Goal: Task Accomplishment & Management: Use online tool/utility

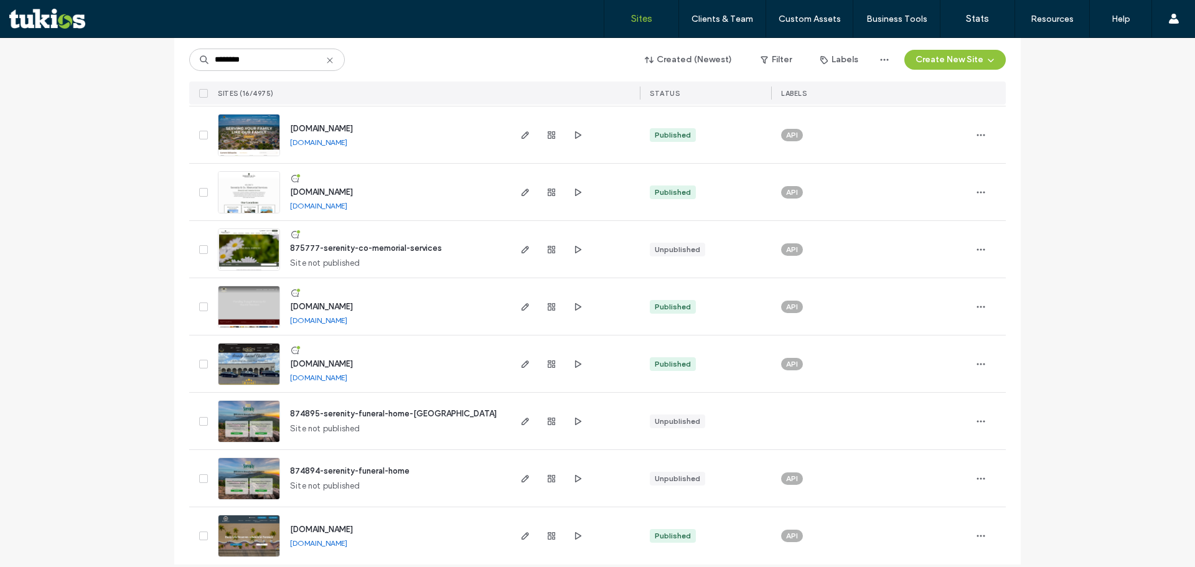
scroll to position [609, 0]
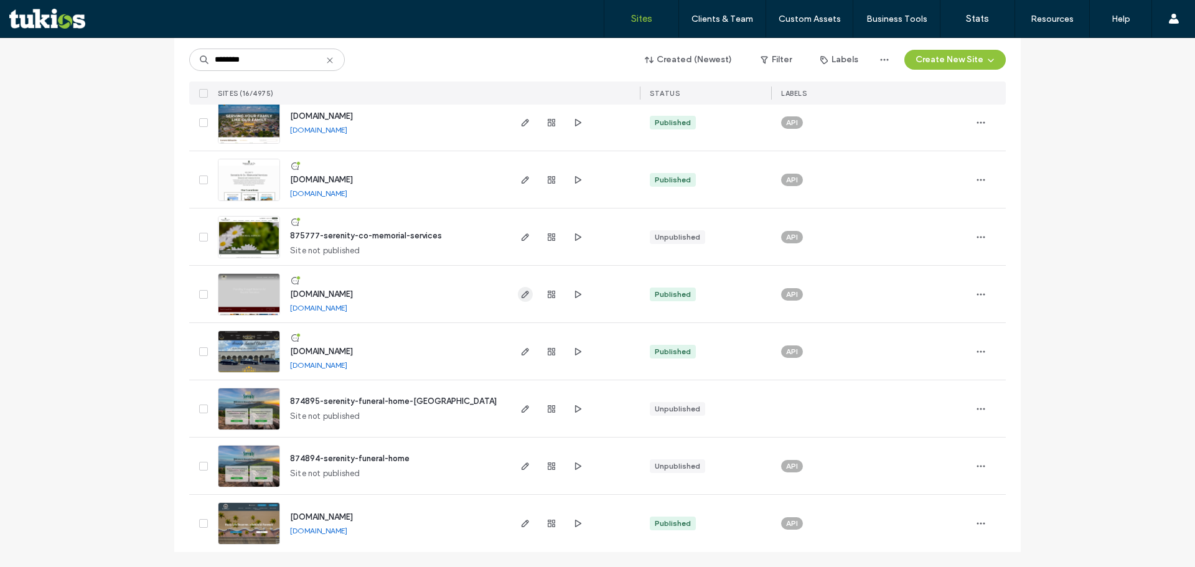
type input "********"
click at [521, 288] on span "button" at bounding box center [525, 294] width 15 height 15
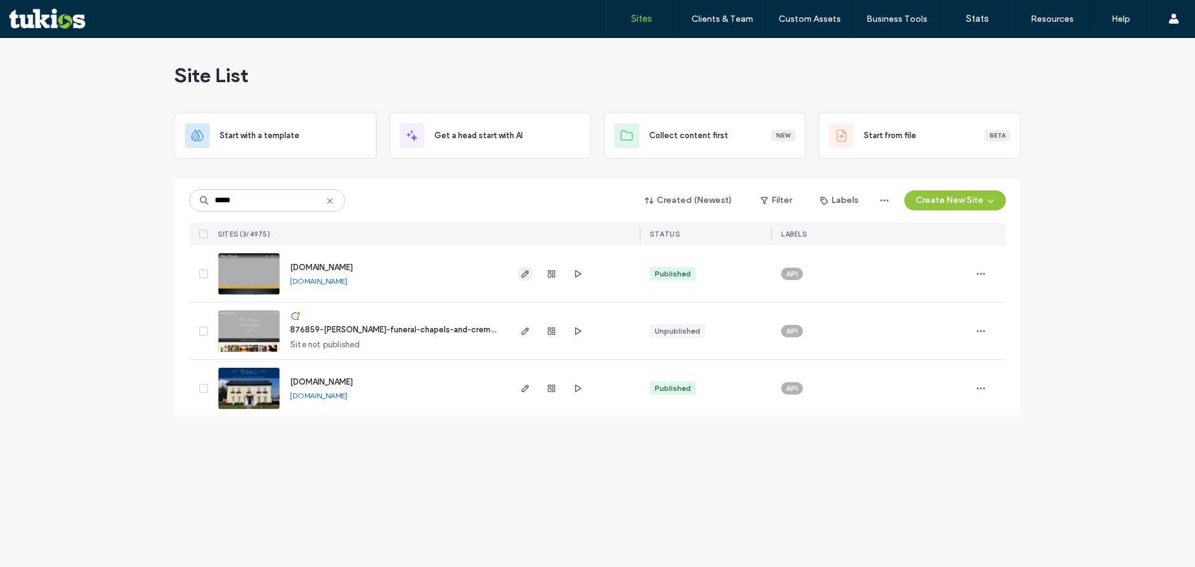
type input "*****"
click at [522, 272] on icon "button" at bounding box center [525, 274] width 10 height 10
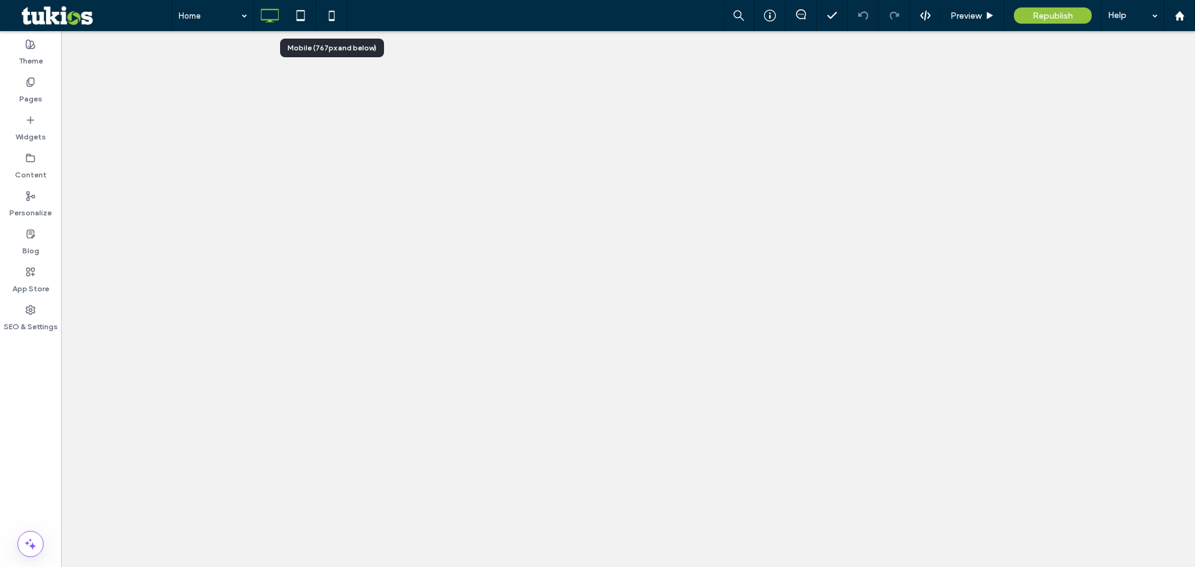
click at [332, 16] on icon at bounding box center [331, 15] width 25 height 25
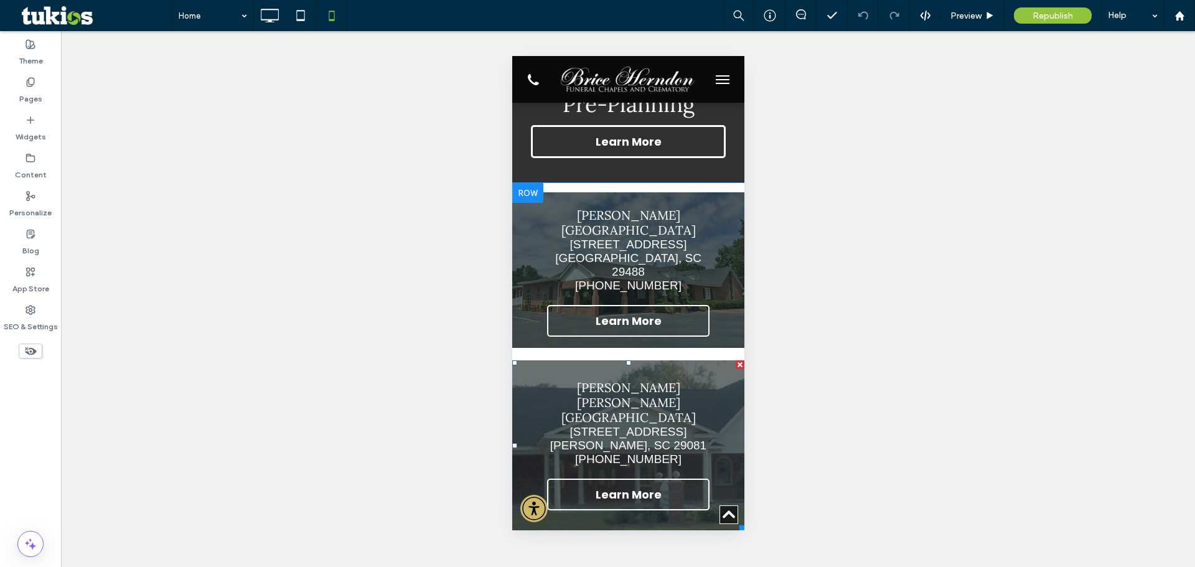
scroll to position [3298, 0]
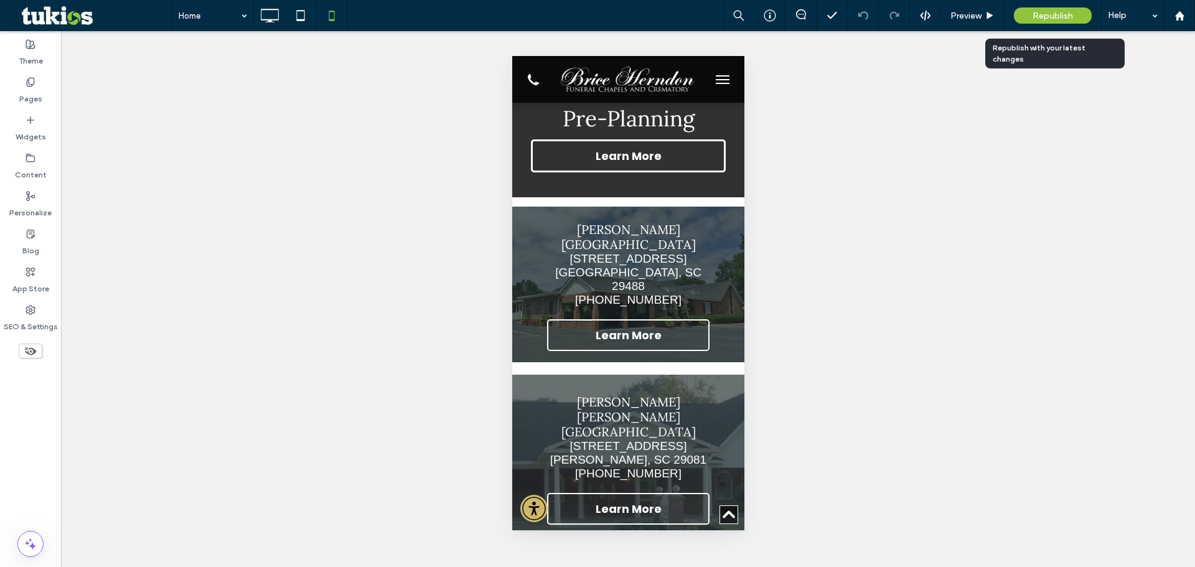
click at [1055, 13] on span "Republish" at bounding box center [1052, 16] width 40 height 11
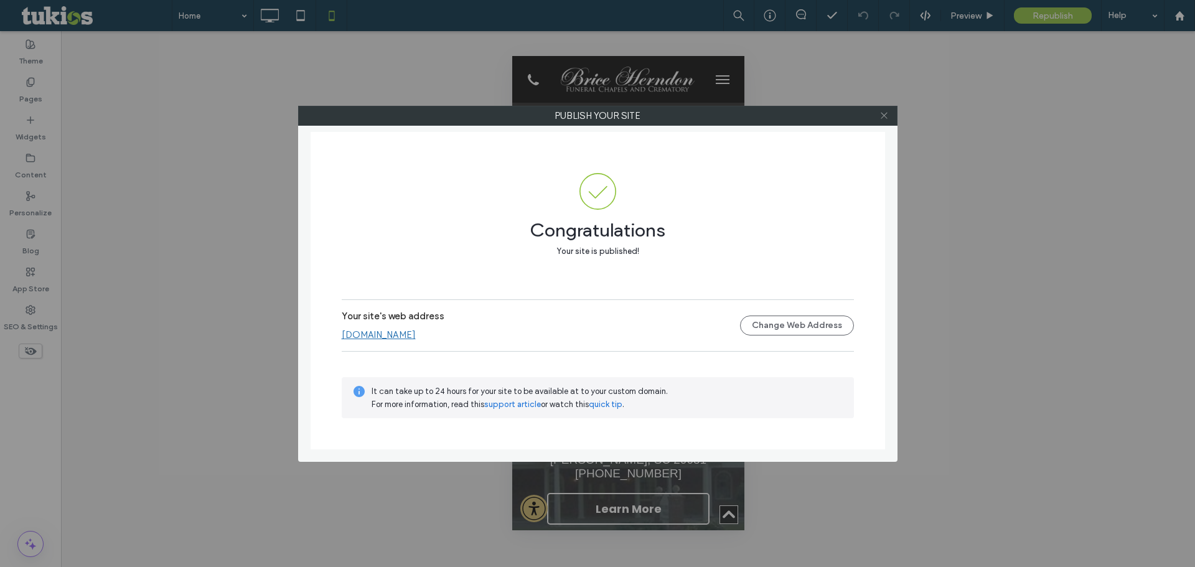
click at [882, 113] on icon at bounding box center [883, 115] width 9 height 9
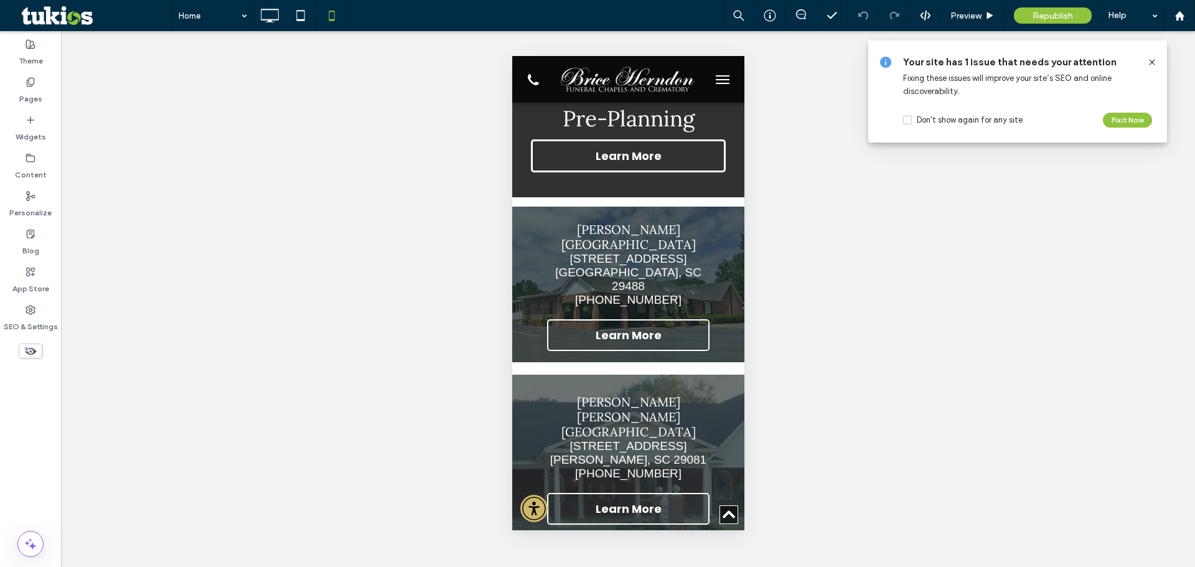
drag, startPoint x: 1155, startPoint y: 62, endPoint x: 1072, endPoint y: 109, distance: 95.9
click at [1155, 62] on icon at bounding box center [1152, 62] width 10 height 10
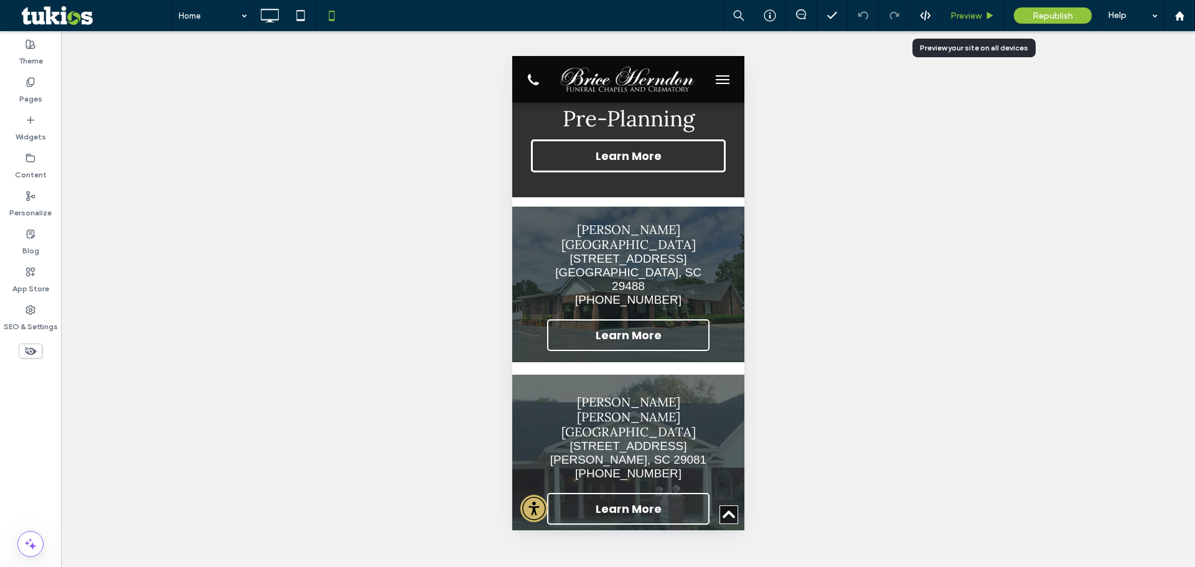
click at [978, 9] on div "Preview" at bounding box center [972, 15] width 63 height 31
click at [971, 14] on span "Preview" at bounding box center [965, 16] width 31 height 11
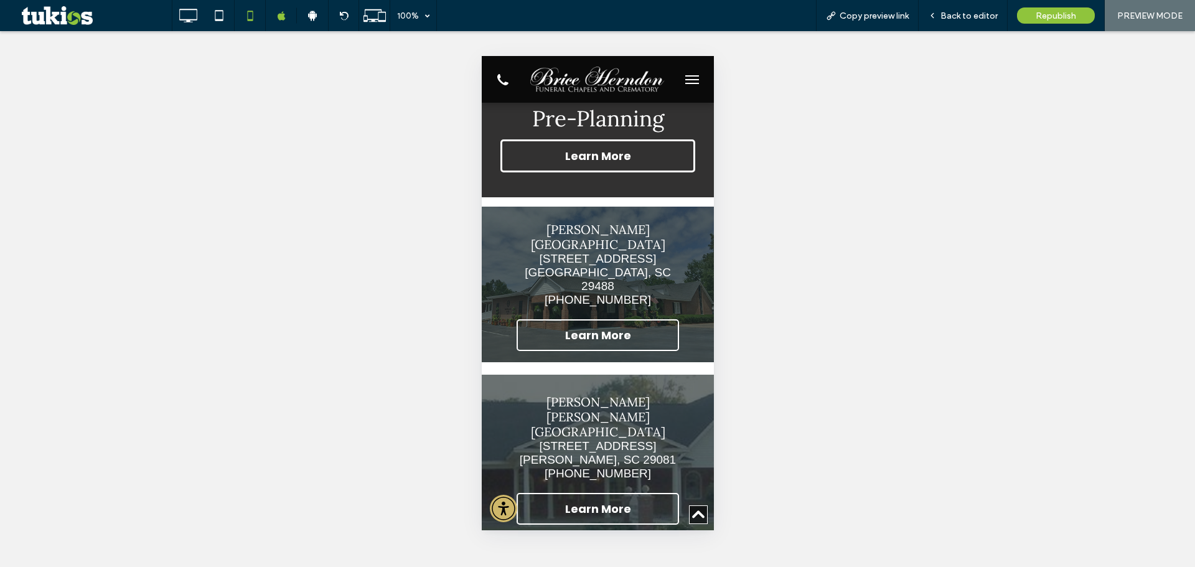
drag, startPoint x: 973, startPoint y: 16, endPoint x: 908, endPoint y: 184, distance: 180.3
click at [973, 16] on span "Back to editor" at bounding box center [968, 16] width 57 height 11
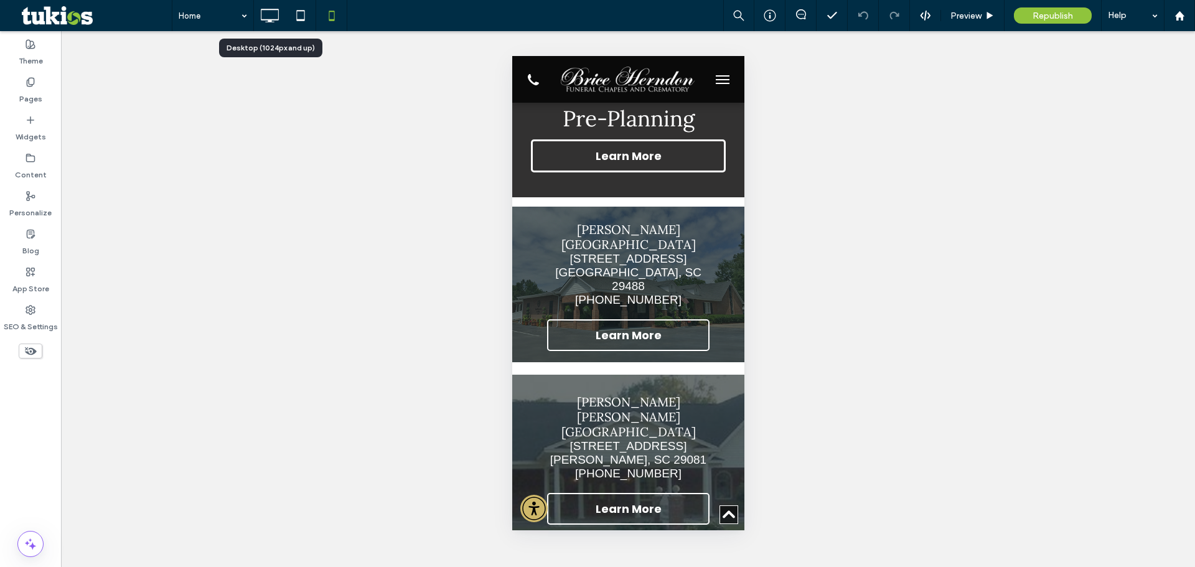
click at [264, 17] on icon at bounding box center [269, 15] width 25 height 25
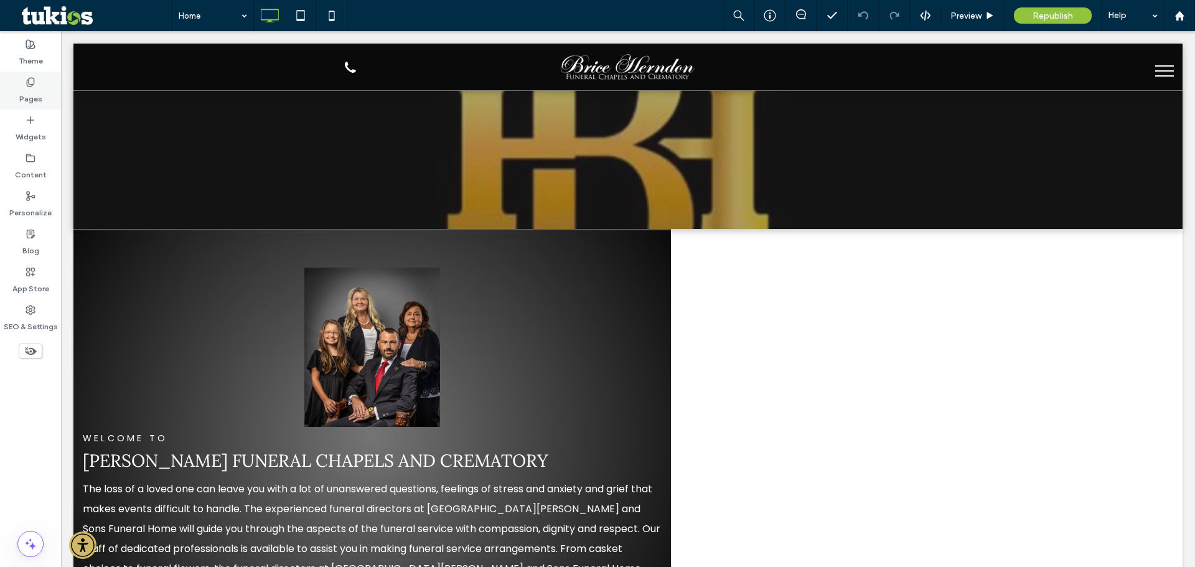
click at [19, 91] on label "Pages" at bounding box center [30, 95] width 23 height 17
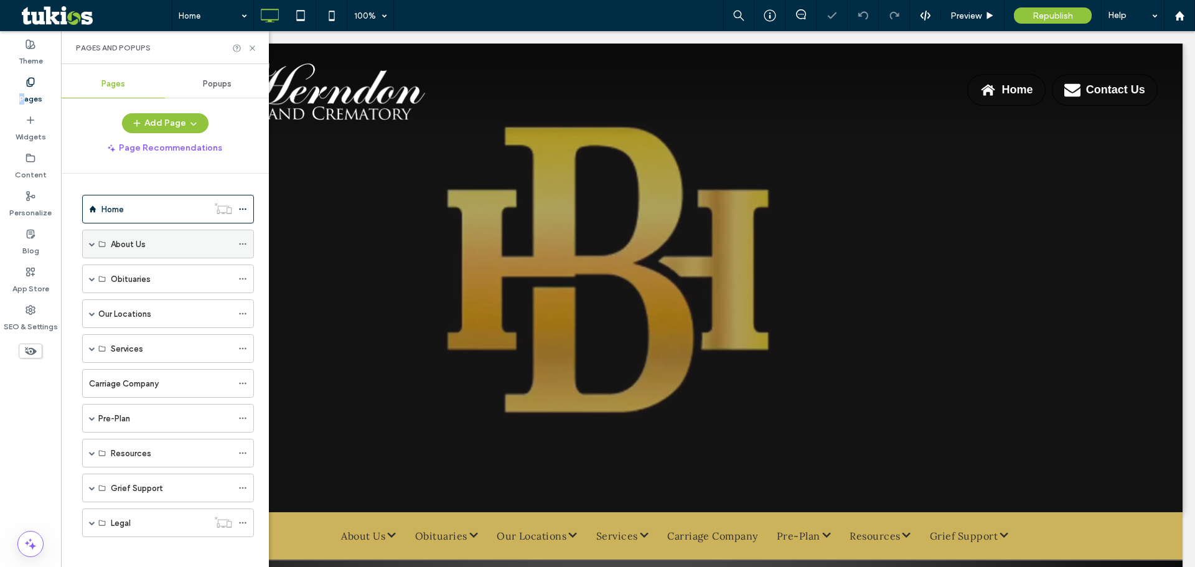
click at [93, 243] on span at bounding box center [92, 244] width 6 height 6
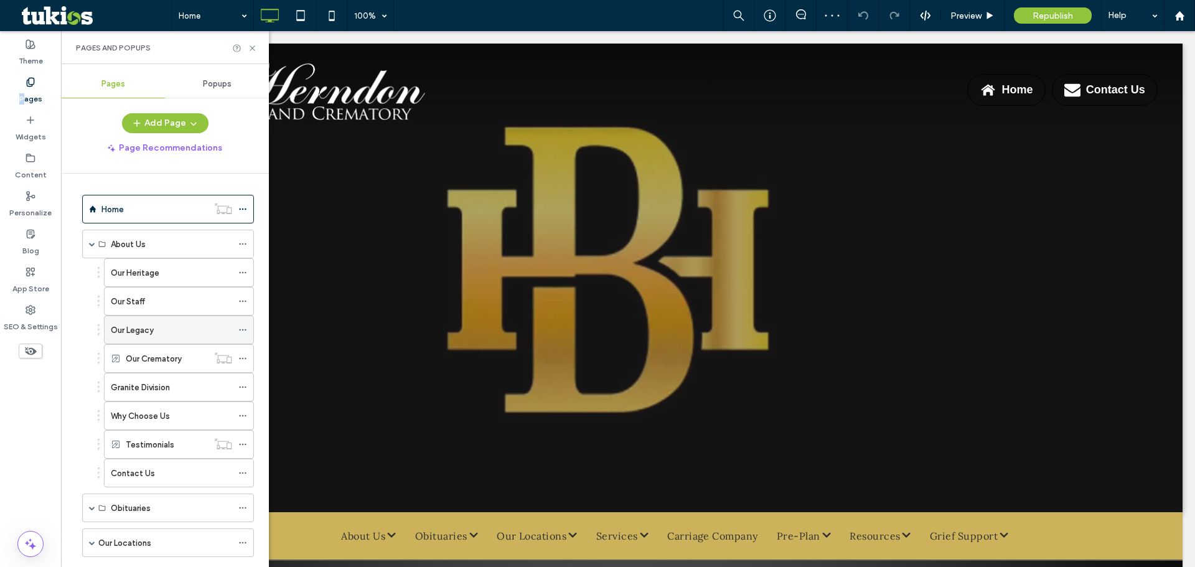
click at [143, 334] on label "Our Legacy" at bounding box center [132, 330] width 43 height 22
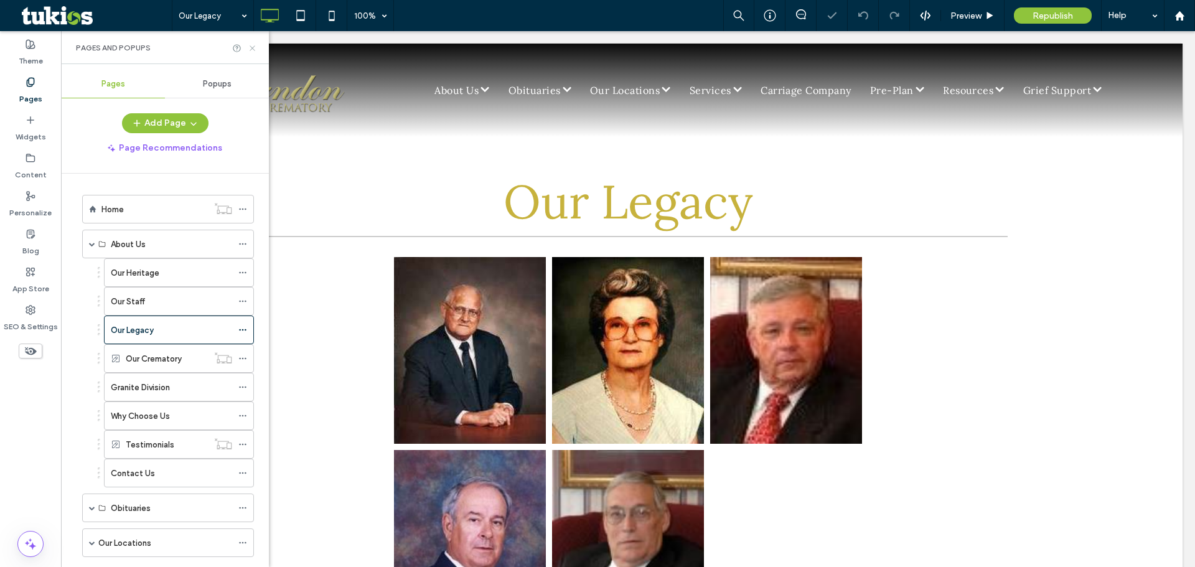
click at [251, 47] on icon at bounding box center [252, 48] width 9 height 9
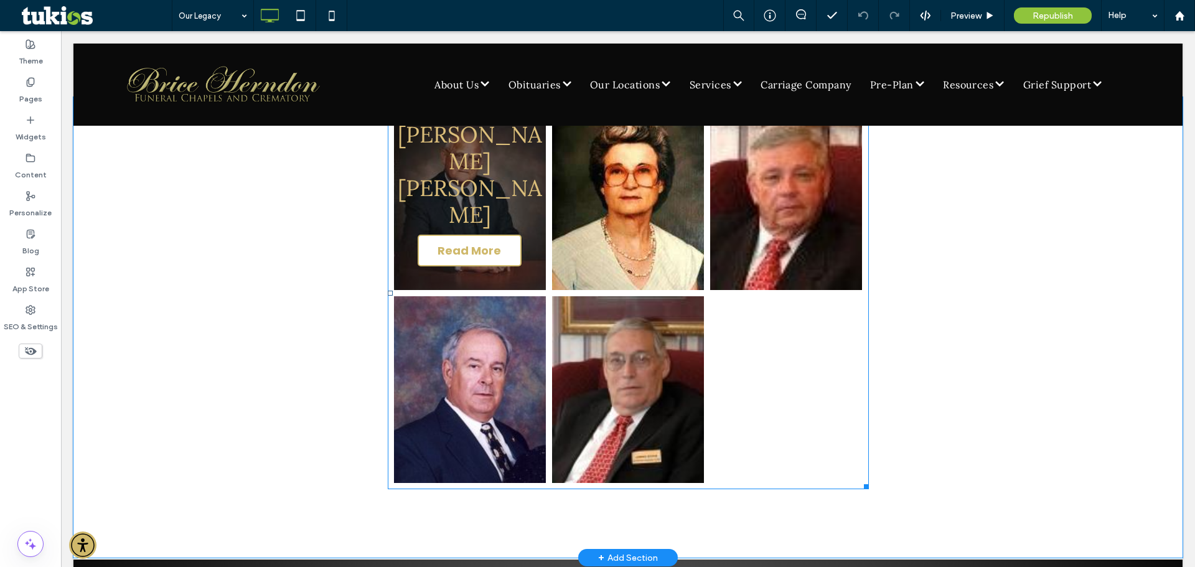
scroll to position [124, 0]
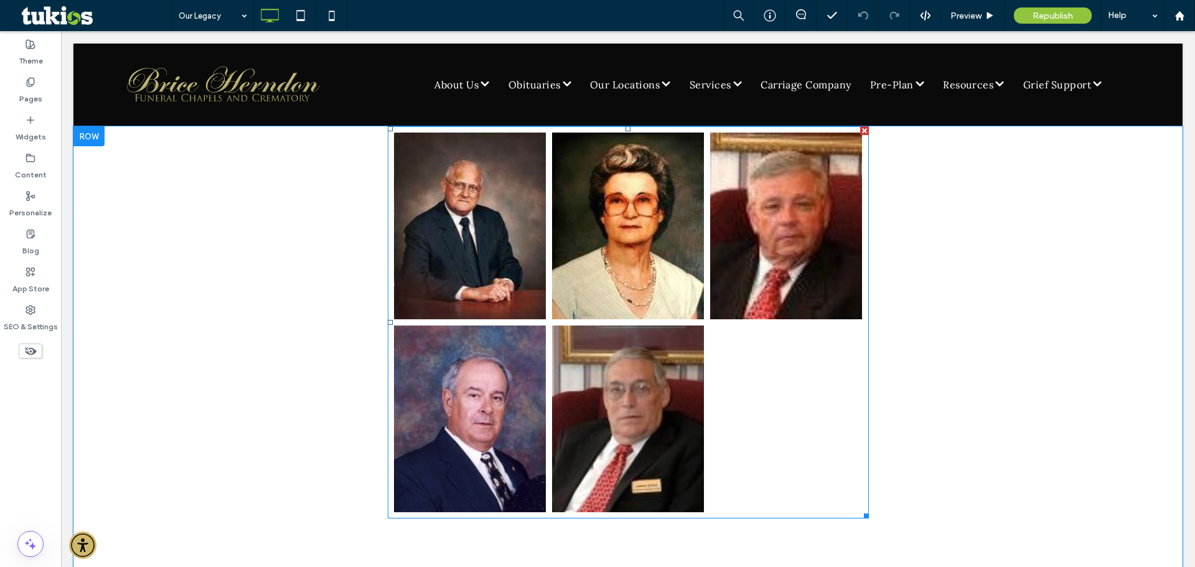
drag, startPoint x: 749, startPoint y: 438, endPoint x: 756, endPoint y: 444, distance: 9.7
click at [749, 438] on div at bounding box center [786, 418] width 158 height 193
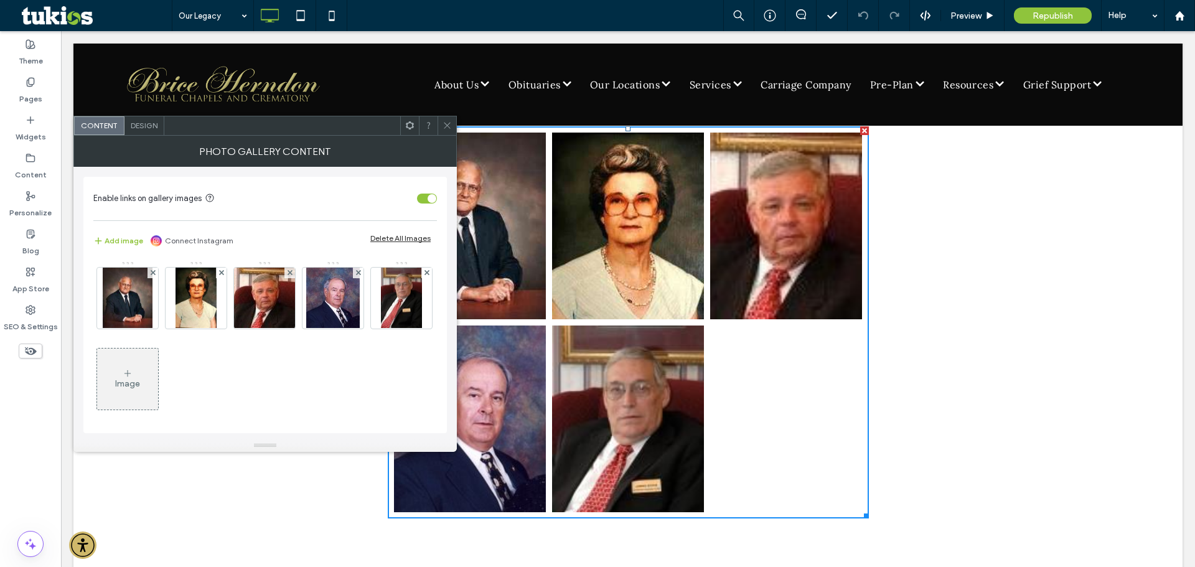
click at [133, 373] on icon at bounding box center [128, 373] width 10 height 10
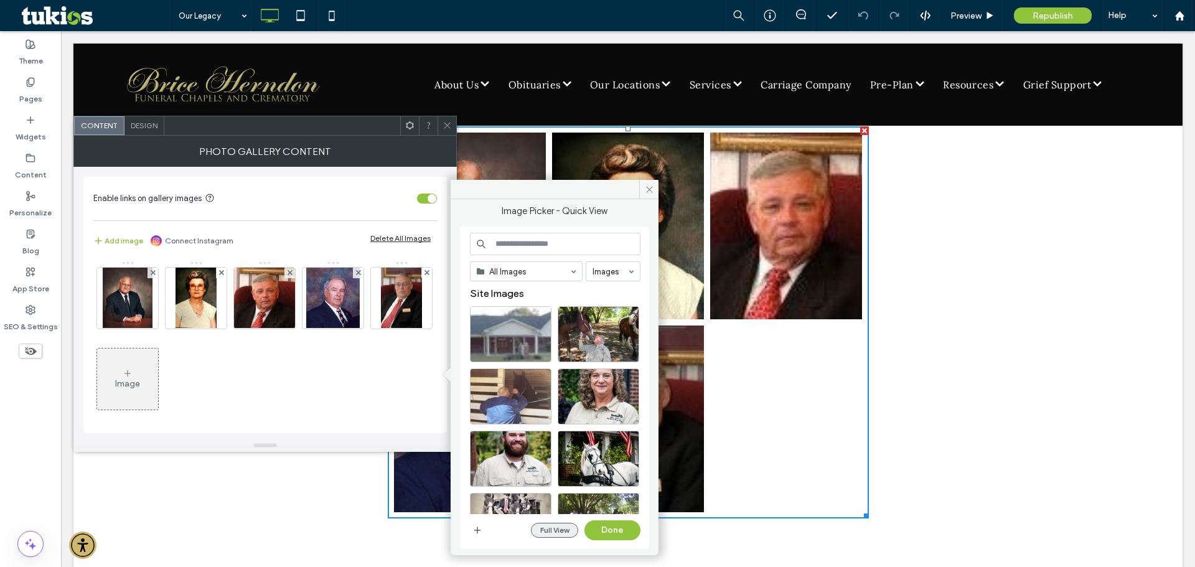
click at [550, 531] on button "Full View" at bounding box center [554, 530] width 47 height 15
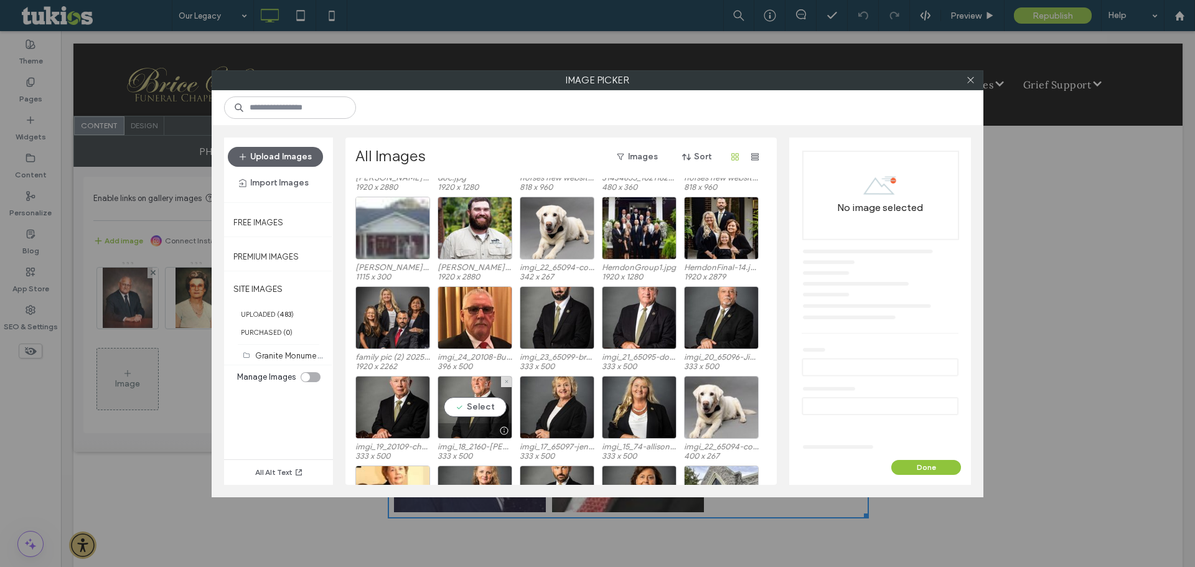
scroll to position [123, 0]
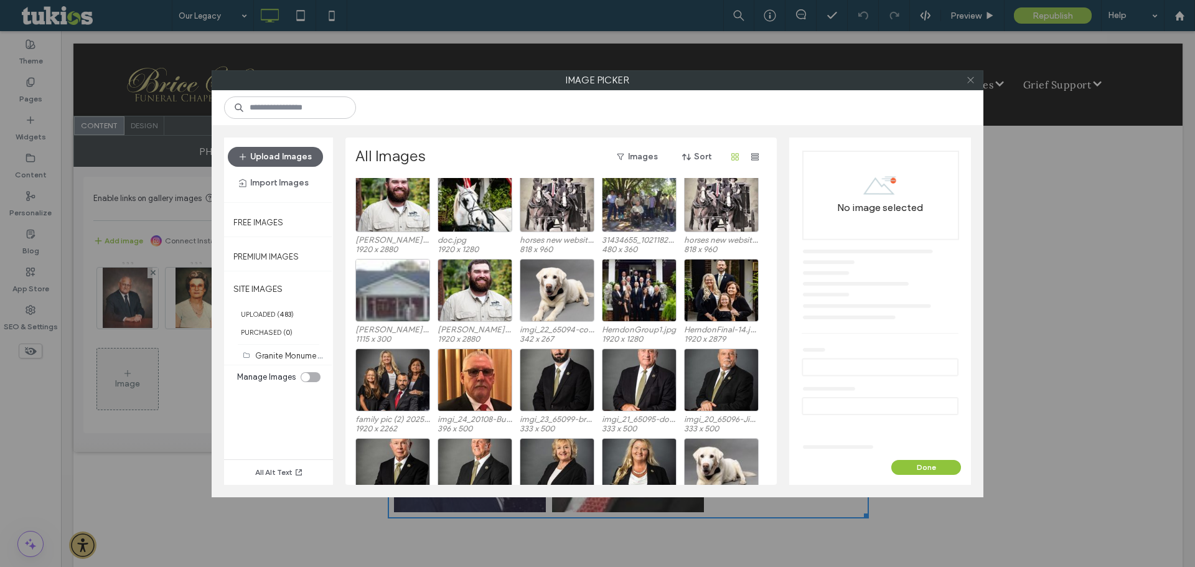
click at [973, 78] on use at bounding box center [970, 80] width 6 height 6
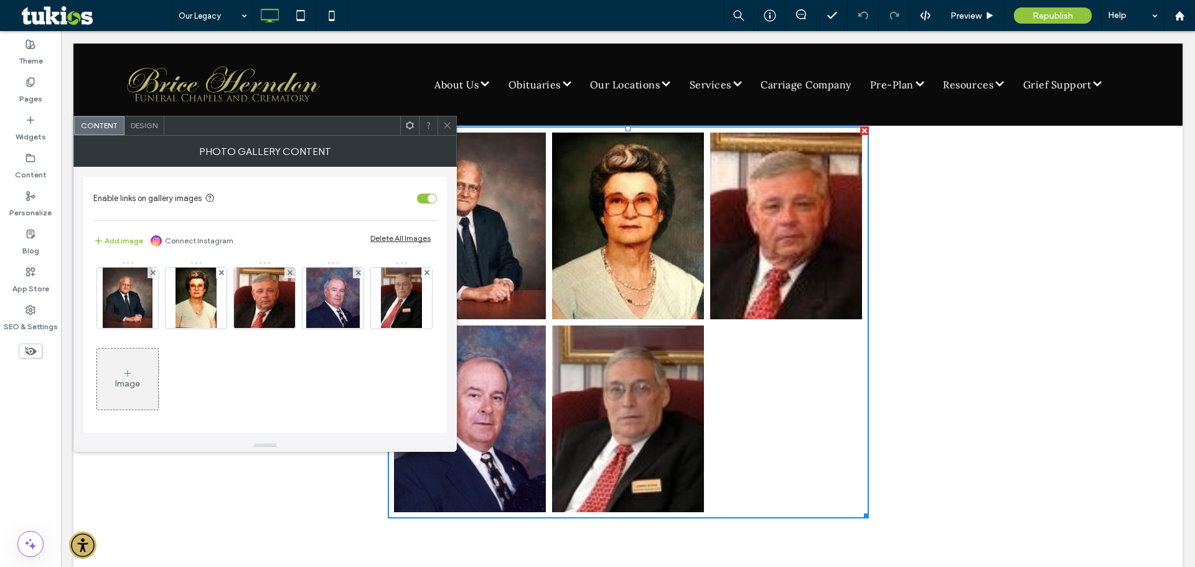
click at [451, 120] on span at bounding box center [446, 125] width 9 height 19
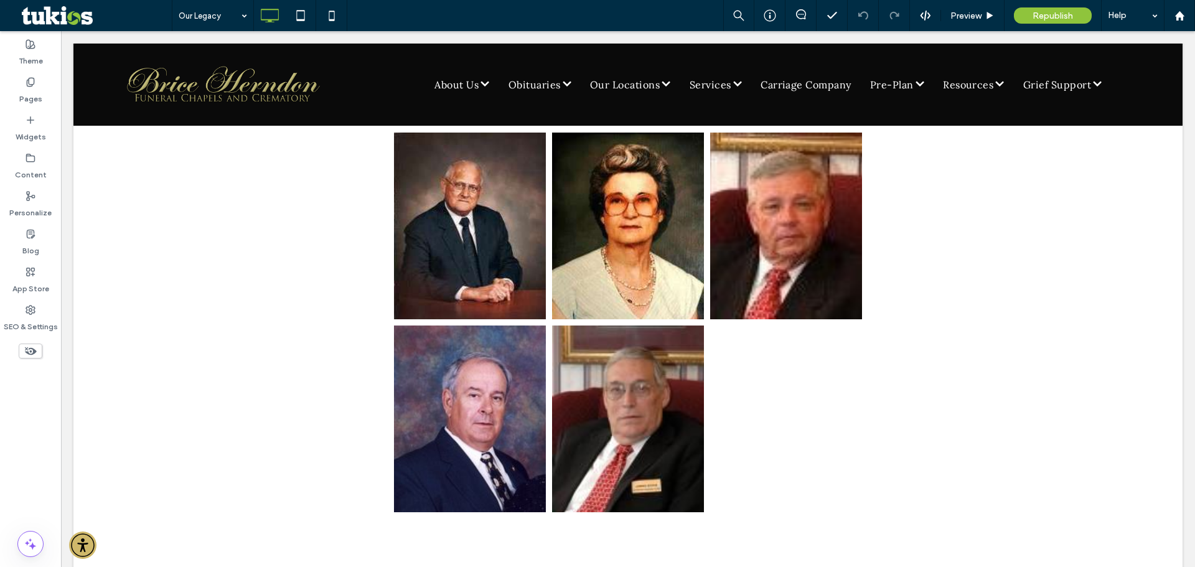
click at [61, 97] on div "Theme Pages Widgets Content Personalize Blog App Store SEO & Settings" at bounding box center [31, 299] width 62 height 536
click at [47, 98] on div "Pages" at bounding box center [30, 91] width 61 height 38
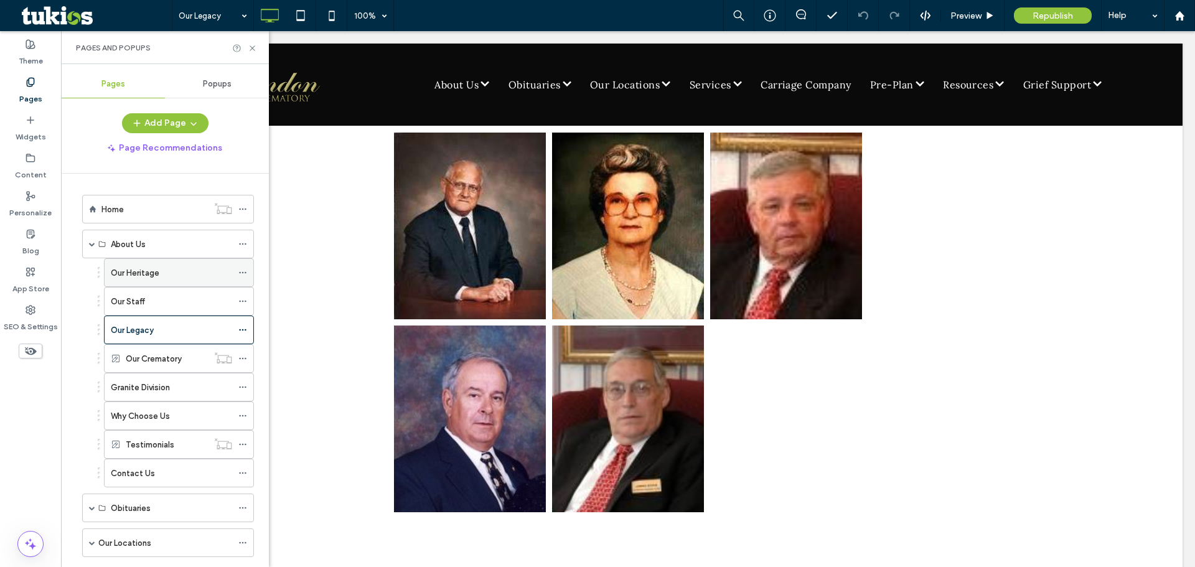
click at [147, 277] on label "Our Heritage" at bounding box center [135, 273] width 49 height 22
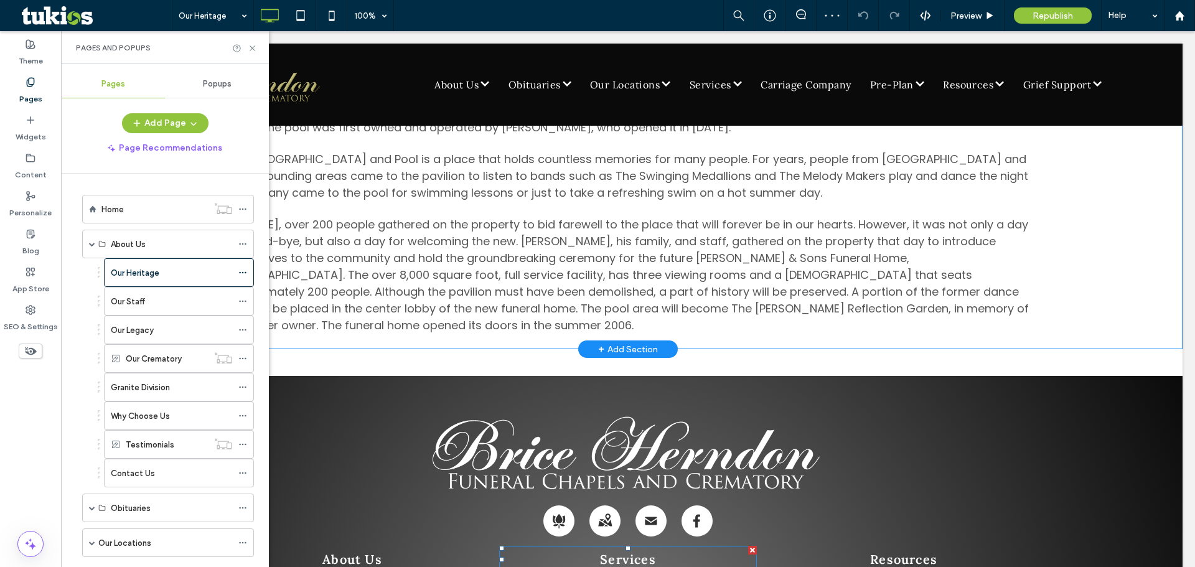
scroll to position [498, 0]
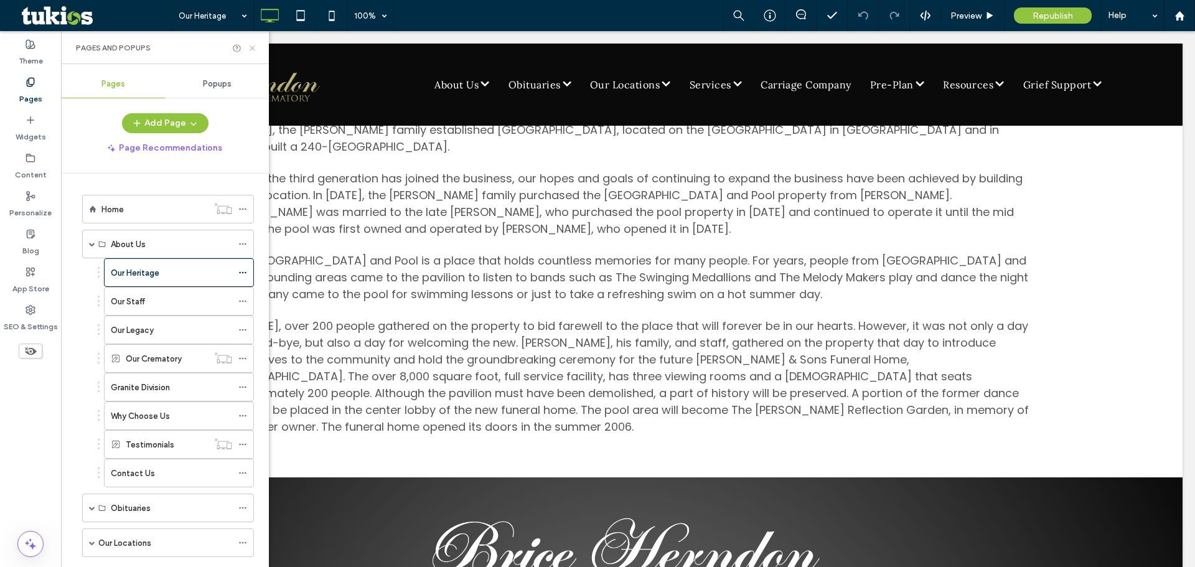
click at [254, 46] on use at bounding box center [252, 47] width 5 height 5
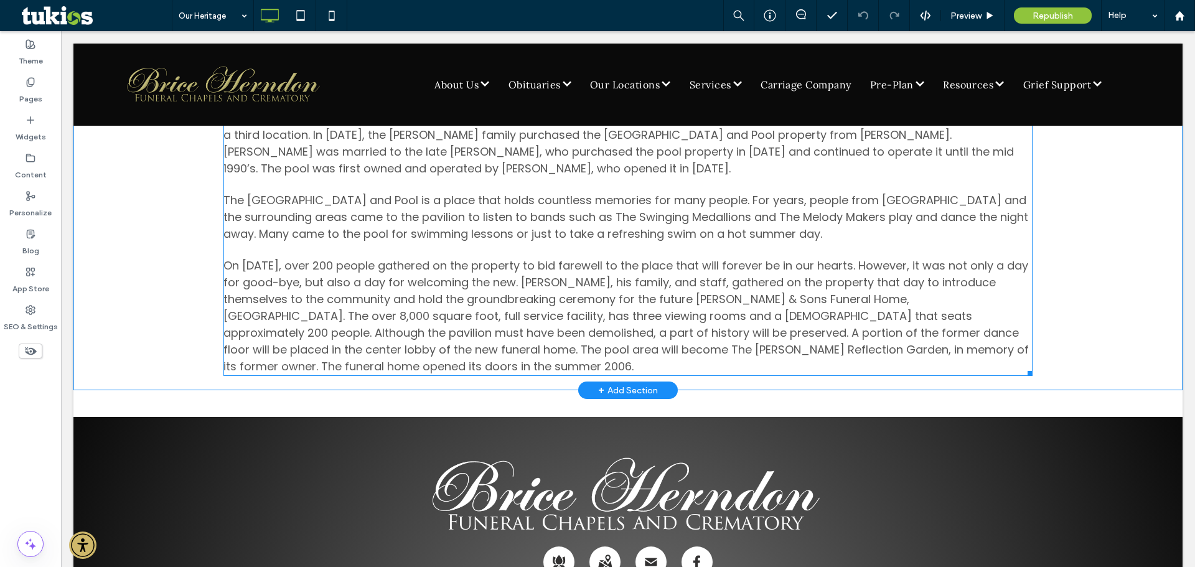
scroll to position [560, 0]
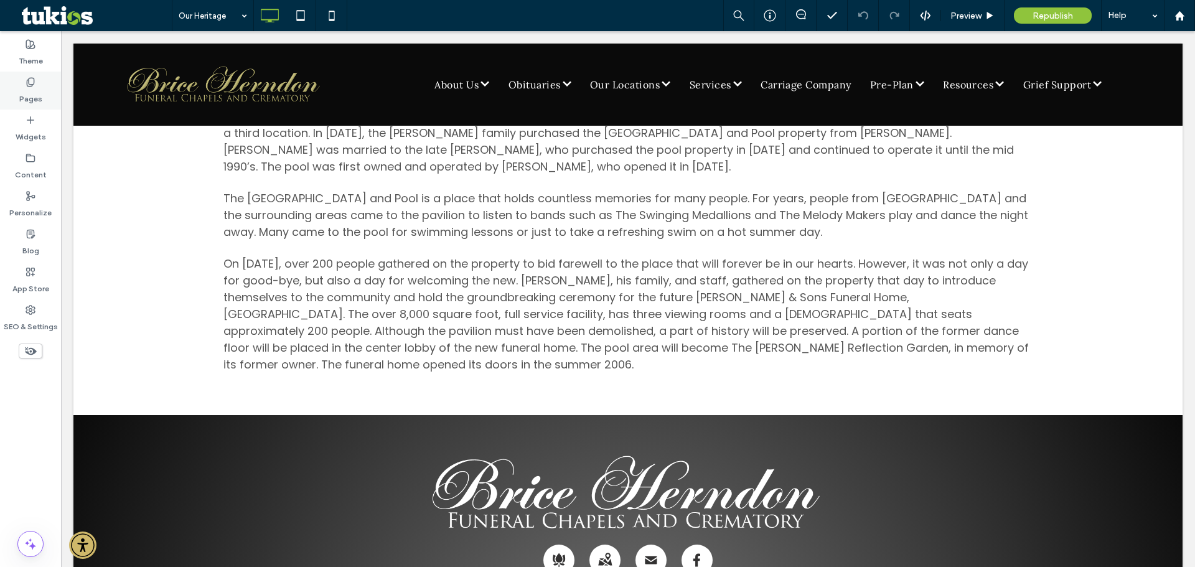
click at [39, 84] on div "Pages" at bounding box center [30, 91] width 61 height 38
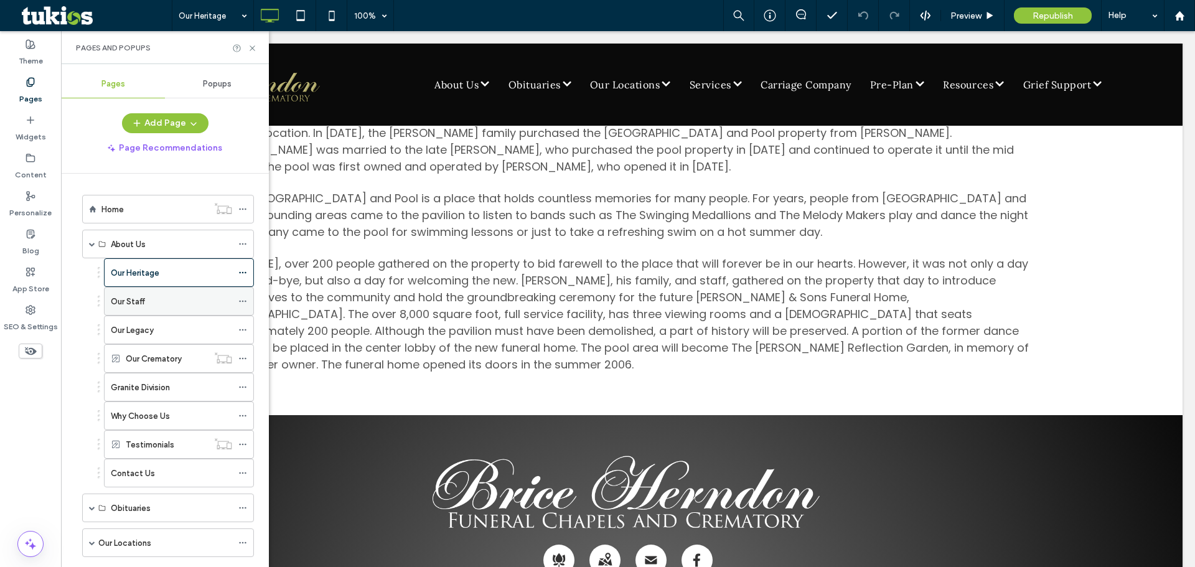
click at [131, 294] on label "Our Staff" at bounding box center [128, 302] width 34 height 22
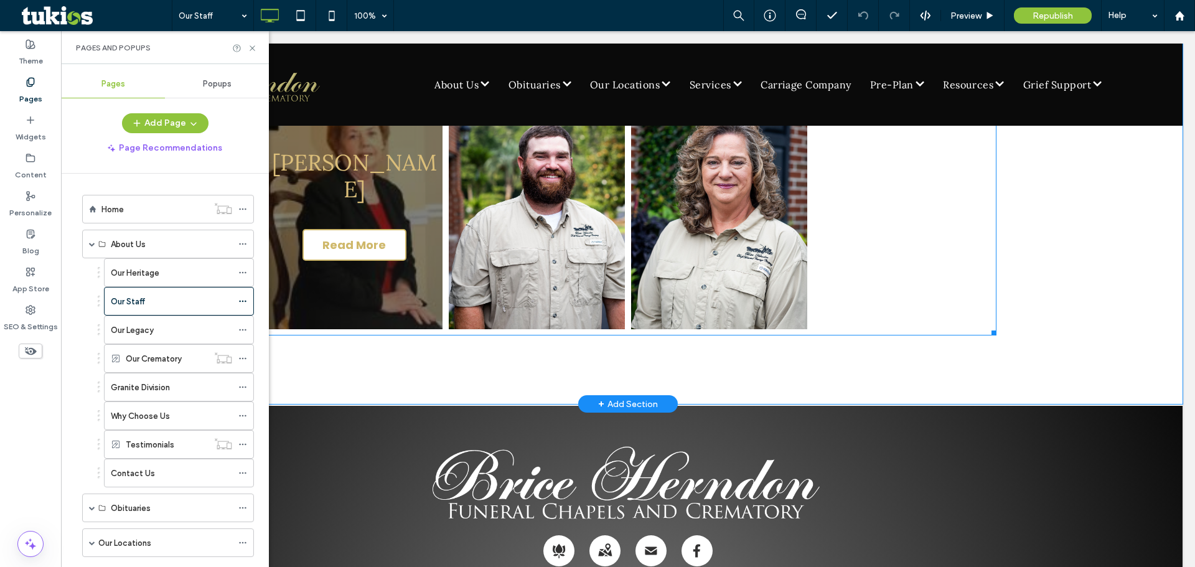
scroll to position [996, 0]
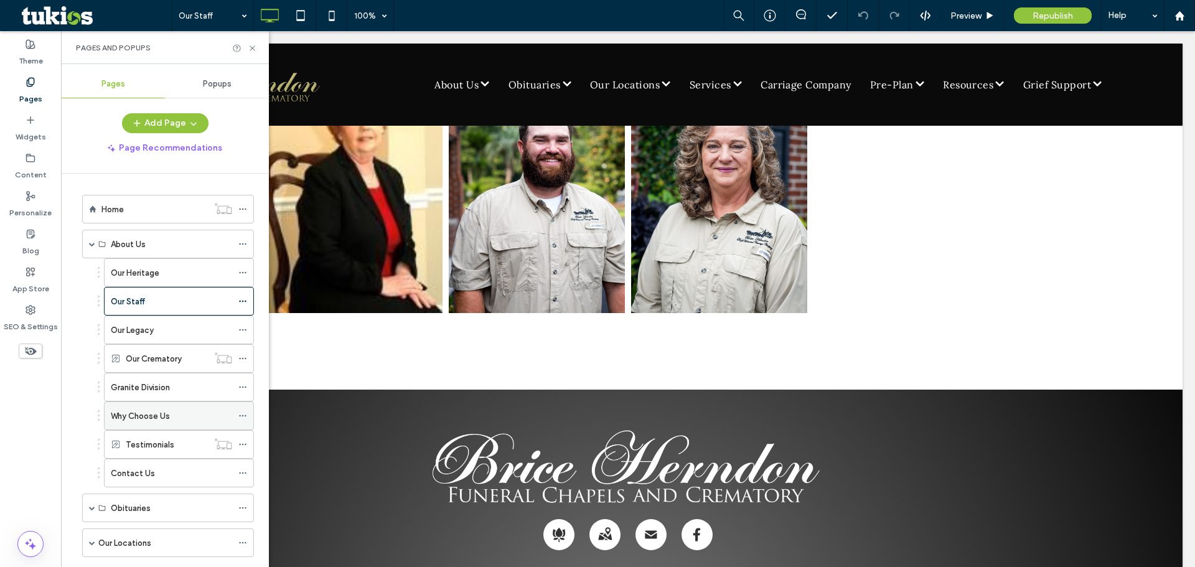
click at [152, 419] on label "Why Choose Us" at bounding box center [140, 416] width 59 height 22
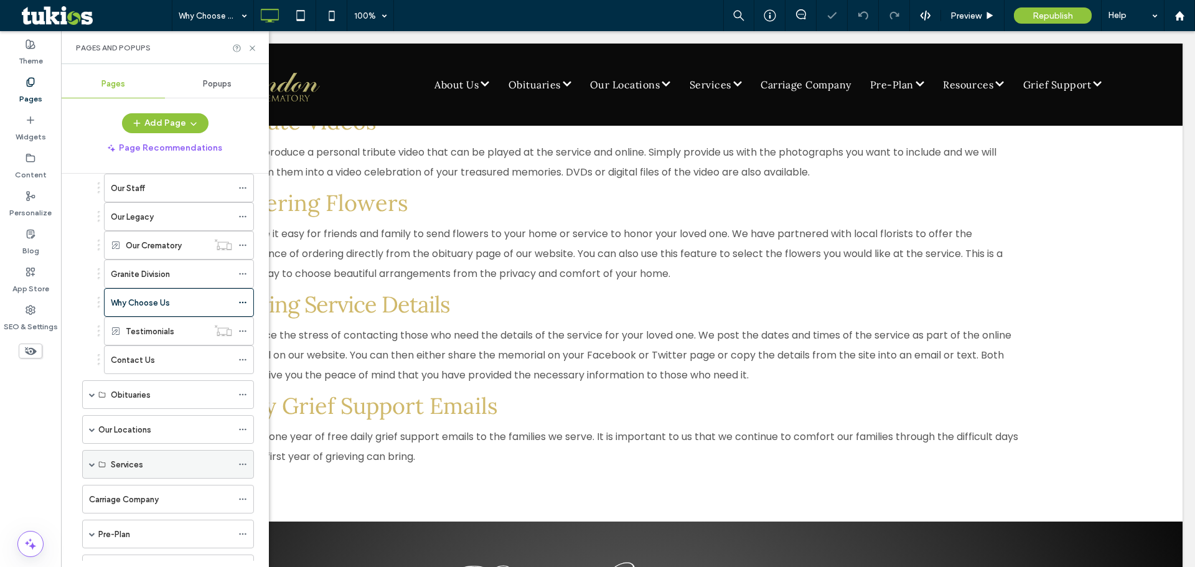
scroll to position [124, 0]
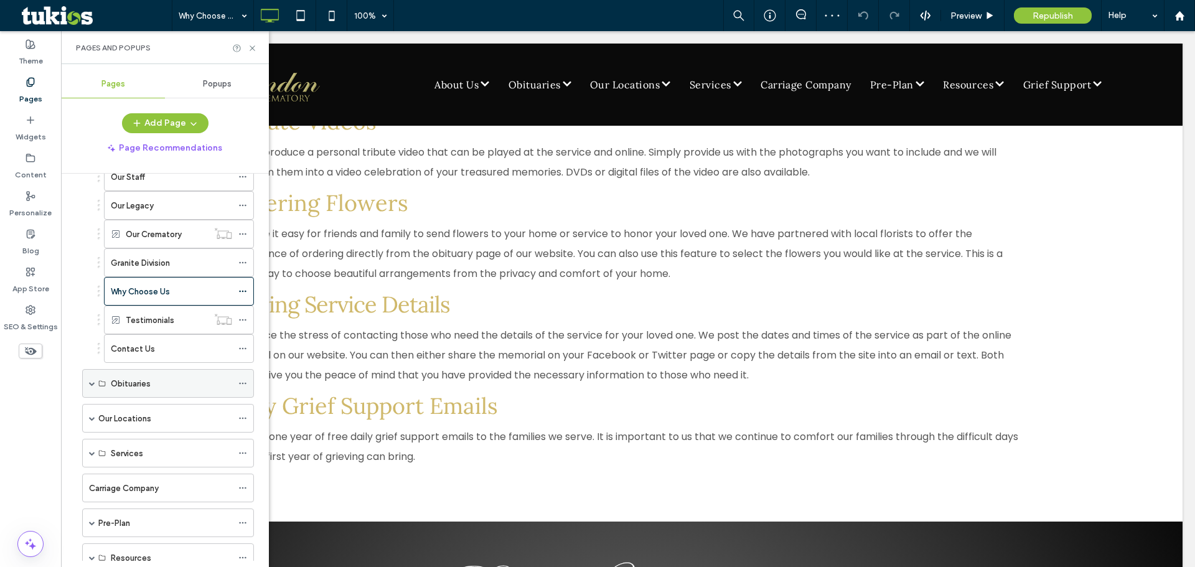
click at [91, 382] on span at bounding box center [92, 383] width 6 height 6
click at [91, 419] on span at bounding box center [92, 418] width 6 height 6
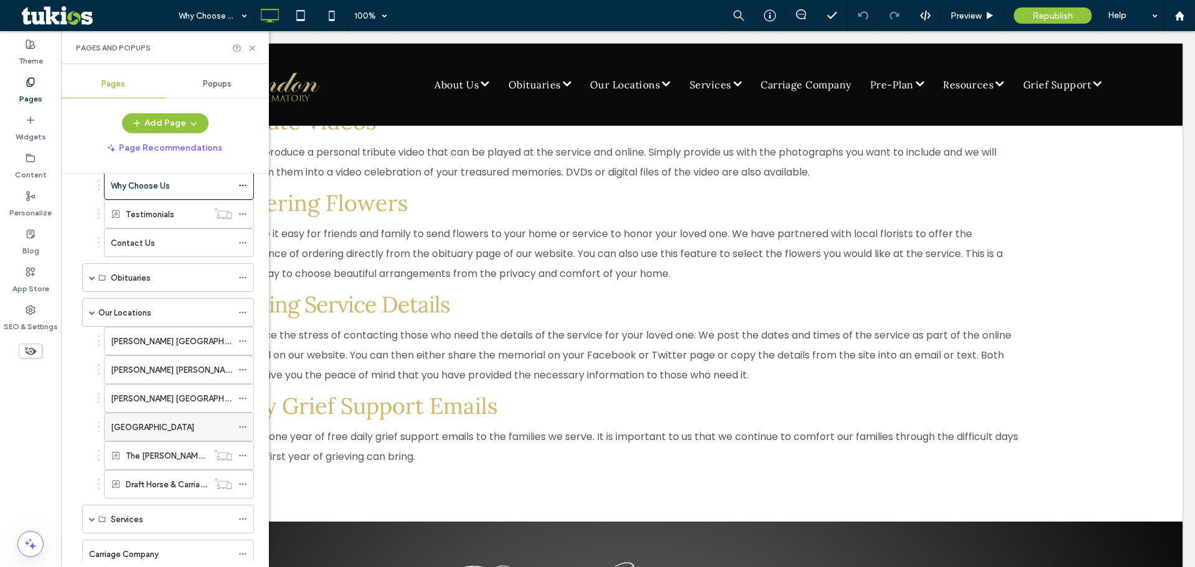
scroll to position [249, 0]
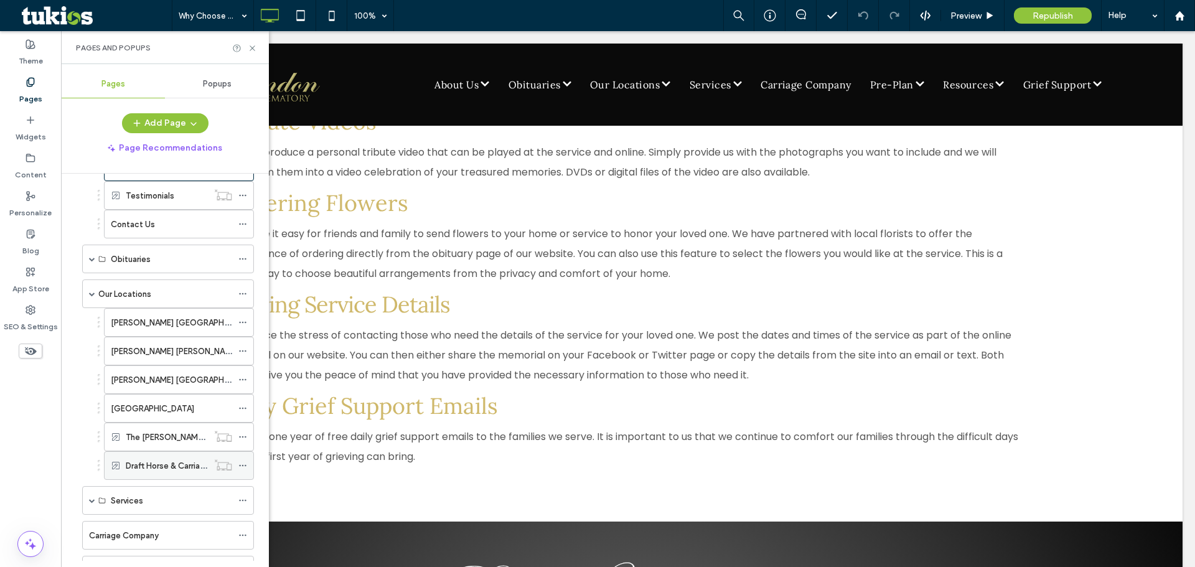
click at [150, 462] on label "Draft Horse & Carriage Company" at bounding box center [187, 466] width 122 height 22
click at [252, 44] on icon at bounding box center [252, 48] width 9 height 9
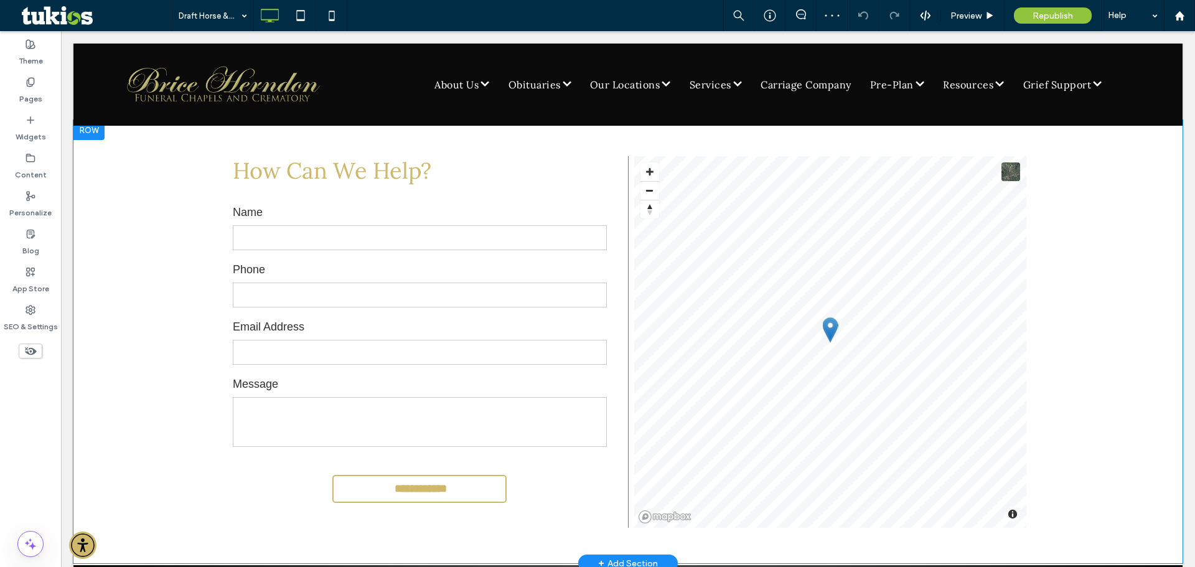
scroll to position [498, 0]
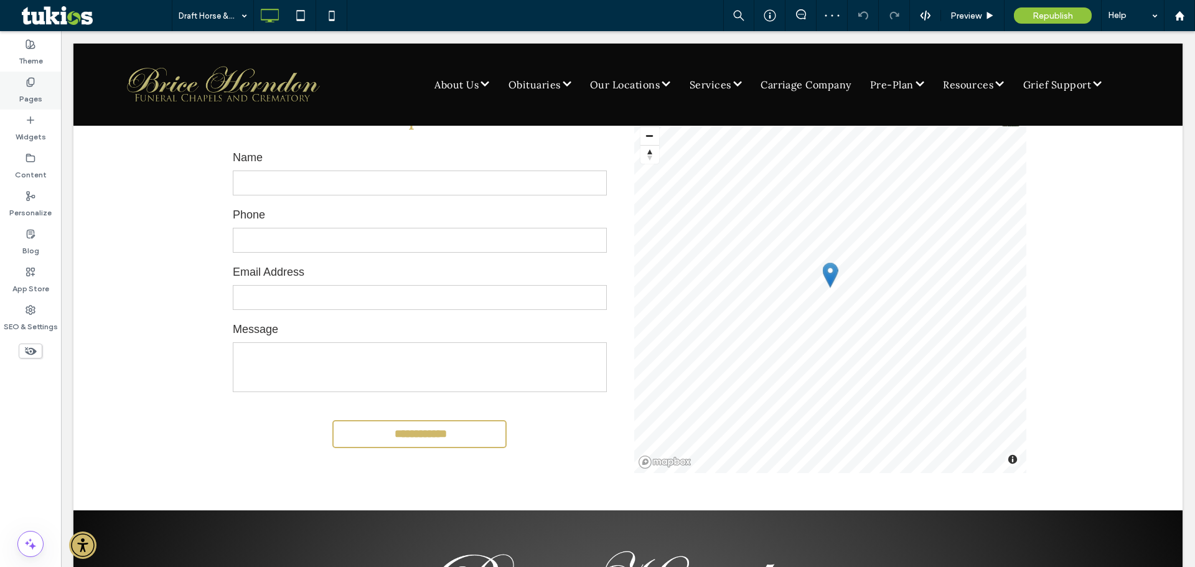
click at [37, 103] on label "Pages" at bounding box center [30, 95] width 23 height 17
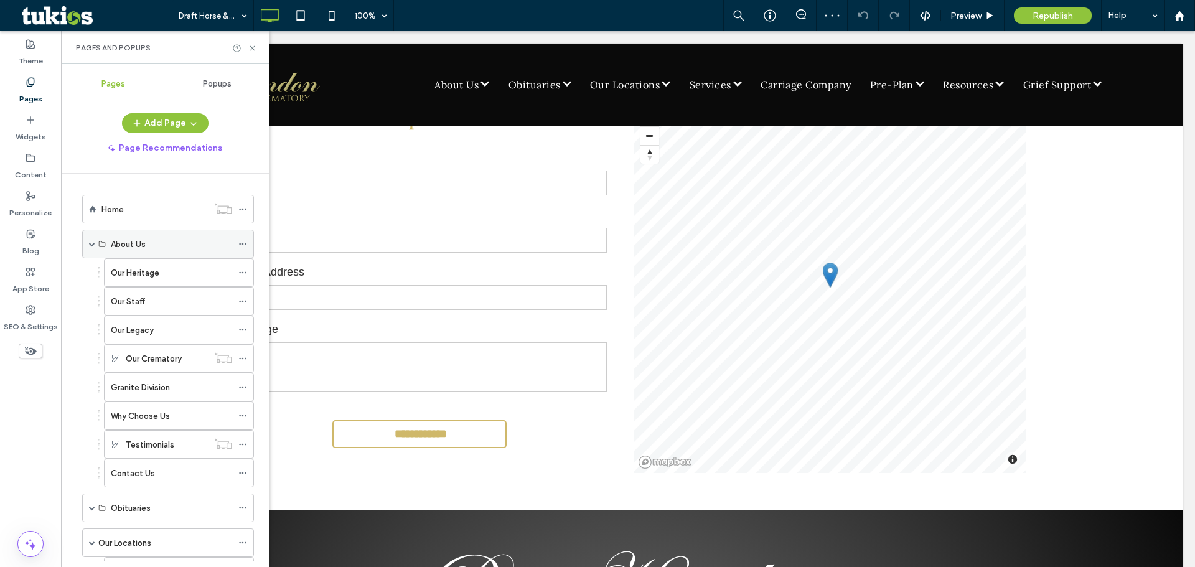
click at [95, 242] on span at bounding box center [92, 244] width 6 height 6
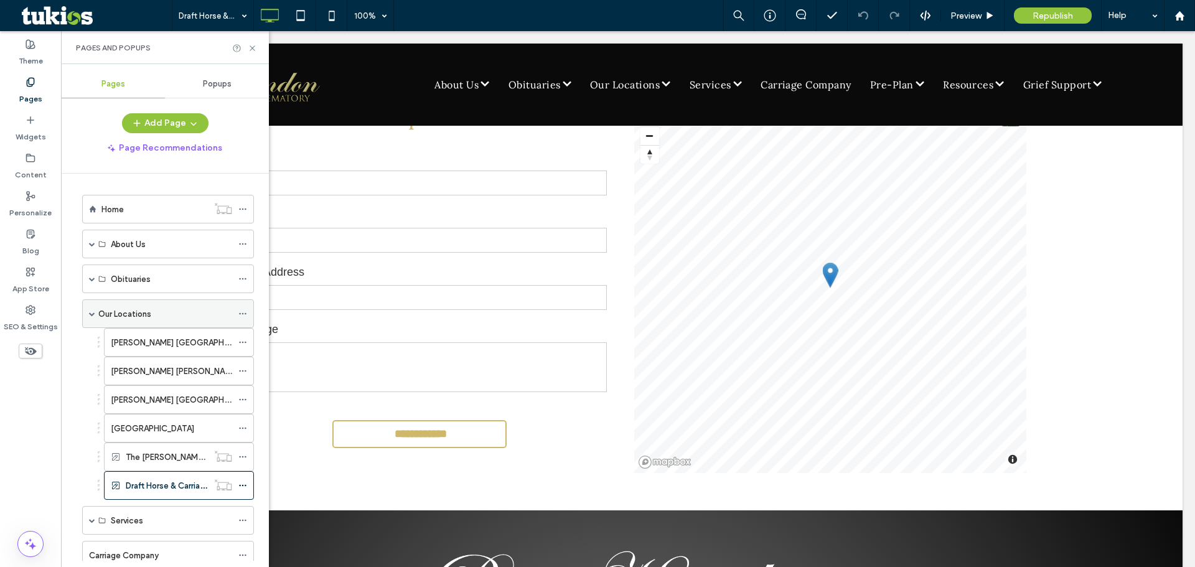
click at [95, 317] on div "Our Locations" at bounding box center [168, 313] width 172 height 29
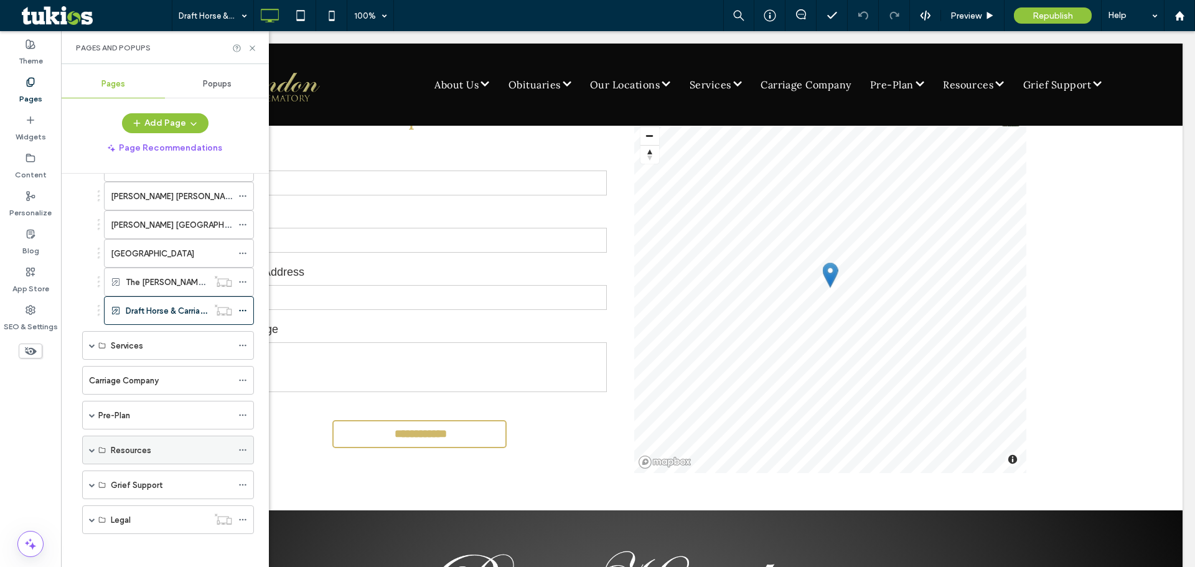
scroll to position [179, 0]
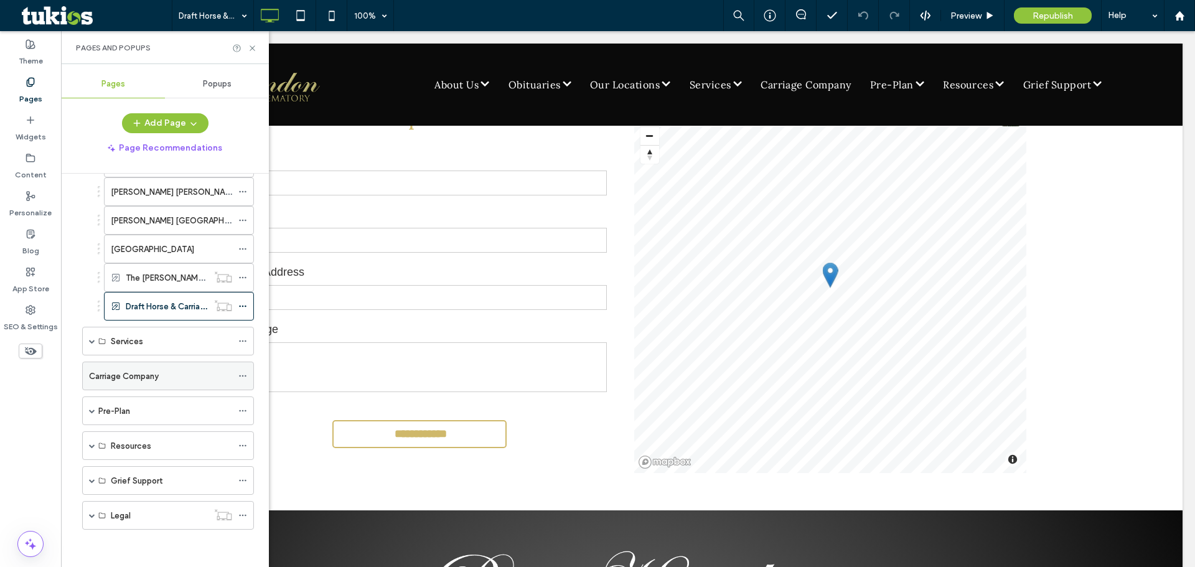
click at [138, 380] on label "Carriage Company" at bounding box center [124, 376] width 70 height 22
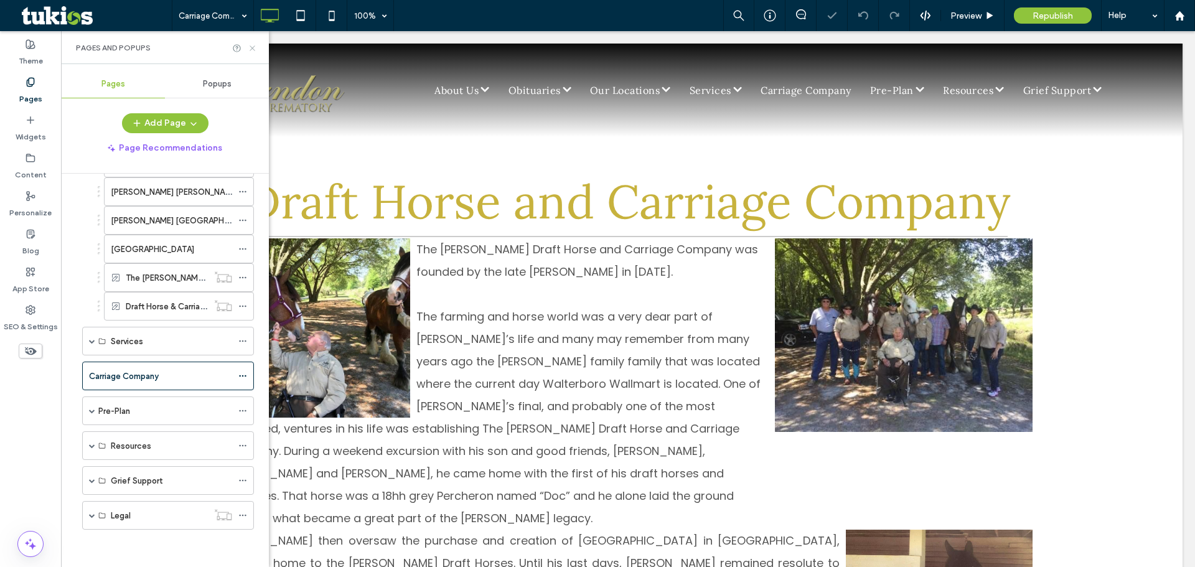
drag, startPoint x: 253, startPoint y: 48, endPoint x: 202, endPoint y: 40, distance: 51.7
click at [253, 48] on use at bounding box center [252, 47] width 5 height 5
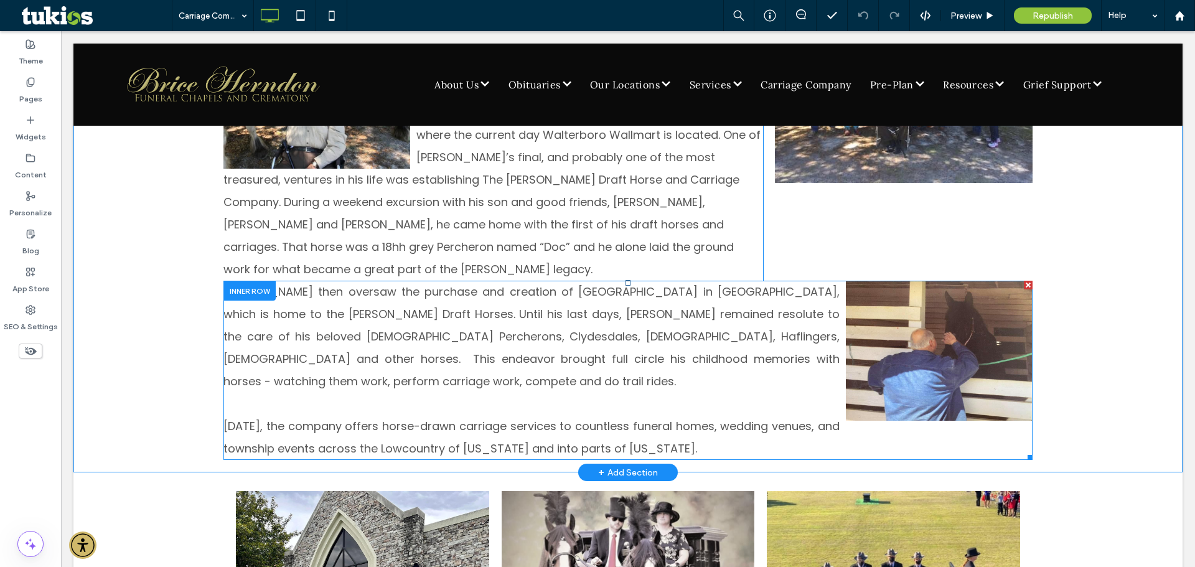
scroll to position [187, 0]
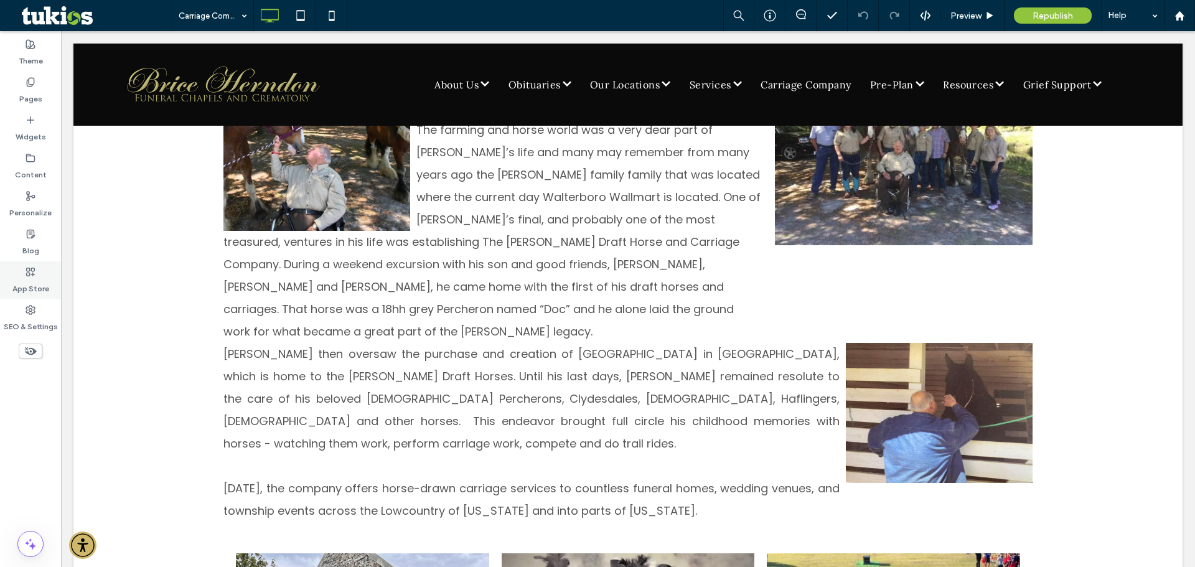
drag, startPoint x: 42, startPoint y: 94, endPoint x: 57, endPoint y: 264, distance: 170.5
click at [42, 93] on div "Pages" at bounding box center [30, 91] width 61 height 38
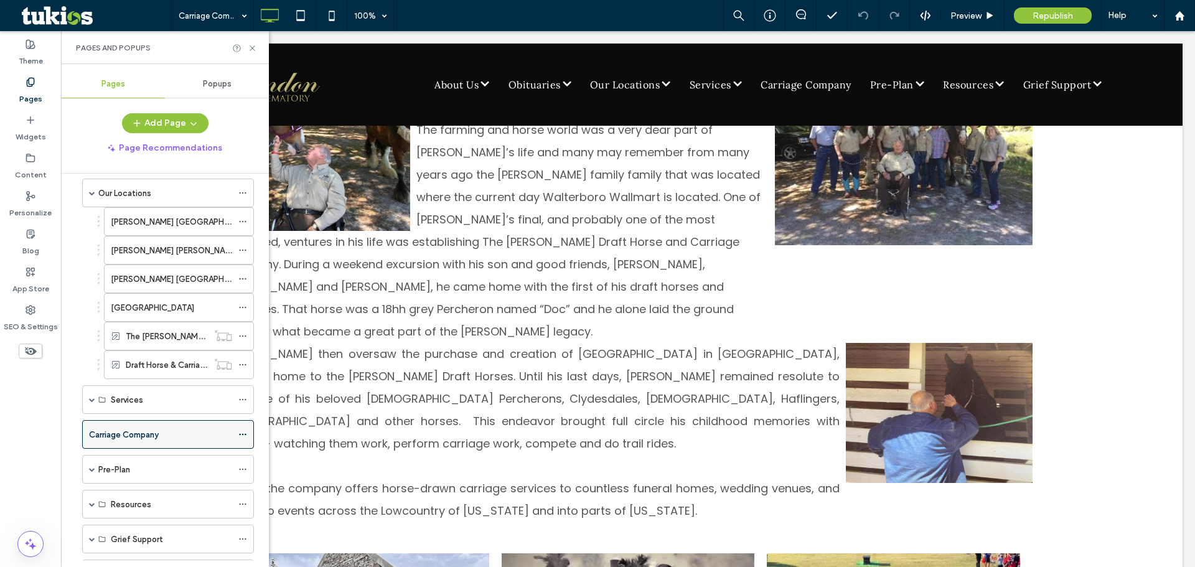
scroll to position [124, 0]
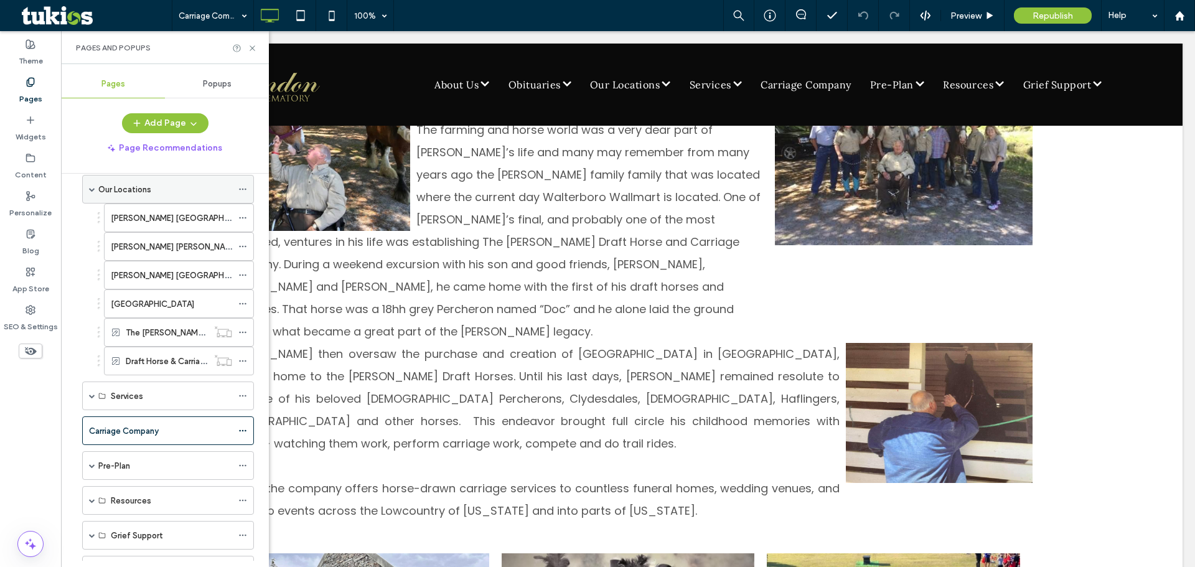
click at [94, 190] on span at bounding box center [92, 189] width 6 height 6
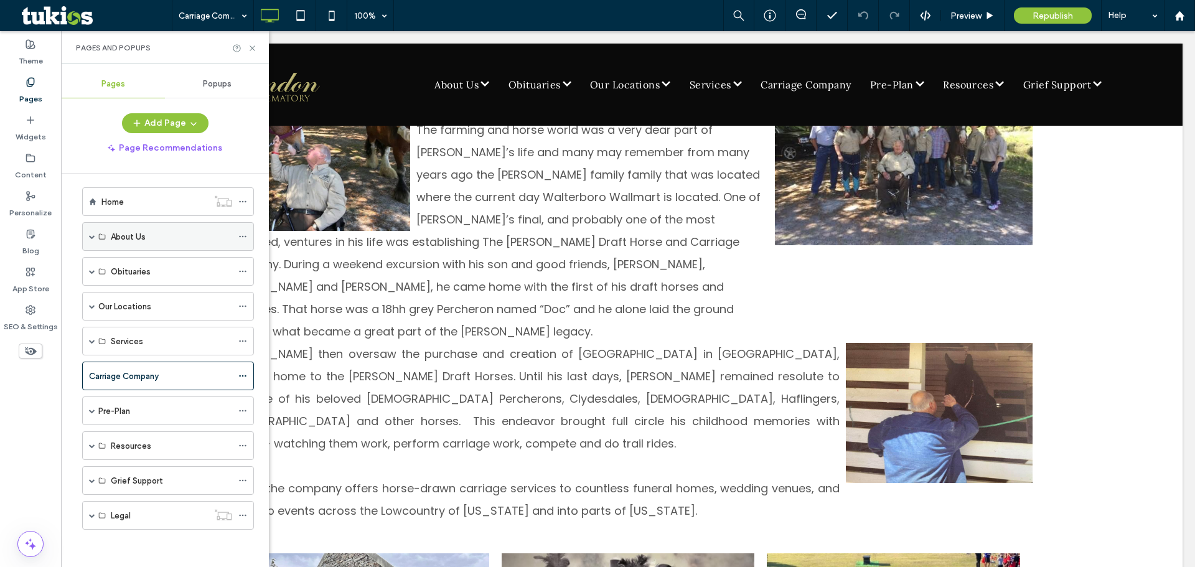
click at [89, 236] on span at bounding box center [92, 236] width 6 height 6
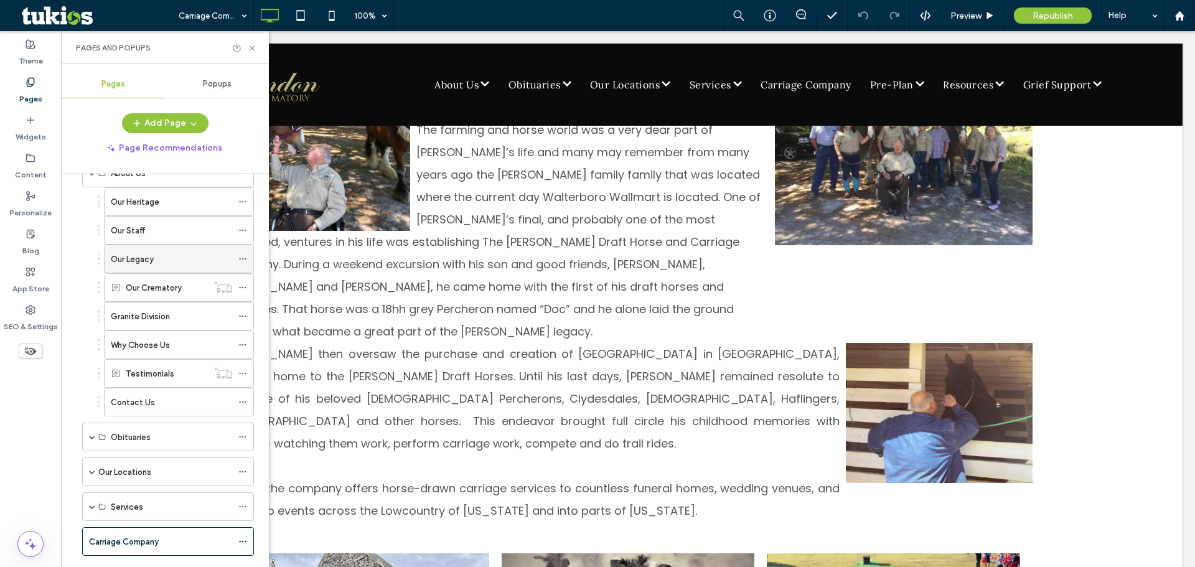
scroll to position [50, 0]
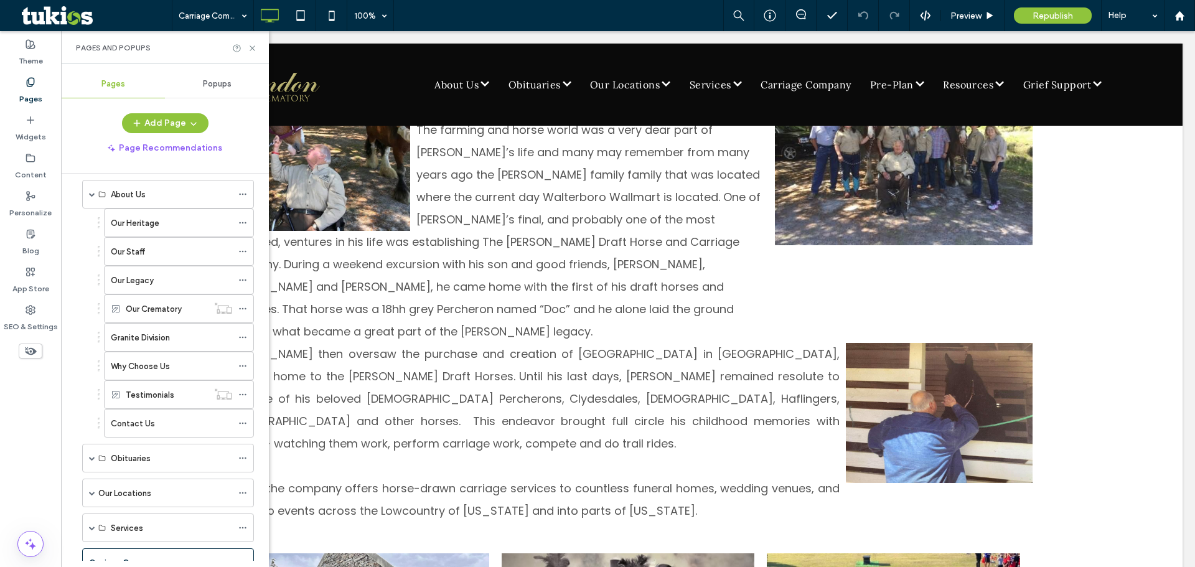
click at [126, 246] on label "Our Staff" at bounding box center [128, 252] width 34 height 22
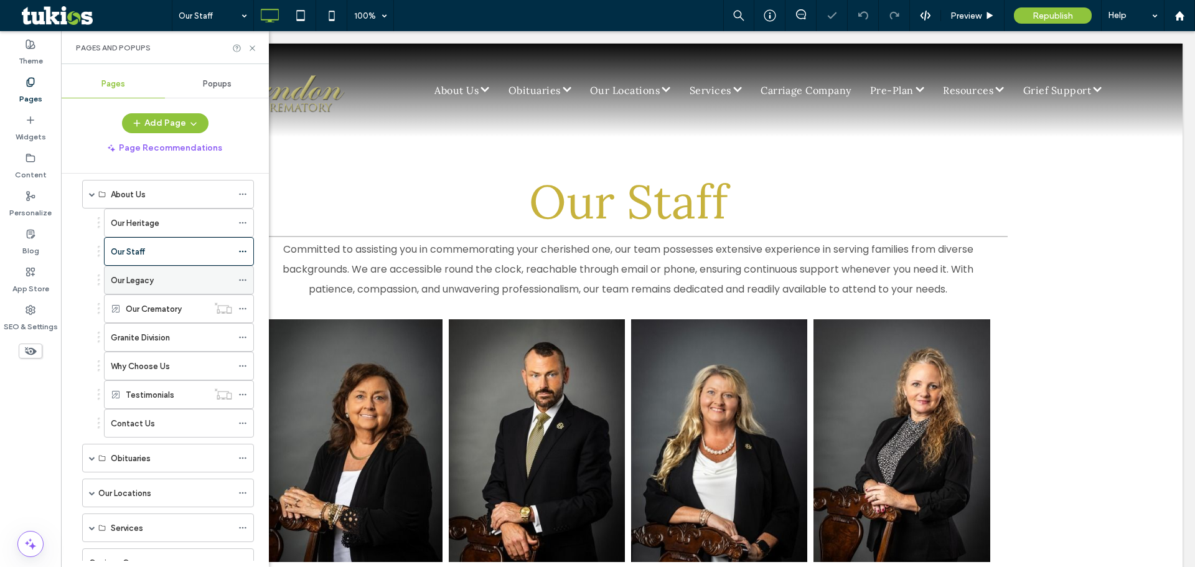
click at [161, 278] on div "Our Legacy" at bounding box center [171, 280] width 121 height 13
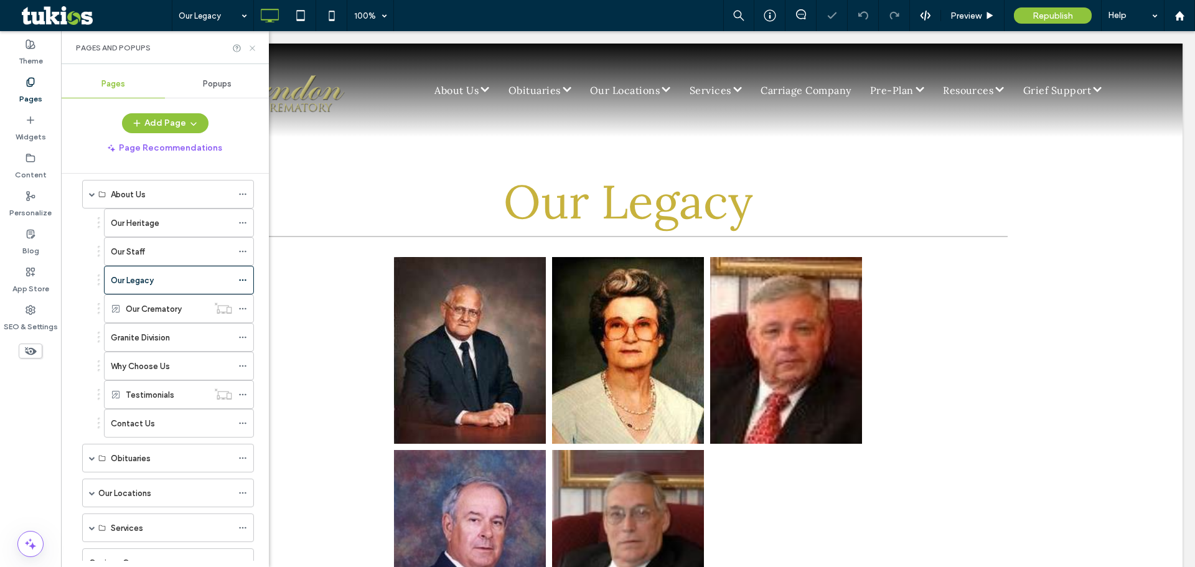
click at [256, 44] on icon at bounding box center [252, 48] width 9 height 9
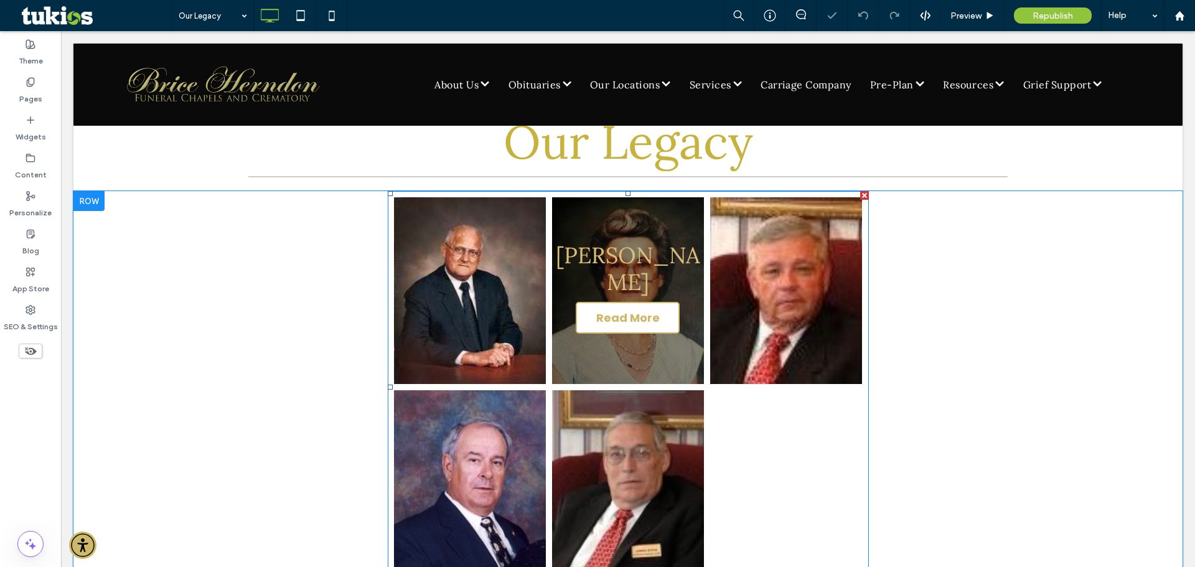
scroll to position [187, 0]
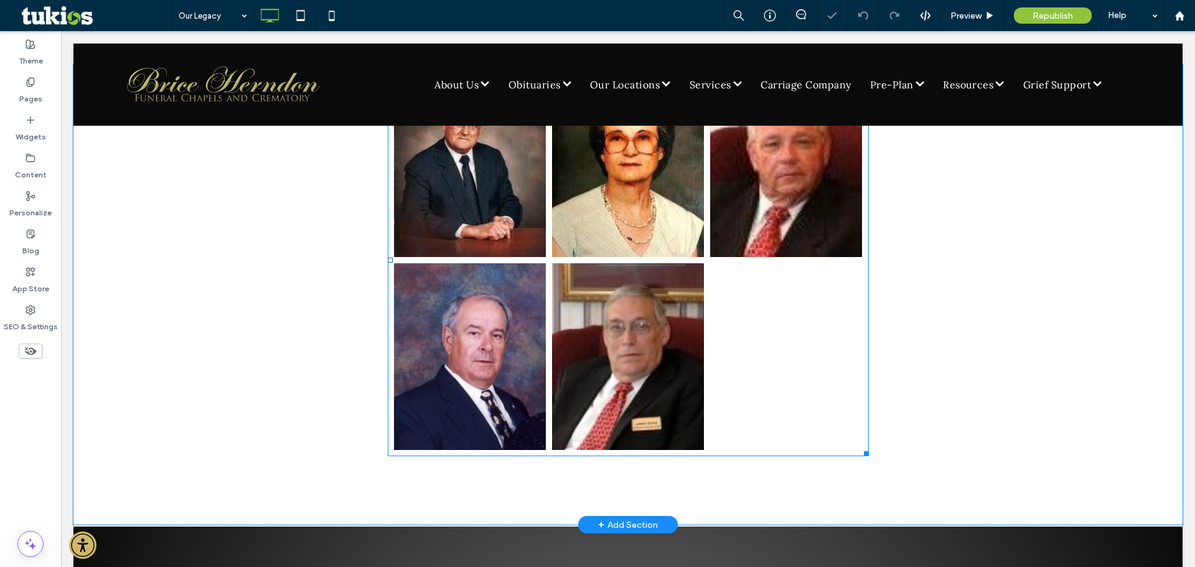
click at [736, 362] on div at bounding box center [786, 356] width 158 height 193
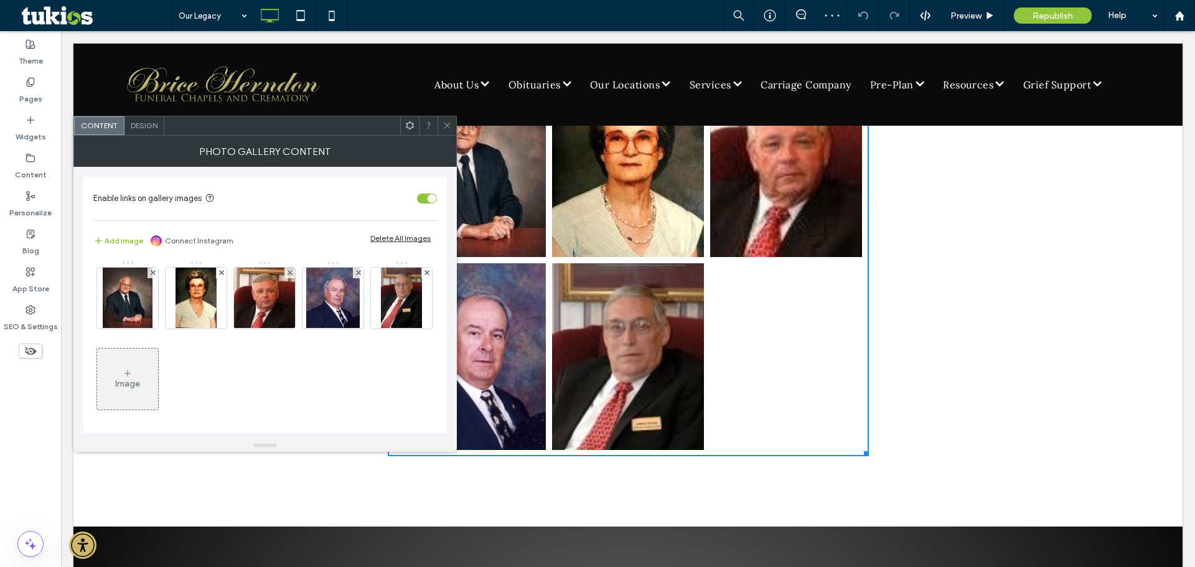
click at [140, 386] on div "Image" at bounding box center [127, 383] width 25 height 11
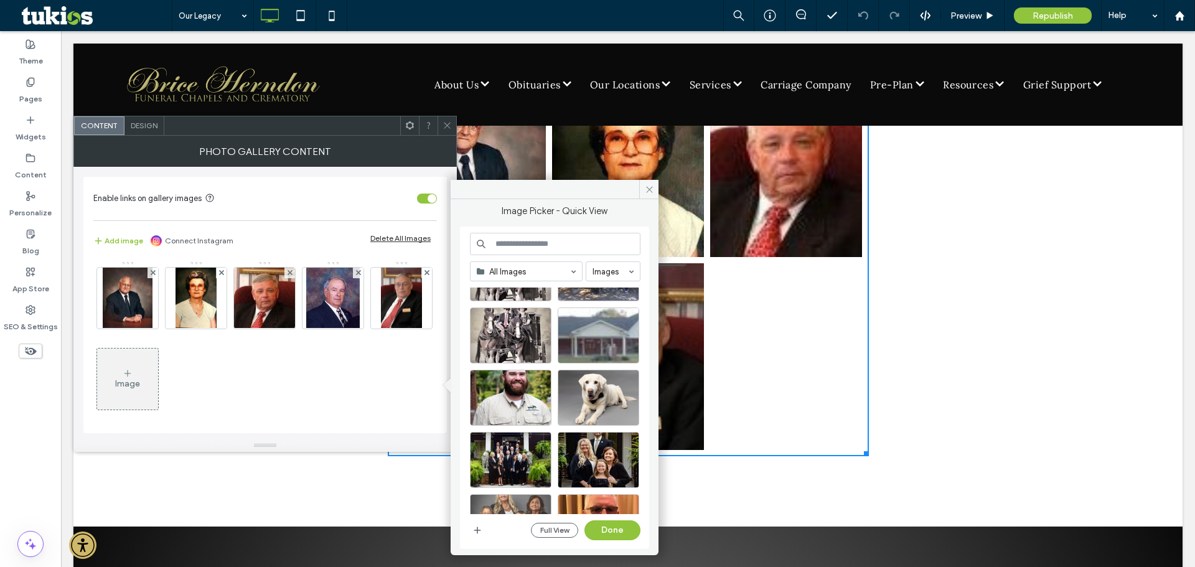
scroll to position [249, 0]
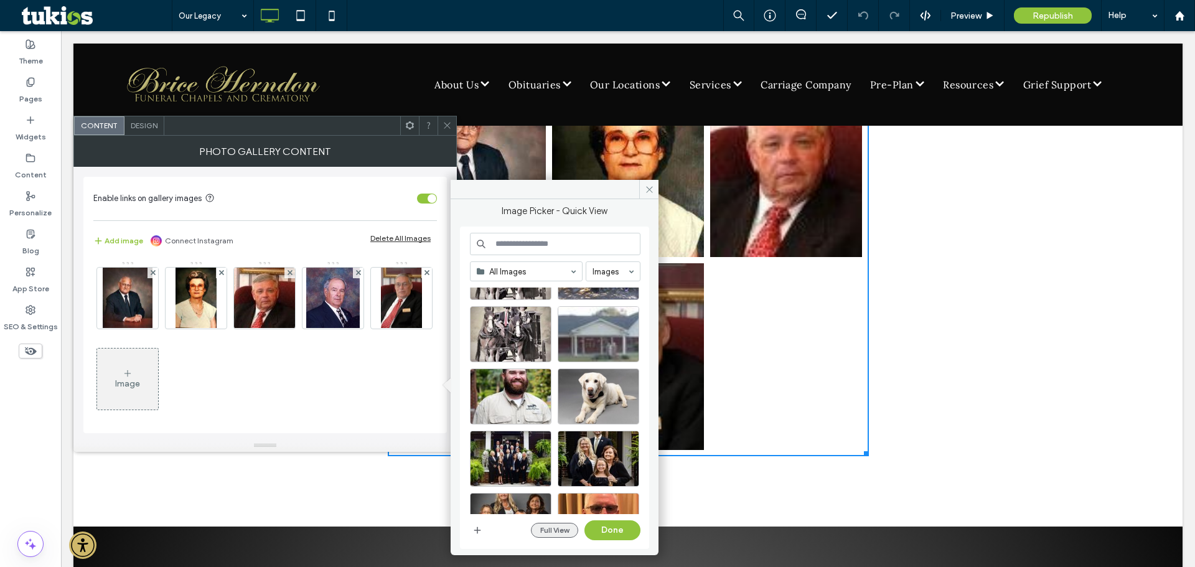
click at [543, 525] on button "Full View" at bounding box center [554, 530] width 47 height 15
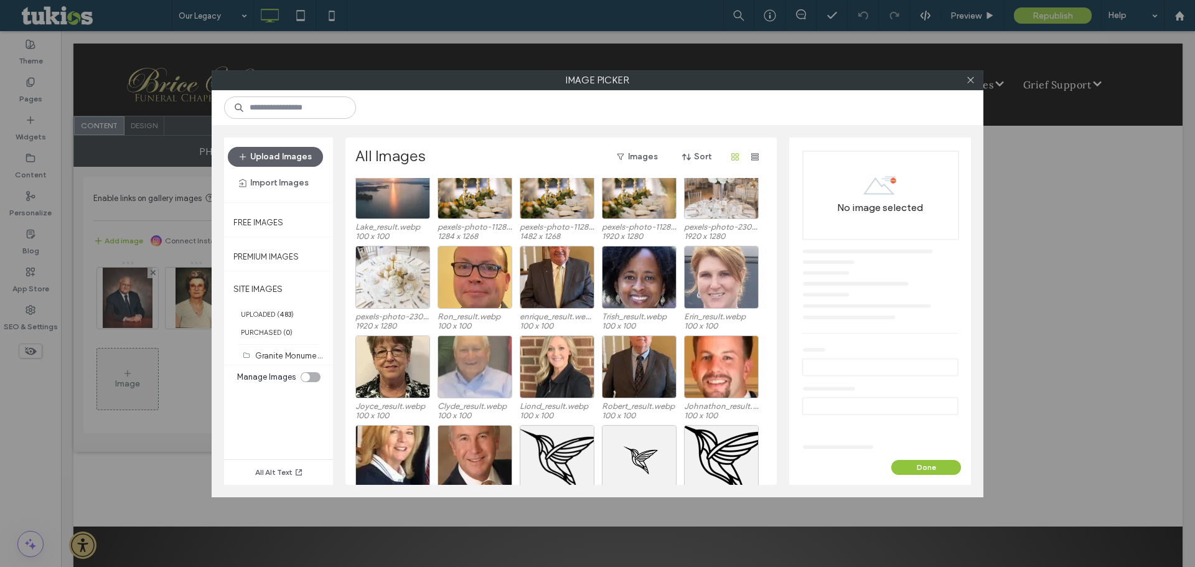
scroll to position [2738, 0]
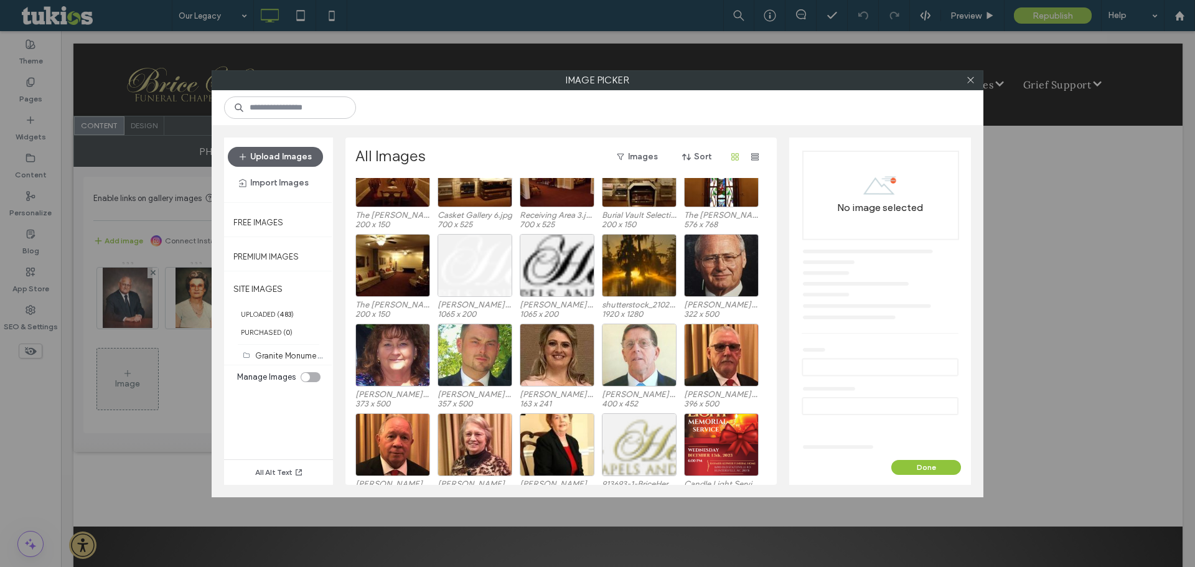
scroll to position [1829, 0]
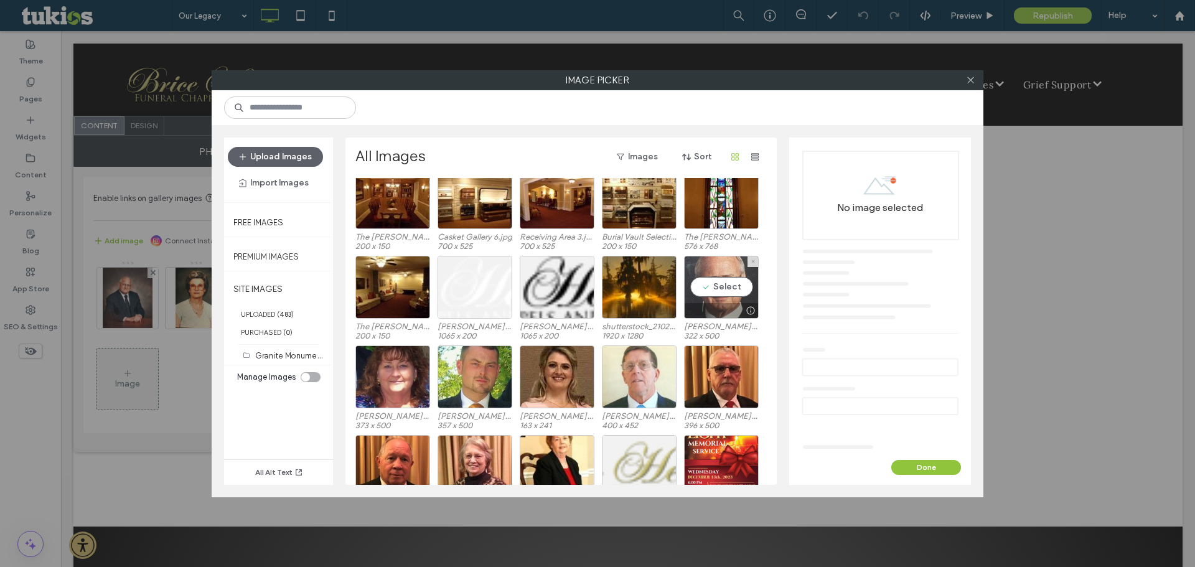
click at [726, 286] on div "Select" at bounding box center [721, 287] width 75 height 63
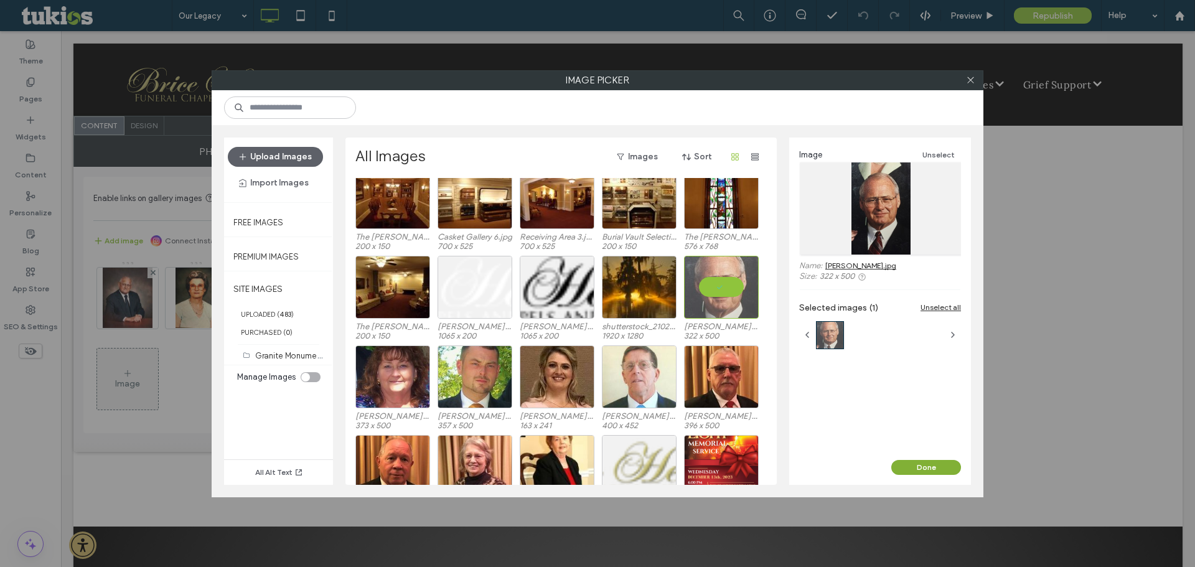
click at [915, 467] on button "Done" at bounding box center [926, 467] width 70 height 15
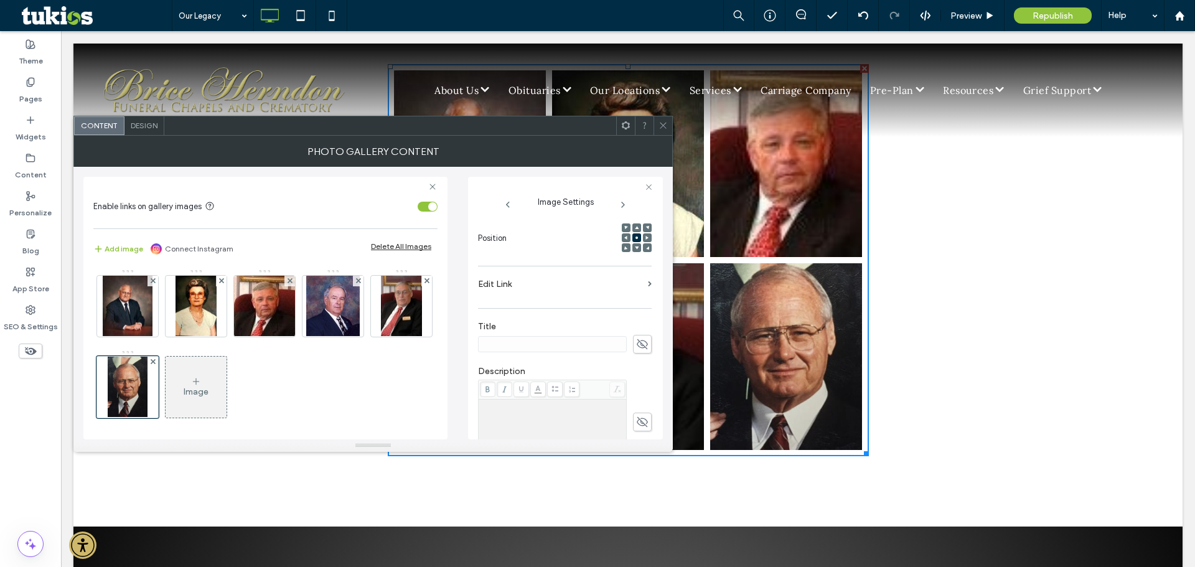
scroll to position [187, 0]
click at [636, 332] on icon at bounding box center [642, 339] width 12 height 14
click at [546, 334] on input at bounding box center [552, 338] width 149 height 16
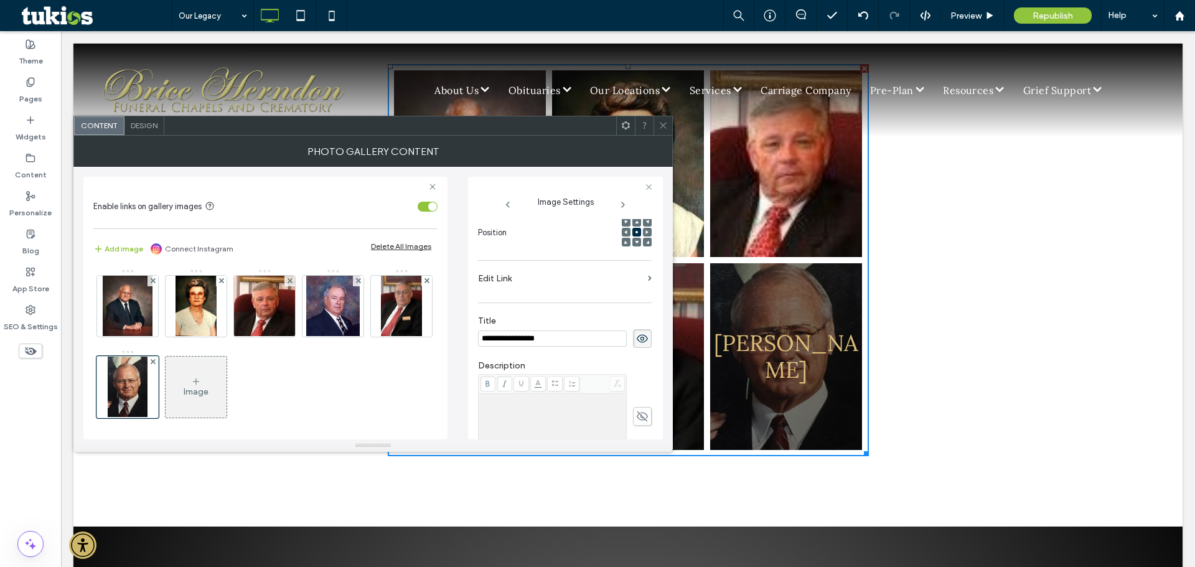
type input "**********"
click at [598, 360] on label "Description" at bounding box center [565, 367] width 174 height 14
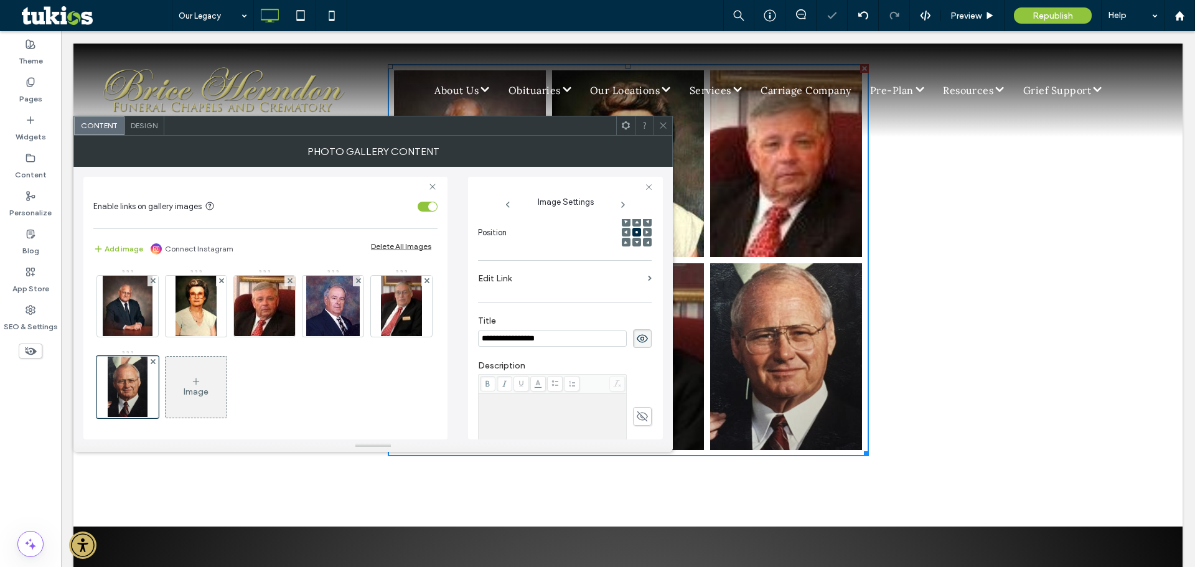
click at [665, 125] on icon at bounding box center [662, 125] width 9 height 9
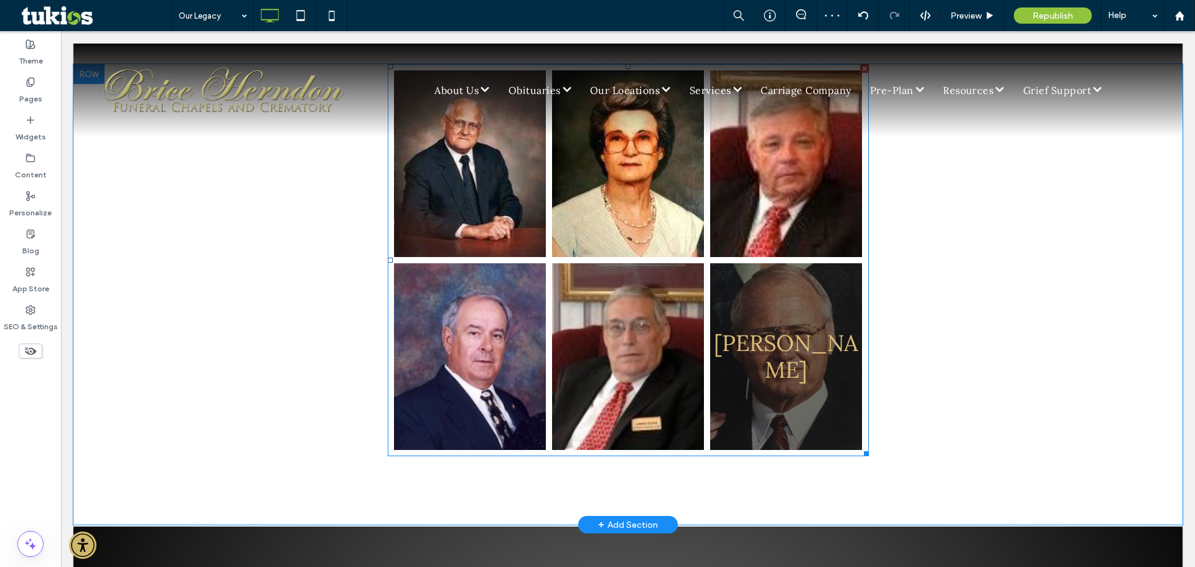
click at [815, 384] on link at bounding box center [786, 356] width 152 height 187
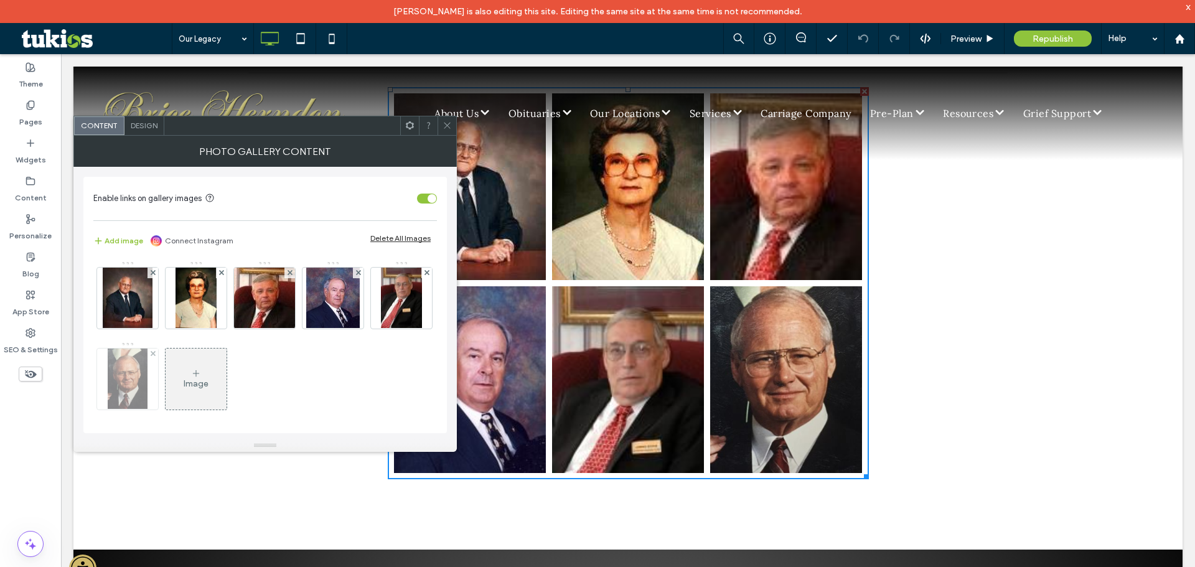
click at [147, 374] on img at bounding box center [127, 379] width 39 height 61
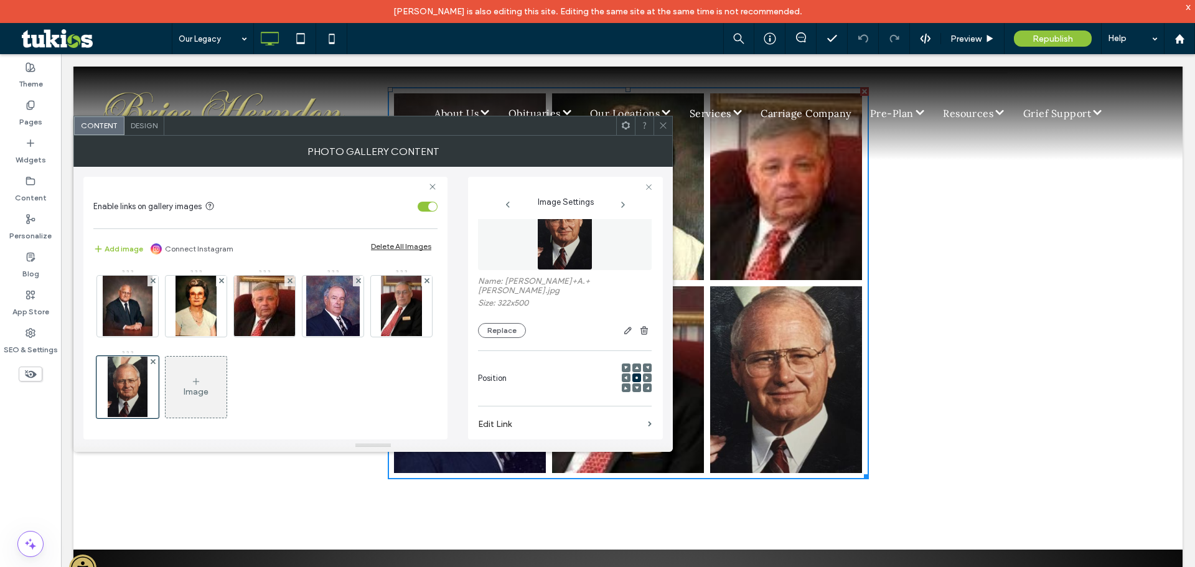
scroll to position [62, 0]
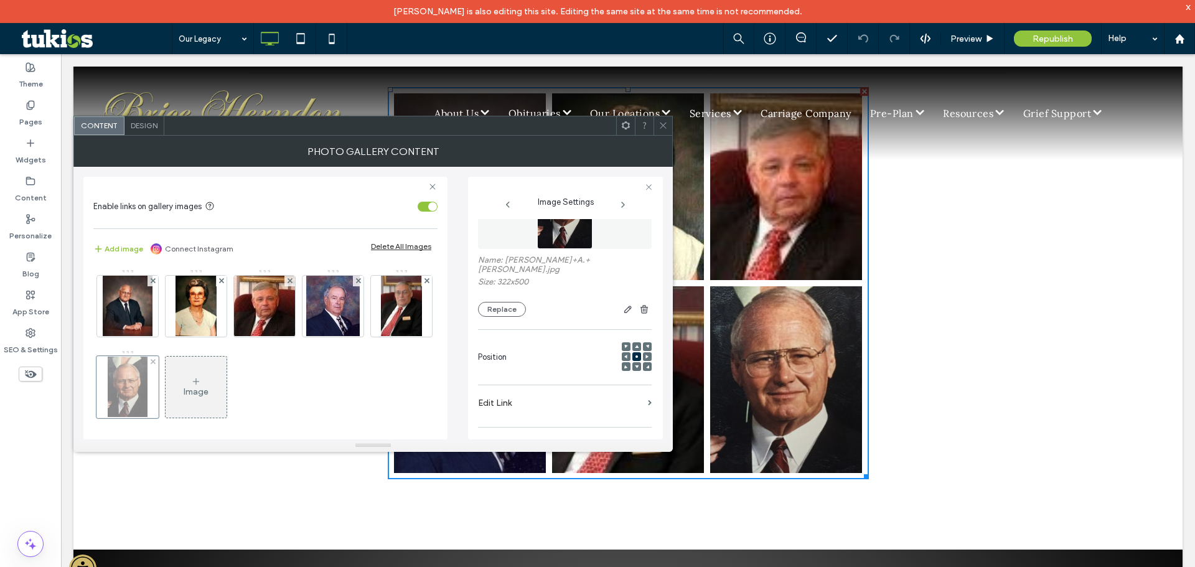
click at [159, 382] on div at bounding box center [127, 387] width 62 height 62
click at [381, 337] on img at bounding box center [401, 306] width 40 height 61
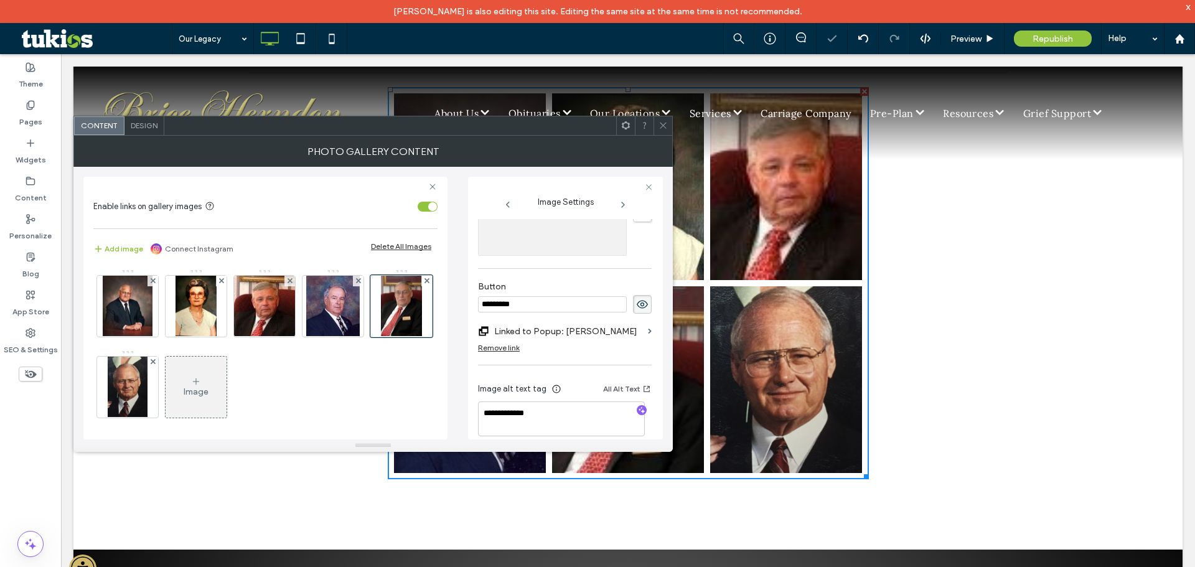
scroll to position [403, 0]
click at [147, 386] on img at bounding box center [127, 387] width 39 height 61
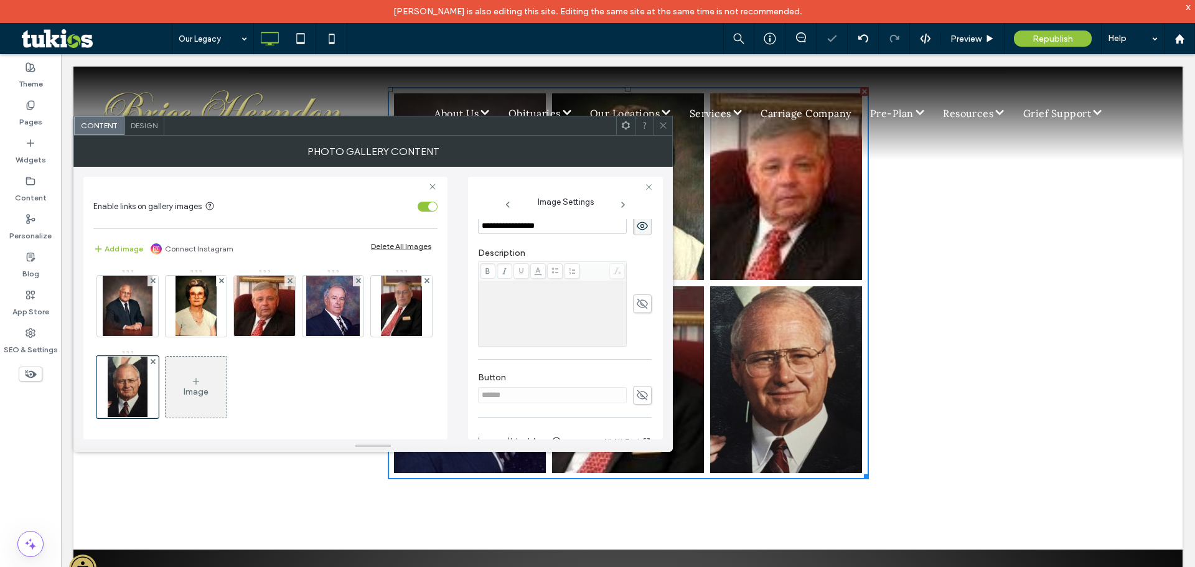
scroll to position [355, 0]
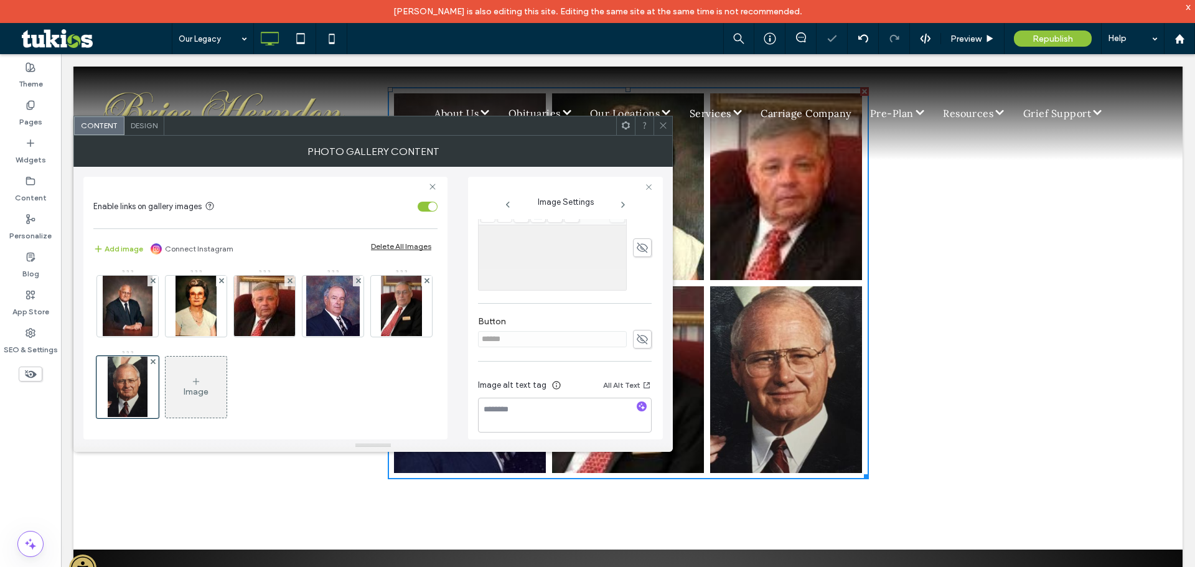
click at [661, 126] on icon at bounding box center [662, 125] width 9 height 9
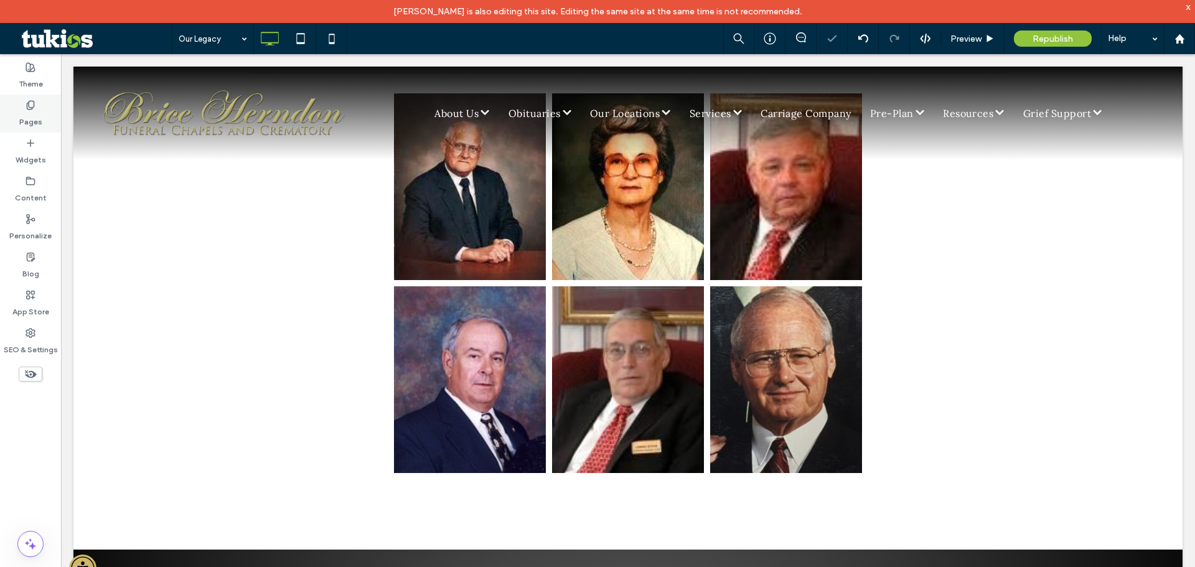
click at [50, 104] on div "Pages" at bounding box center [30, 114] width 61 height 38
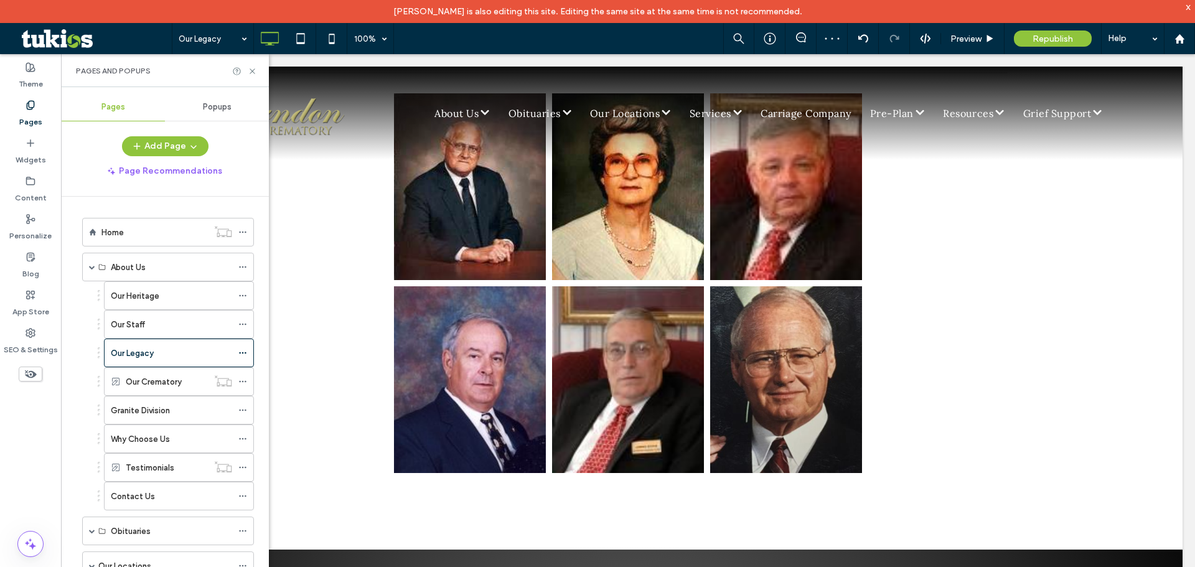
click at [208, 106] on span "Popups" at bounding box center [217, 107] width 29 height 10
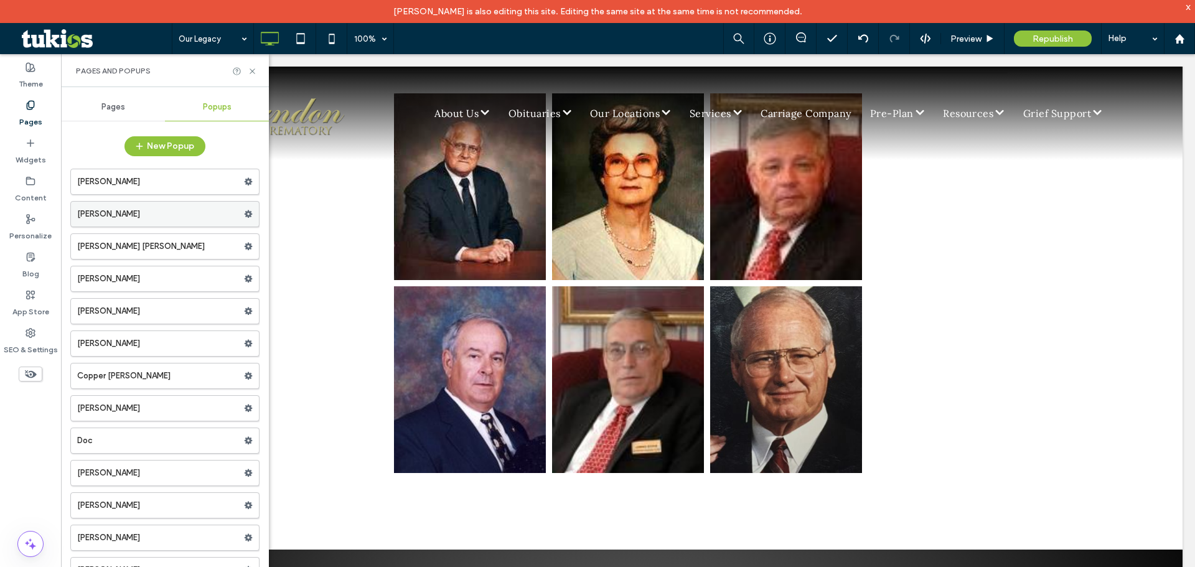
click at [245, 212] on use at bounding box center [249, 213] width 8 height 7
click at [302, 241] on span "Duplicate" at bounding box center [303, 240] width 40 height 11
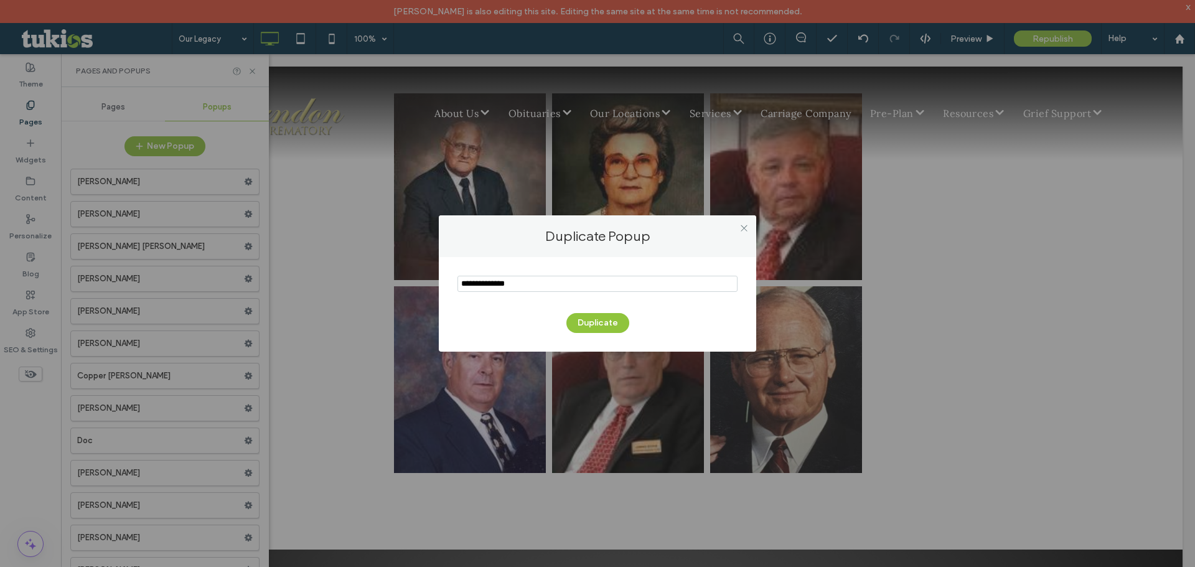
drag, startPoint x: 531, startPoint y: 284, endPoint x: 400, endPoint y: 291, distance: 131.5
click at [400, 291] on div "Duplicate Popup Duplicate" at bounding box center [597, 283] width 1195 height 567
type input "******"
click at [747, 227] on icon at bounding box center [743, 227] width 9 height 9
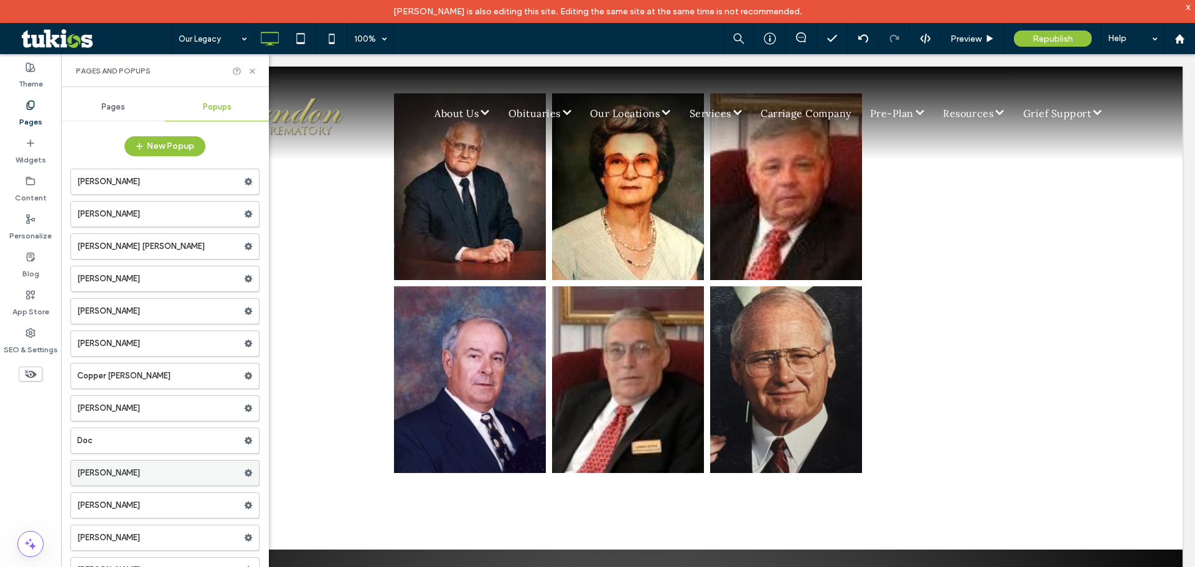
click at [161, 480] on label "[PERSON_NAME]" at bounding box center [160, 473] width 167 height 25
click at [24, 115] on label "Pages" at bounding box center [30, 118] width 23 height 17
click at [29, 189] on label "Content" at bounding box center [31, 194] width 32 height 17
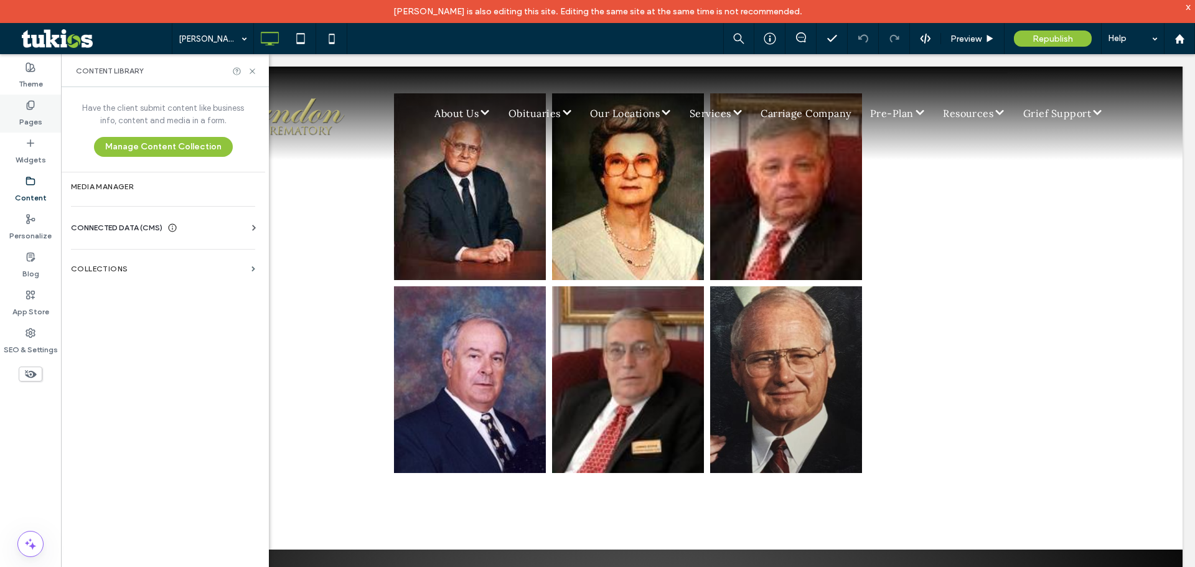
click at [27, 109] on use at bounding box center [30, 105] width 7 height 8
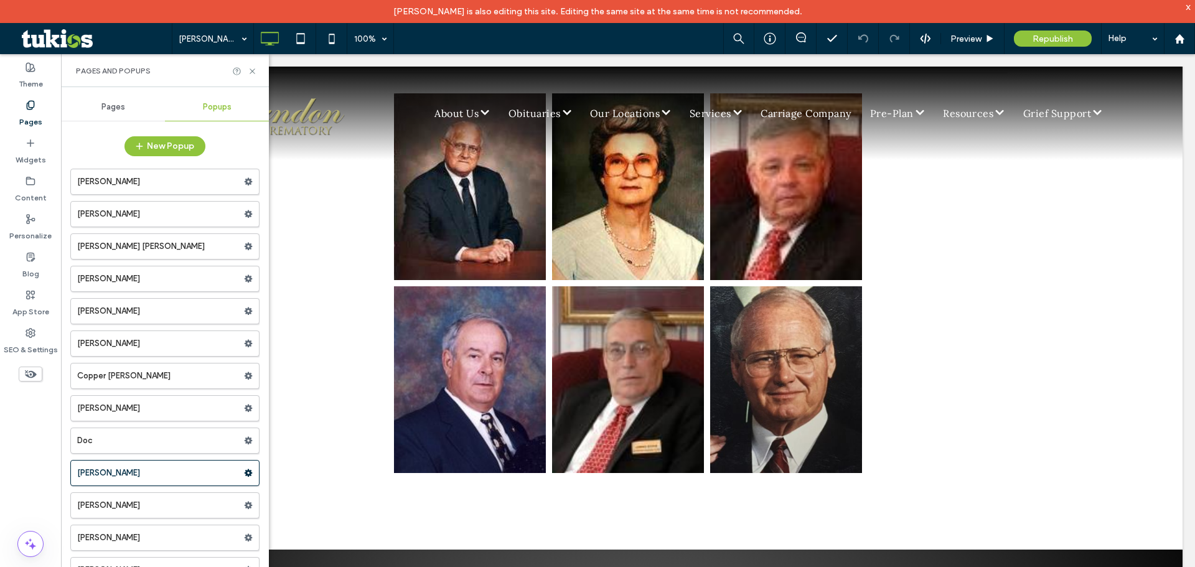
click at [116, 100] on div "Pages" at bounding box center [113, 106] width 104 height 27
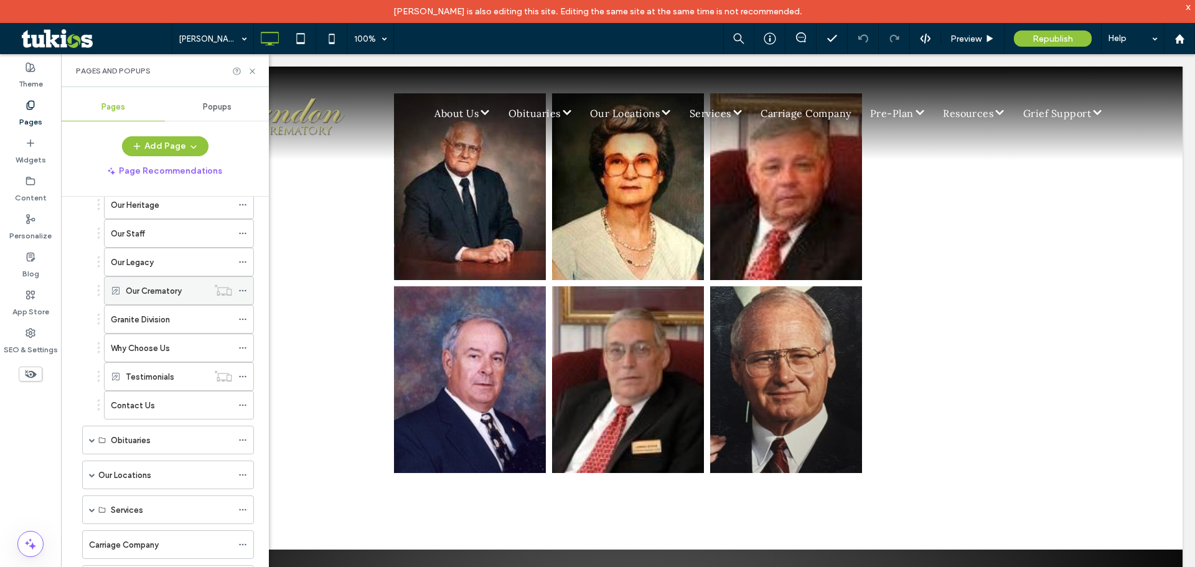
scroll to position [124, 0]
click at [90, 405] on span at bounding box center [92, 406] width 6 height 6
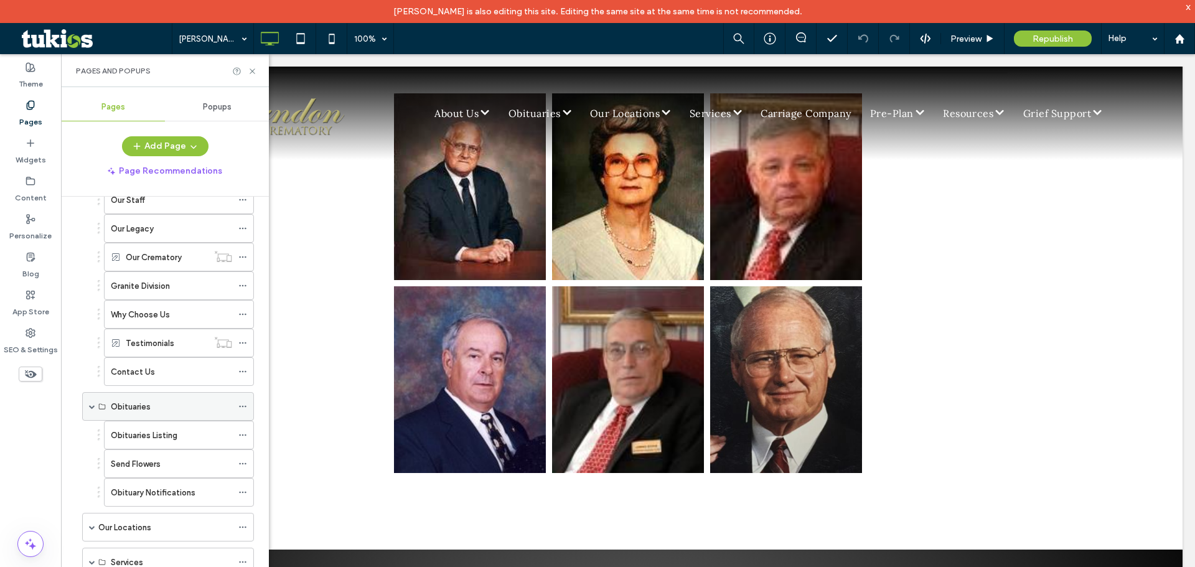
click at [90, 405] on span at bounding box center [92, 406] width 6 height 6
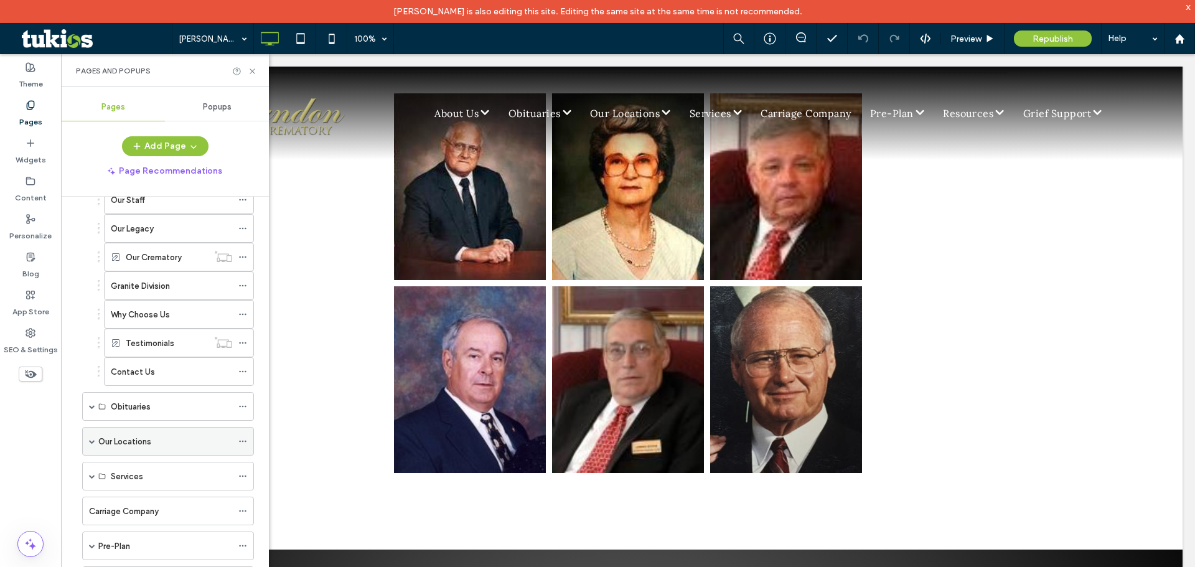
click at [91, 442] on span at bounding box center [92, 441] width 6 height 6
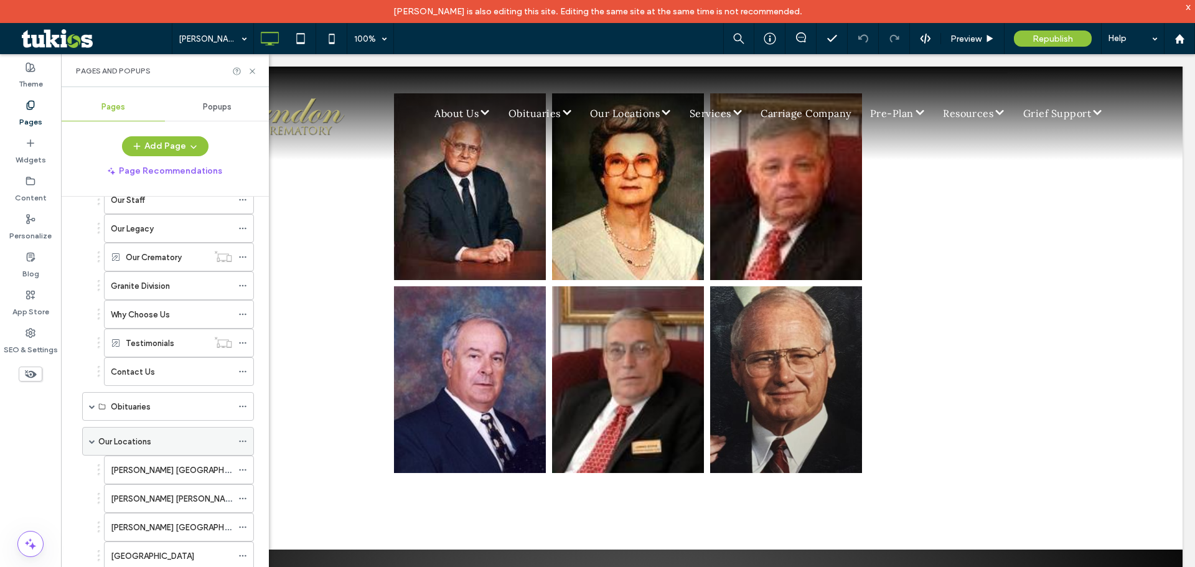
click at [91, 442] on span at bounding box center [92, 441] width 6 height 6
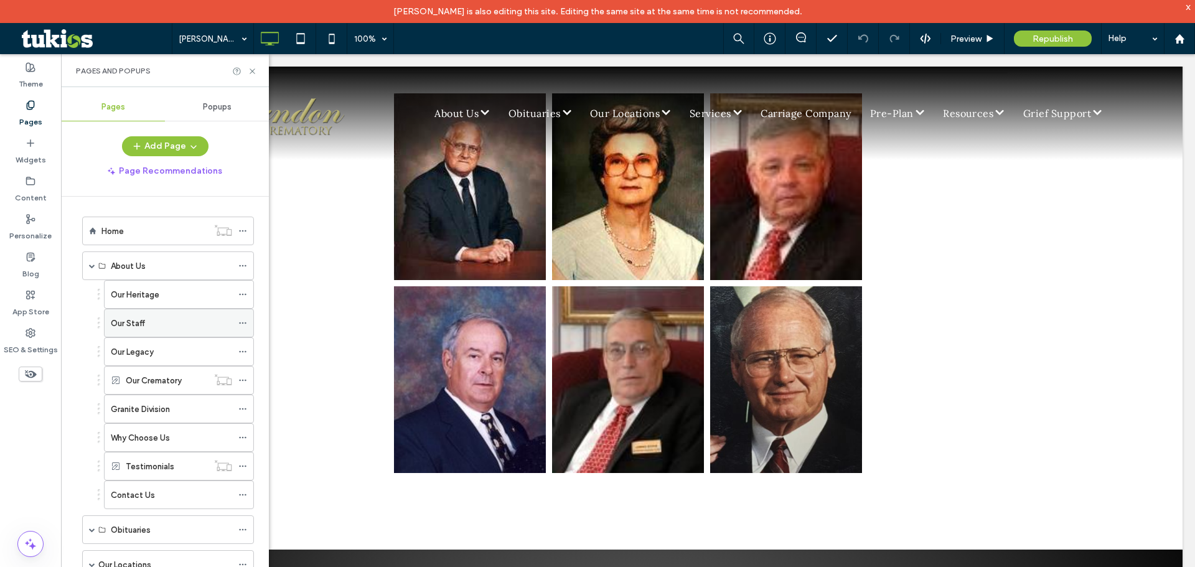
scroll to position [0, 0]
click at [146, 358] on label "Our Legacy" at bounding box center [132, 353] width 43 height 22
click at [147, 352] on label "Our Legacy" at bounding box center [132, 353] width 43 height 22
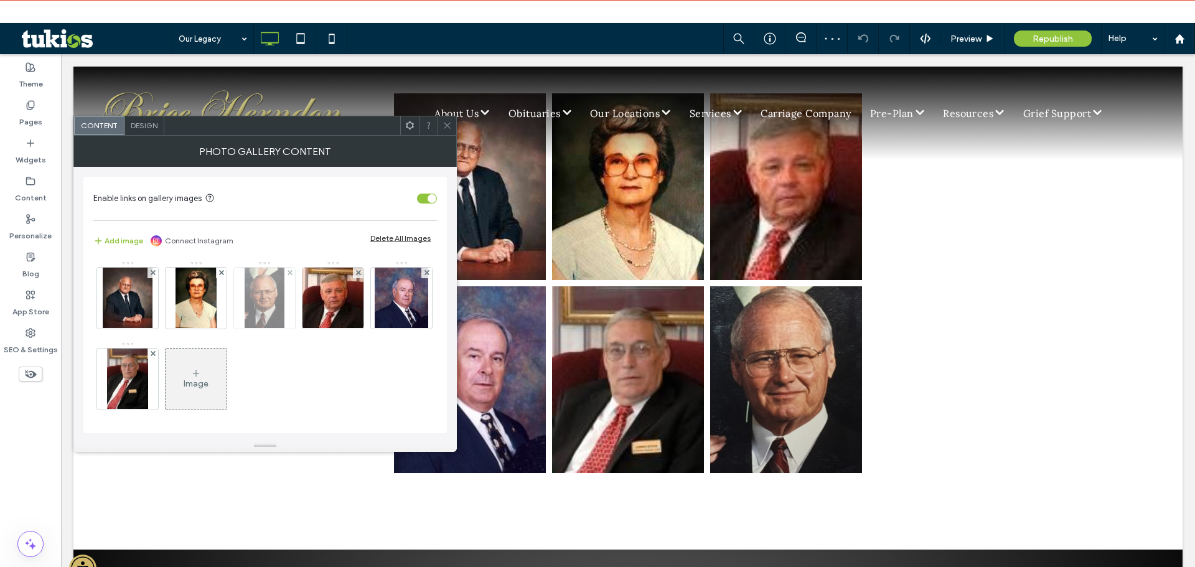
click at [261, 302] on img at bounding box center [264, 298] width 39 height 61
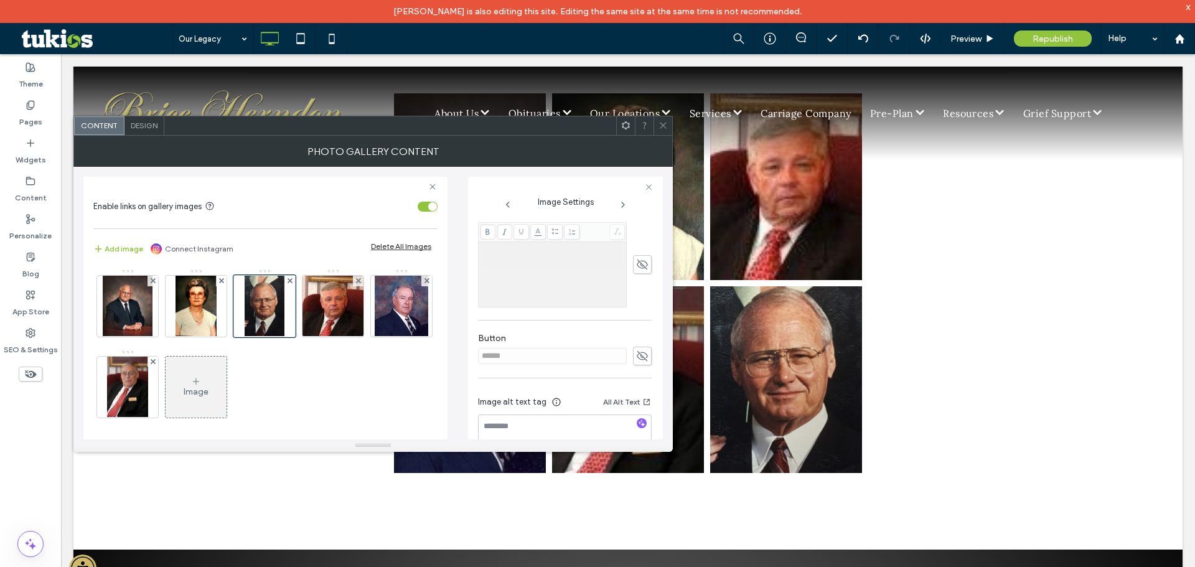
scroll to position [355, 0]
click at [636, 332] on icon at bounding box center [642, 339] width 12 height 14
click at [556, 331] on input "******" at bounding box center [552, 339] width 149 height 16
drag, startPoint x: 418, startPoint y: 334, endPoint x: 400, endPoint y: 334, distance: 18.1
click at [400, 334] on div "**********" at bounding box center [372, 303] width 579 height 273
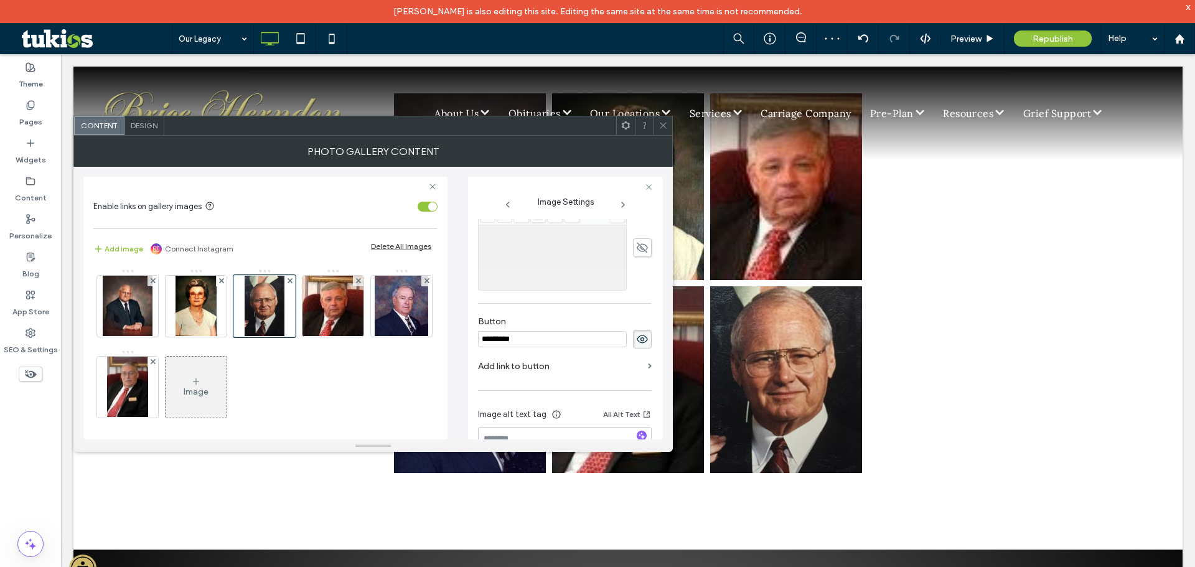
type input "*********"
click at [525, 355] on label "Add link to button" at bounding box center [560, 366] width 165 height 23
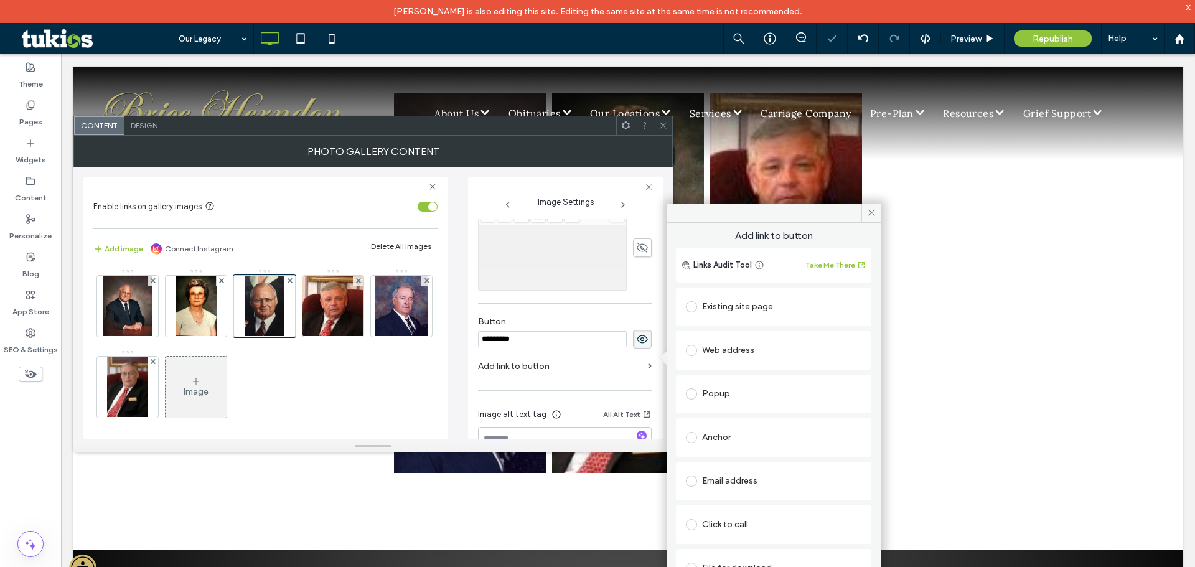
click at [716, 391] on div "Popup" at bounding box center [774, 394] width 176 height 20
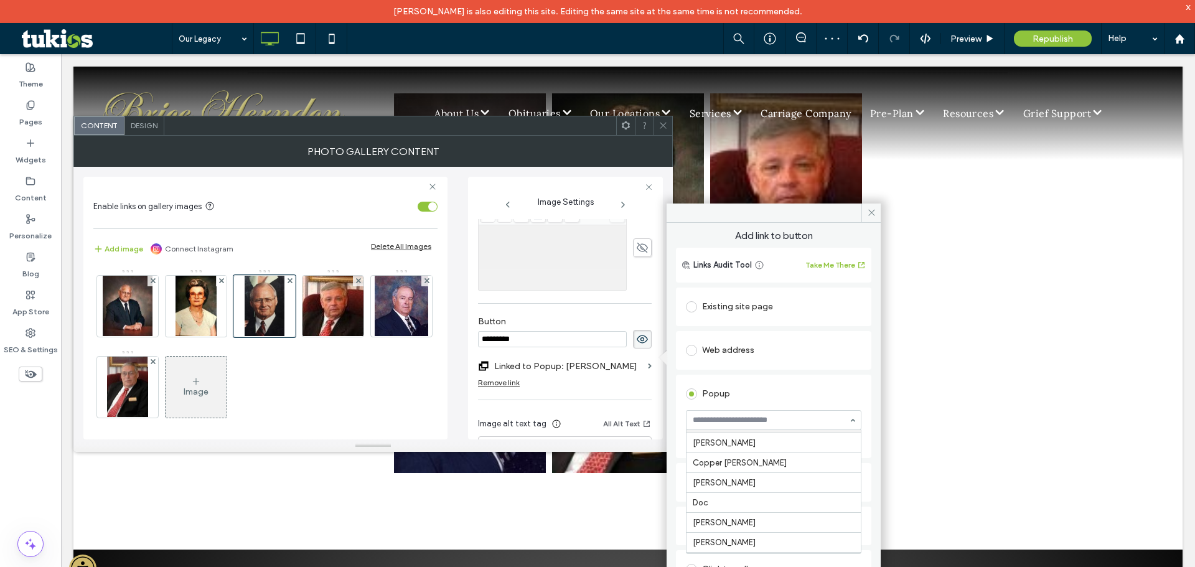
scroll to position [124, 0]
click at [866, 210] on span at bounding box center [870, 213] width 19 height 19
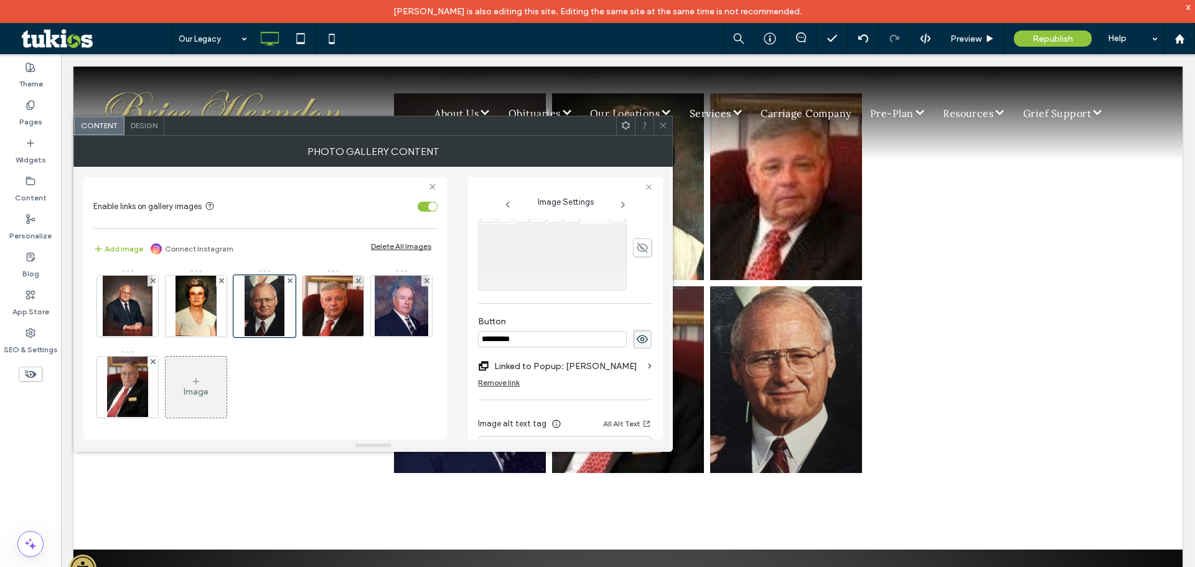
click at [658, 126] on icon at bounding box center [662, 125] width 9 height 9
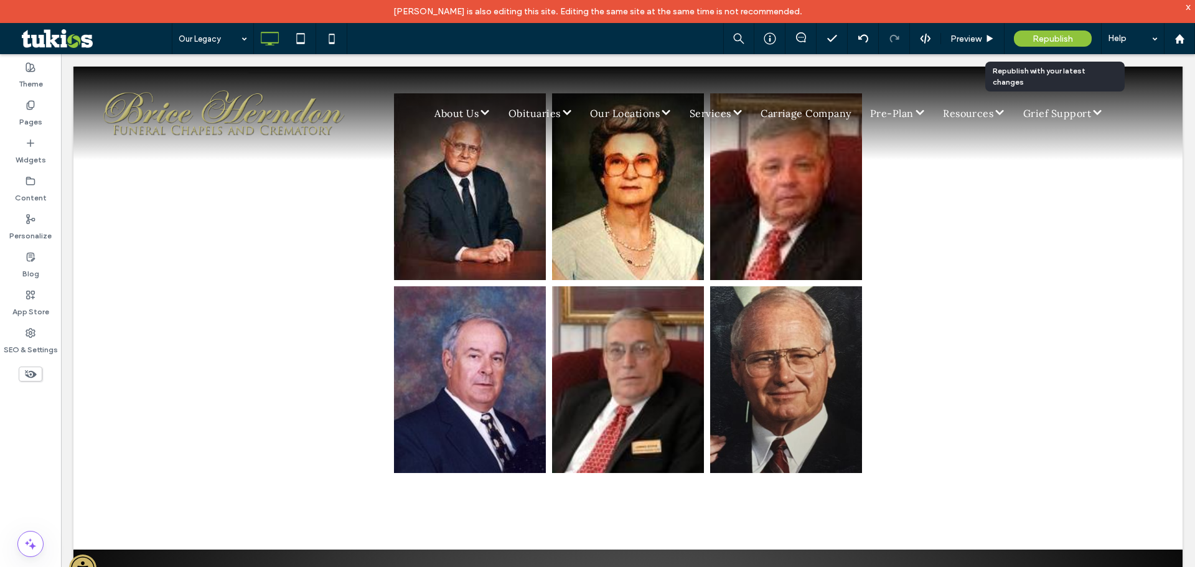
click at [1063, 35] on span "Republish" at bounding box center [1052, 39] width 40 height 11
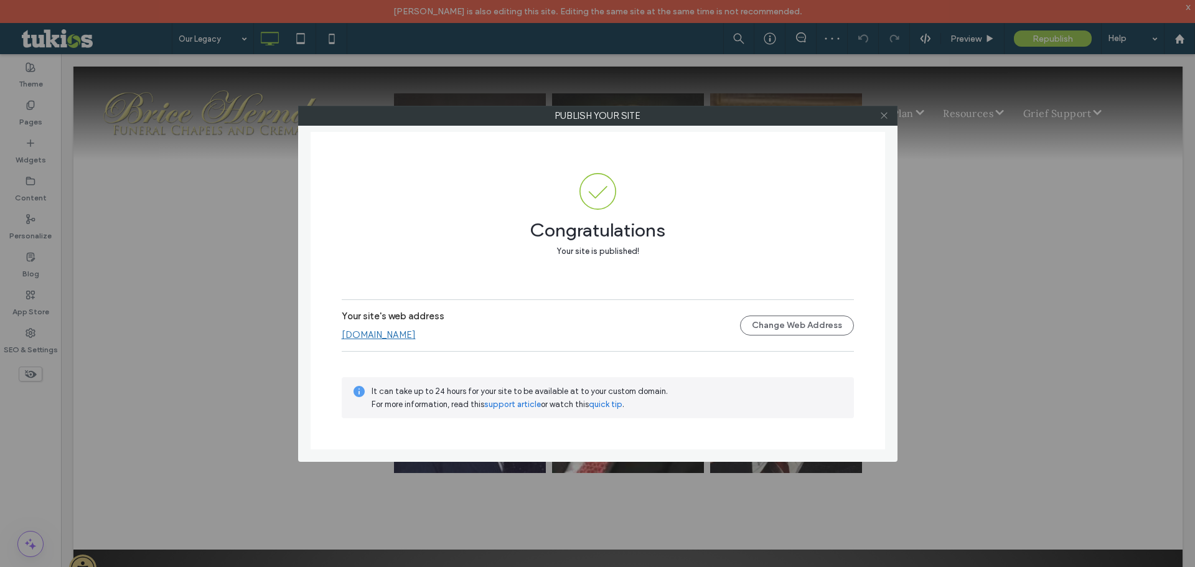
click at [887, 115] on icon at bounding box center [883, 115] width 9 height 9
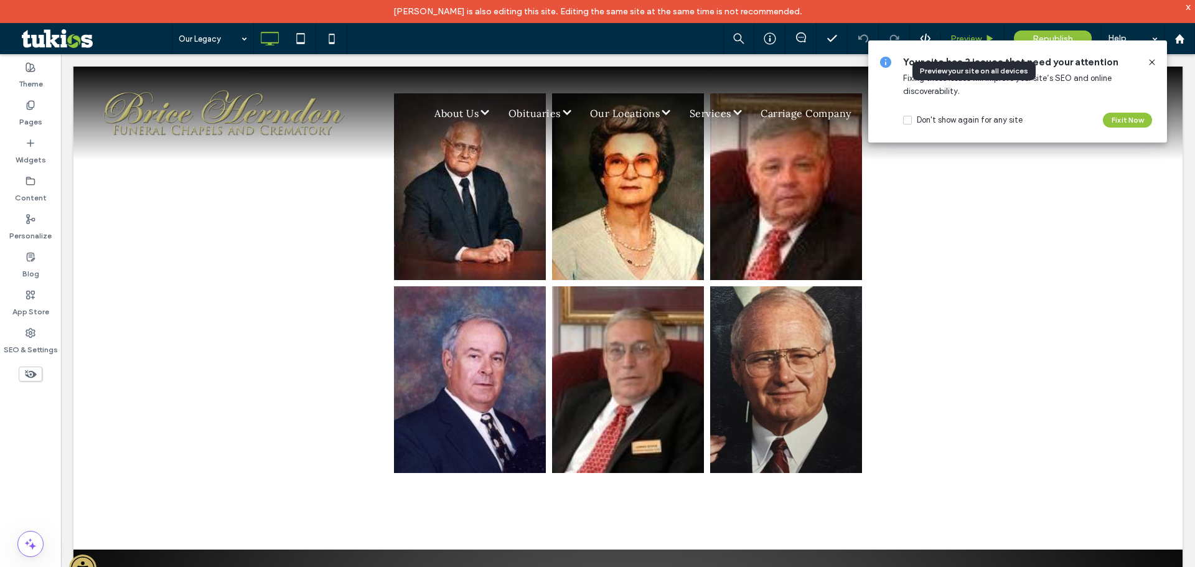
click at [967, 32] on div "Preview" at bounding box center [972, 38] width 63 height 31
click at [1152, 60] on icon at bounding box center [1152, 62] width 10 height 10
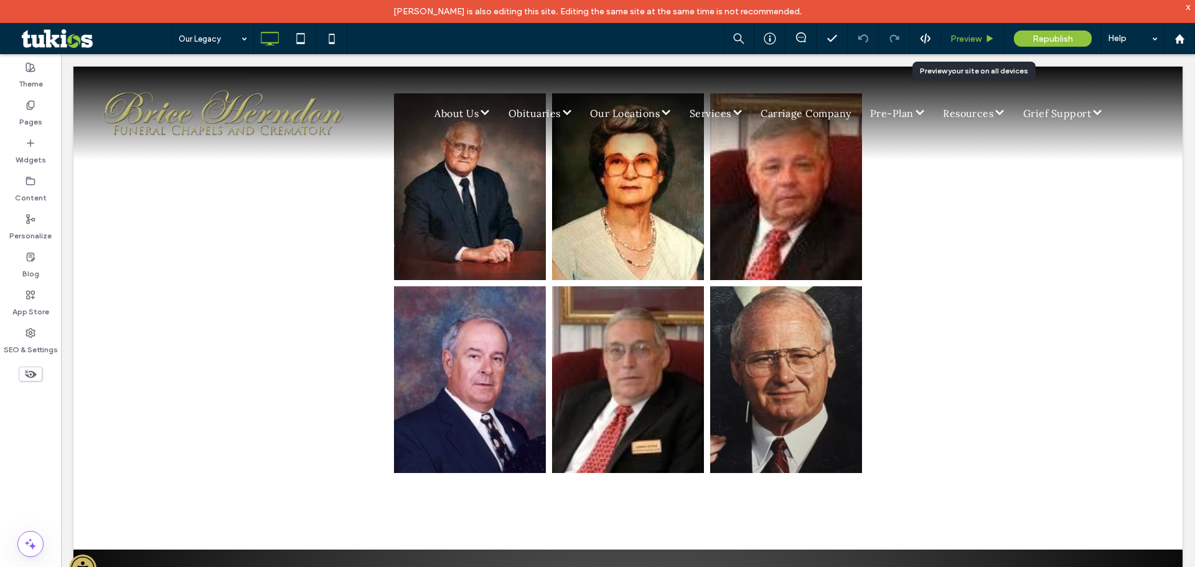
click at [961, 38] on span "Preview" at bounding box center [965, 39] width 31 height 11
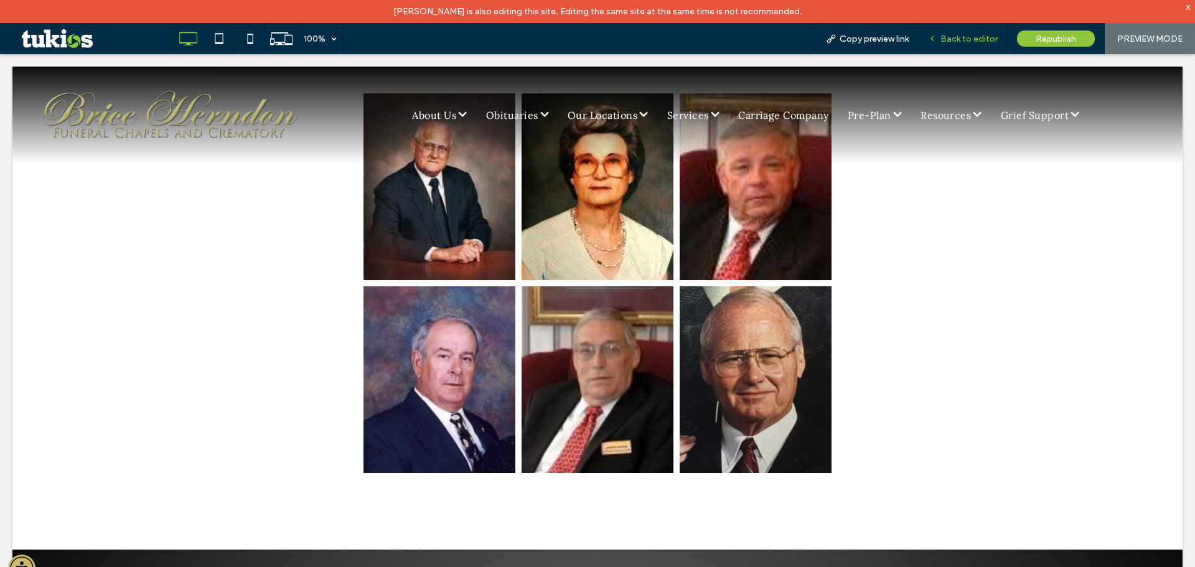
click at [973, 35] on span "Back to editor" at bounding box center [968, 39] width 57 height 11
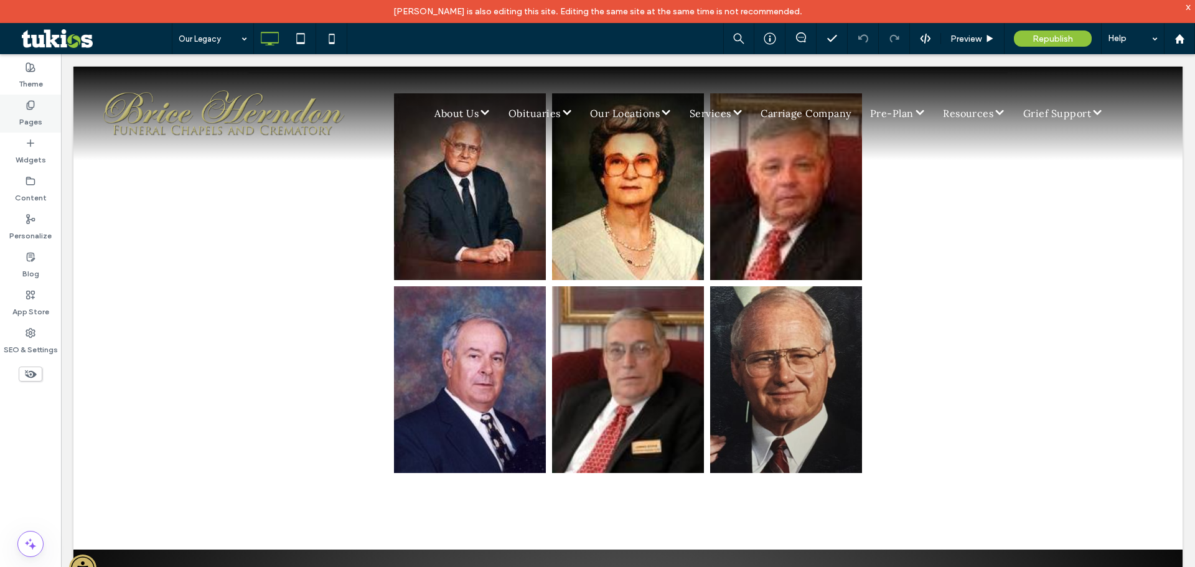
click at [42, 110] on div "Pages" at bounding box center [30, 114] width 61 height 38
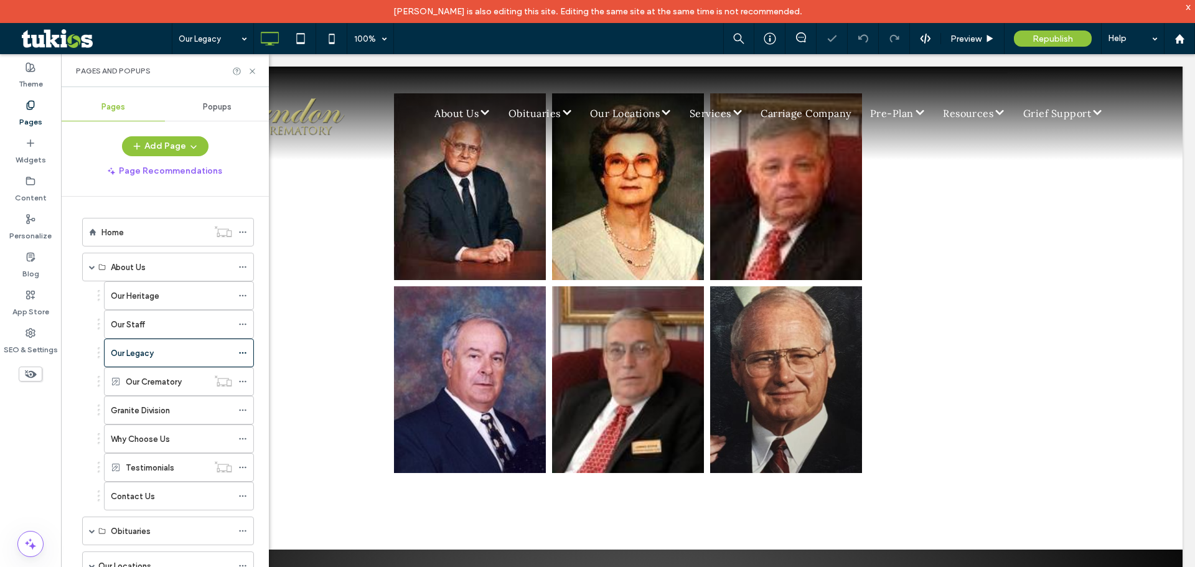
click at [229, 106] on span "Popups" at bounding box center [217, 107] width 29 height 10
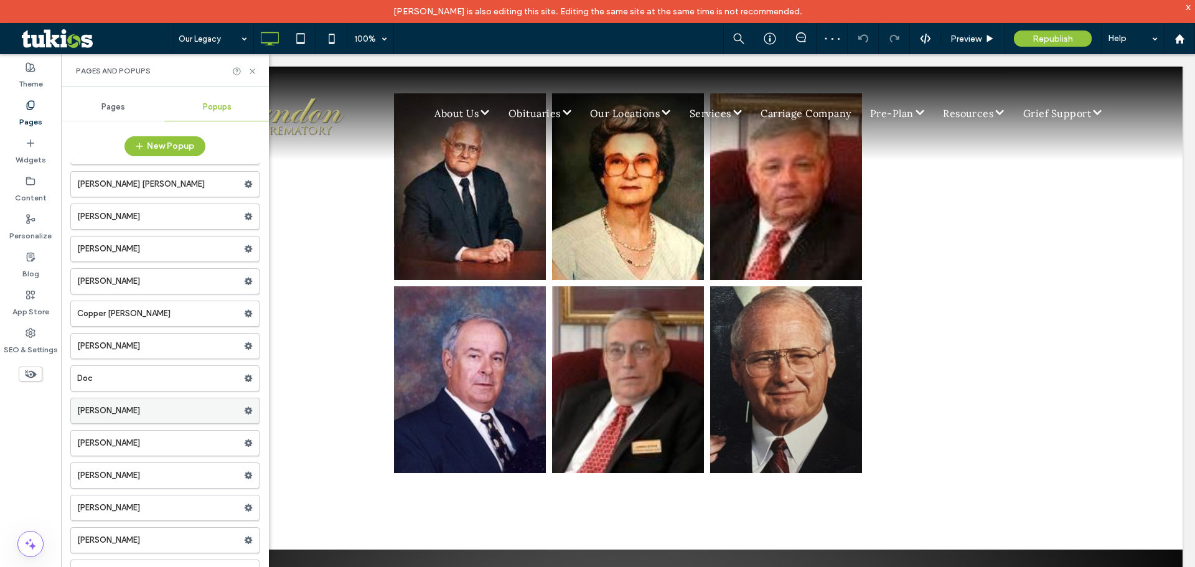
scroll to position [124, 0]
click at [136, 351] on label "[PERSON_NAME]" at bounding box center [160, 348] width 167 height 25
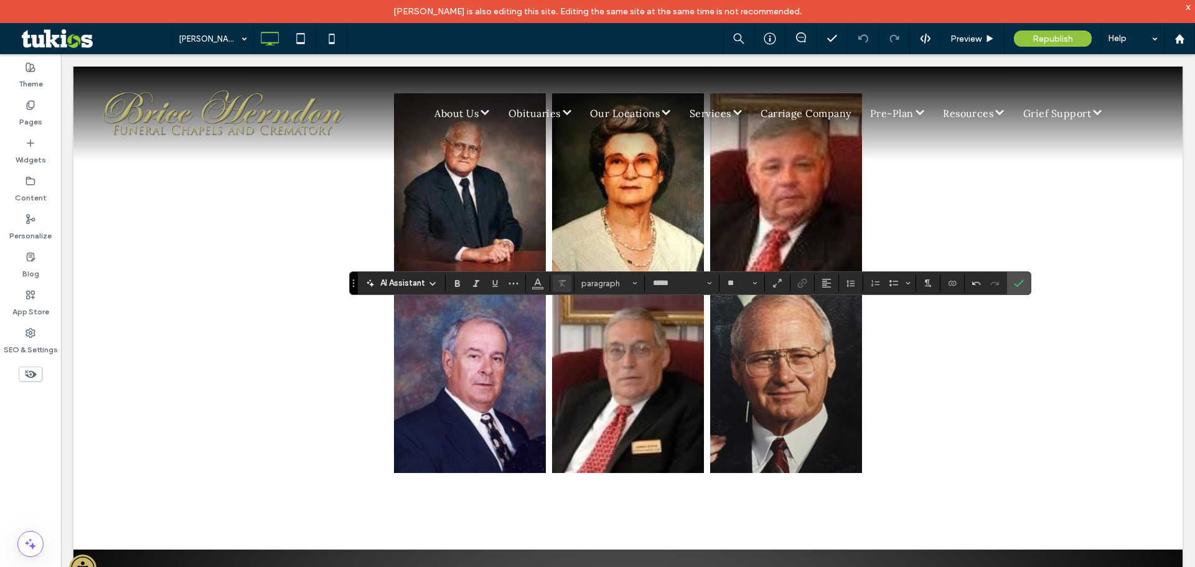
type input "*******"
click at [1016, 282] on icon "Confirm" at bounding box center [1019, 283] width 10 height 10
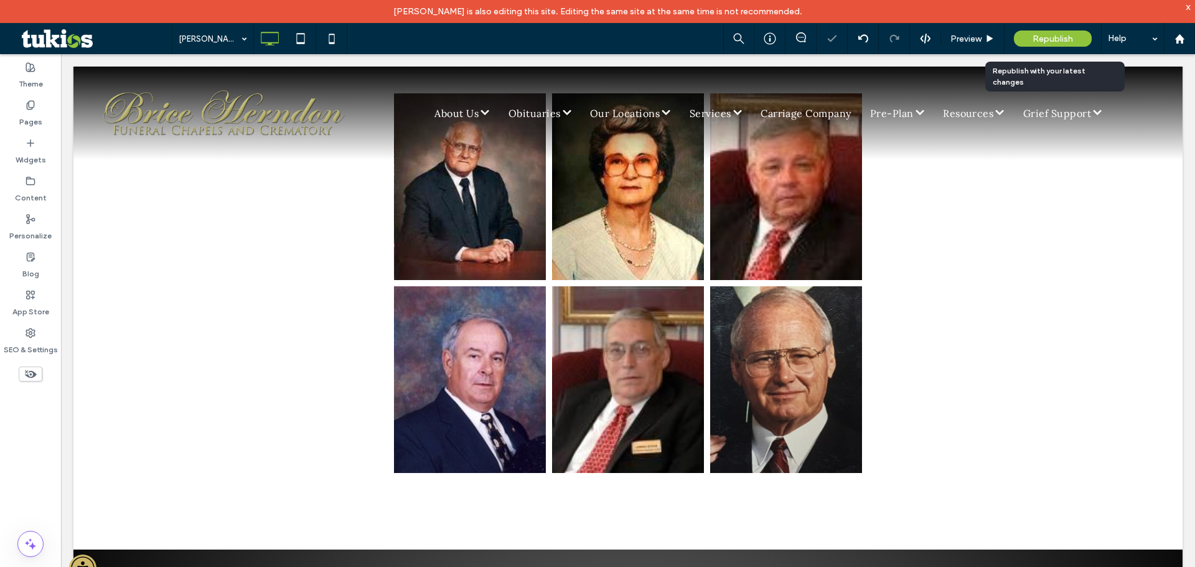
click at [1058, 34] on span "Republish" at bounding box center [1052, 39] width 40 height 11
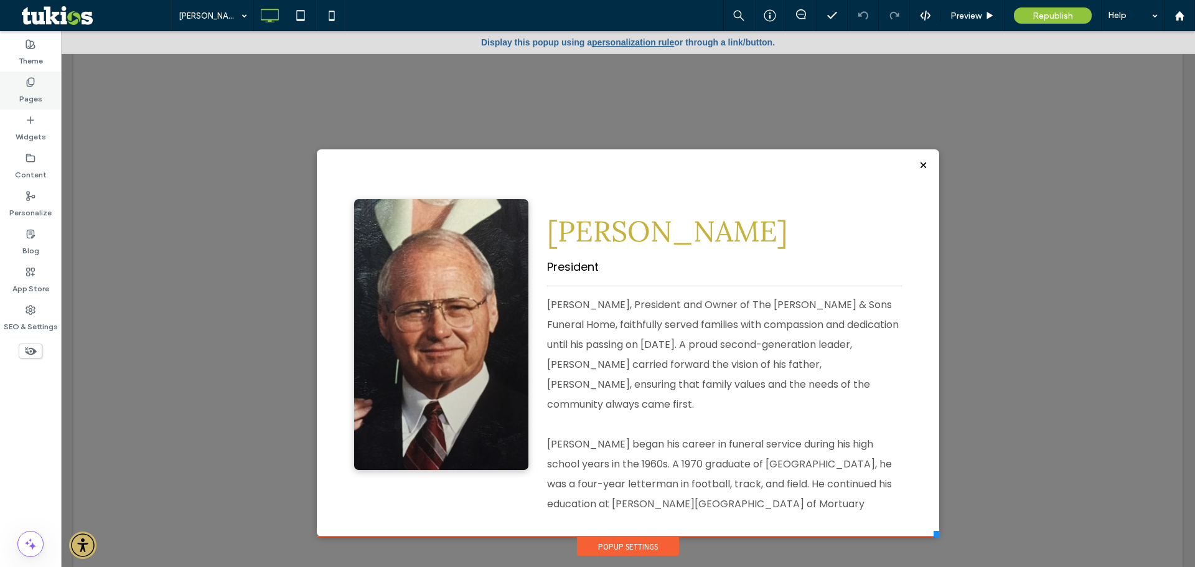
click at [28, 95] on label "Pages" at bounding box center [30, 95] width 23 height 17
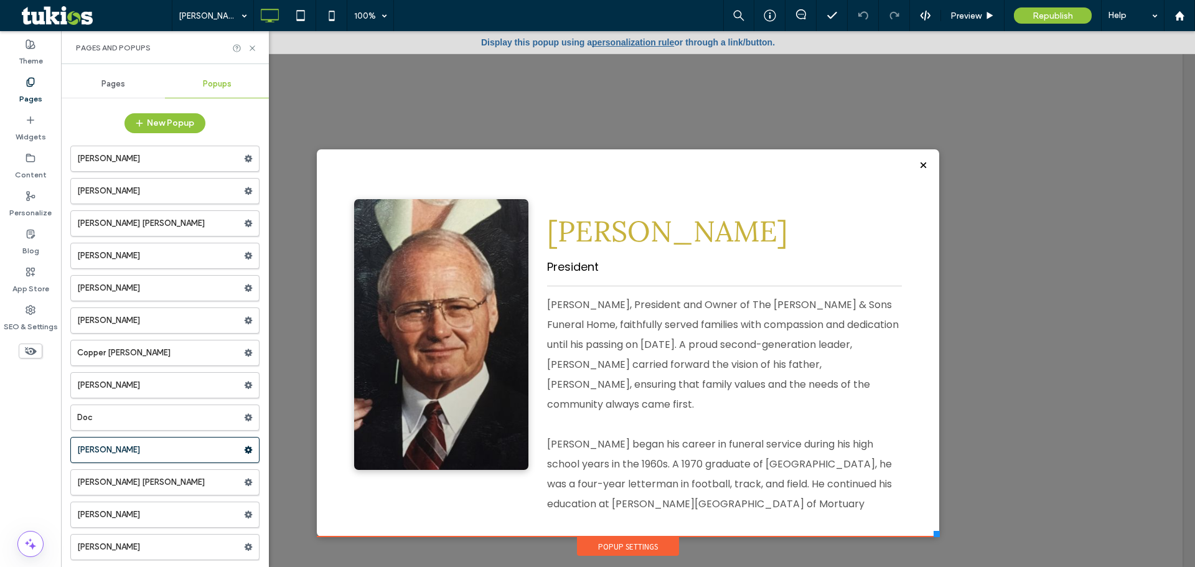
click at [136, 77] on div "Pages" at bounding box center [113, 83] width 104 height 27
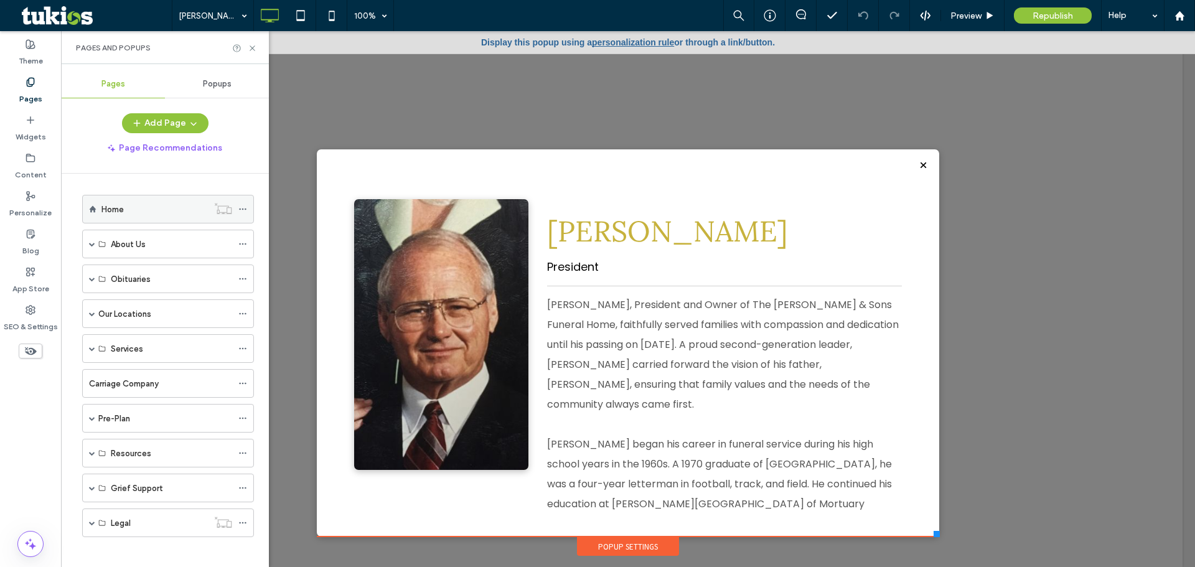
click at [118, 199] on div "Home" at bounding box center [154, 208] width 106 height 27
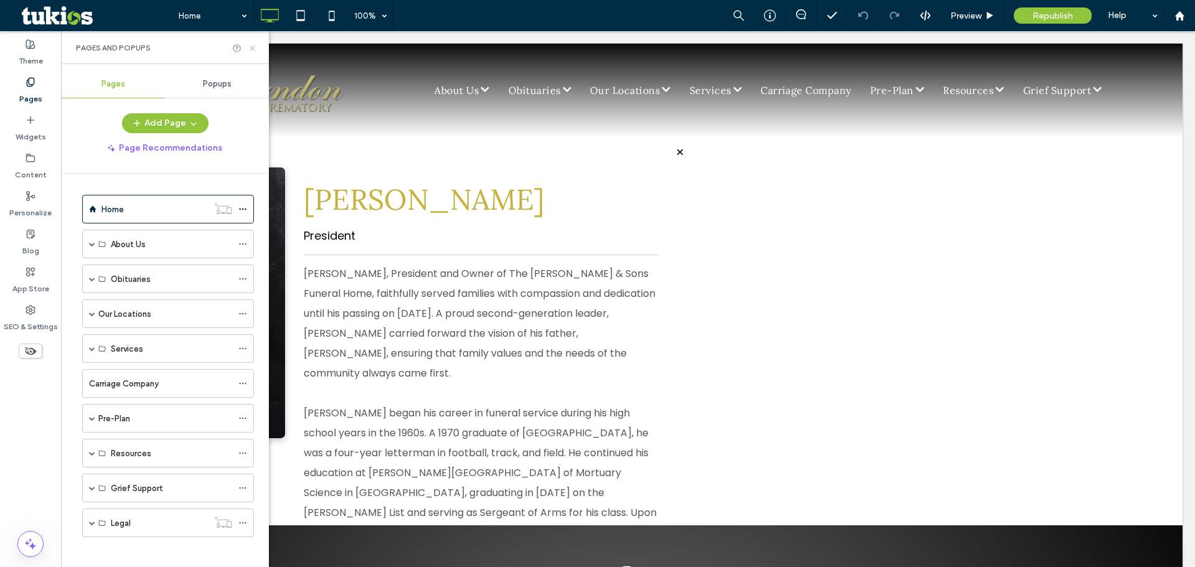
click at [253, 47] on use at bounding box center [252, 47] width 5 height 5
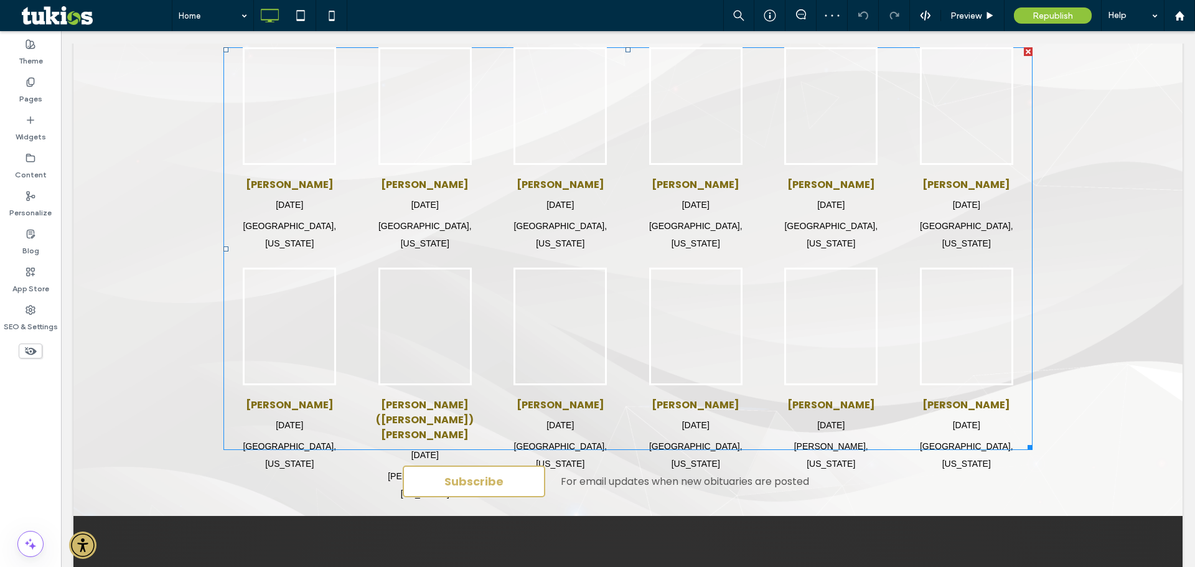
scroll to position [1182, 0]
